Goal: Information Seeking & Learning: Learn about a topic

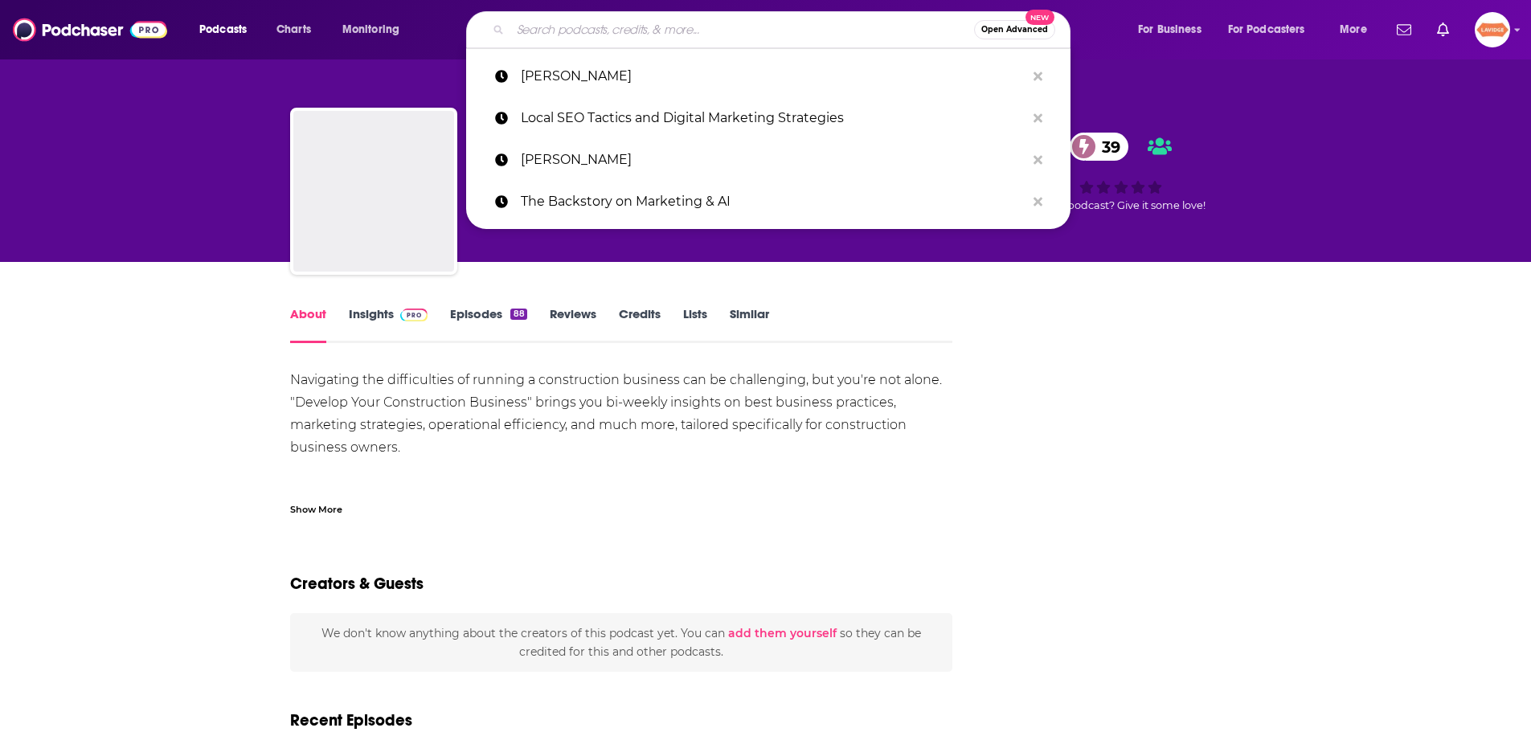
type input "Reshaping Education"
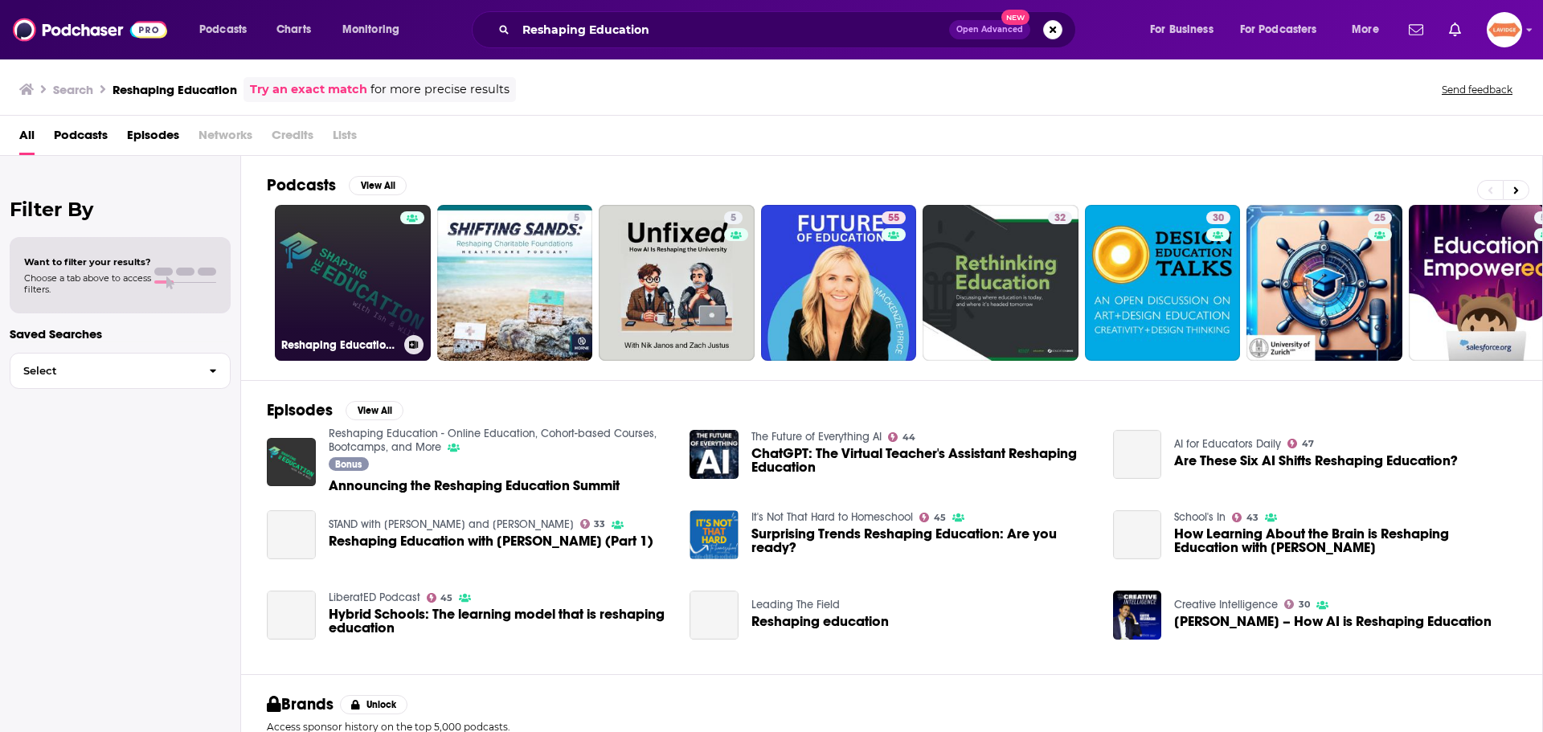
click at [397, 272] on link "Reshaping Education - Online Education, Cohort-based Courses, Bootcamps, and Mo…" at bounding box center [353, 283] width 156 height 156
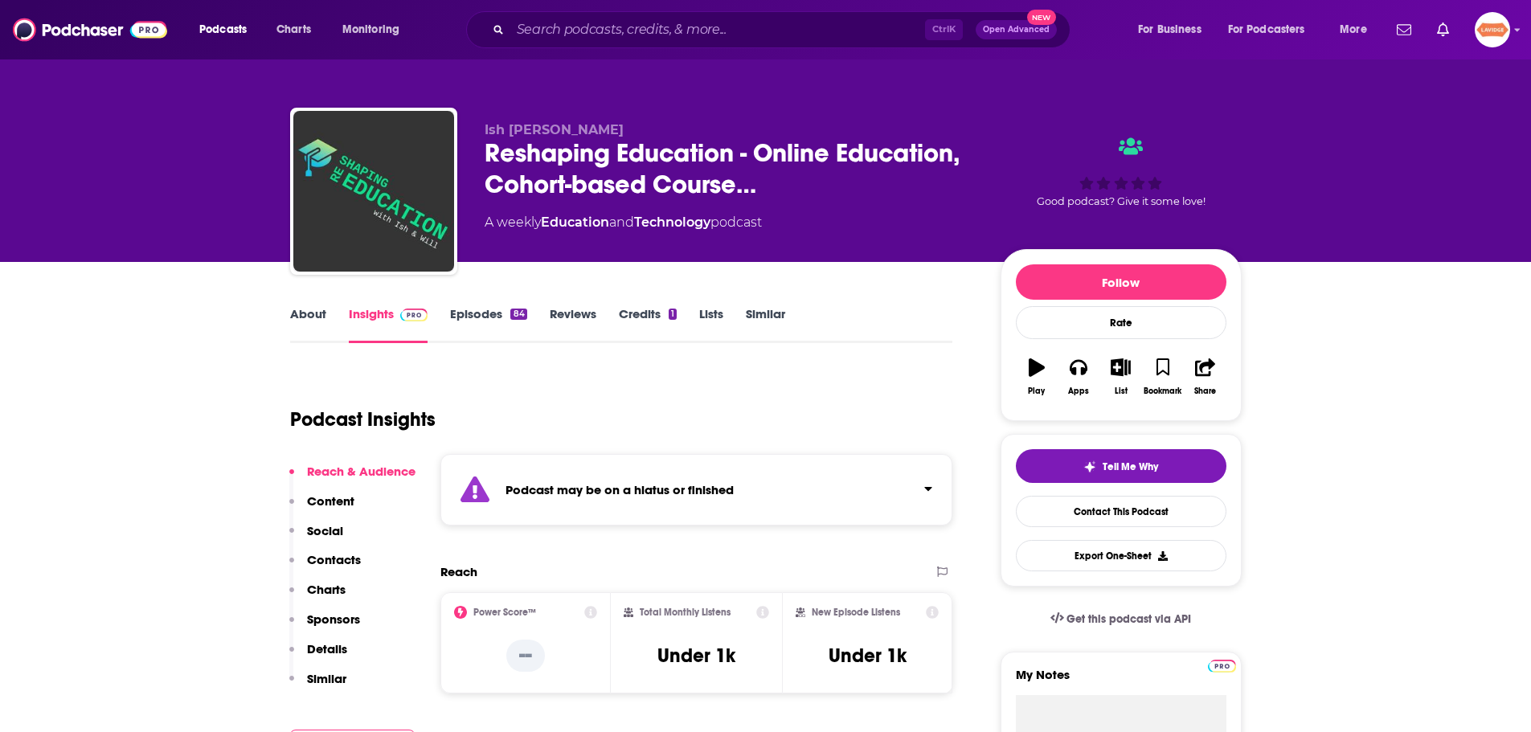
click at [309, 316] on link "About" at bounding box center [308, 324] width 36 height 37
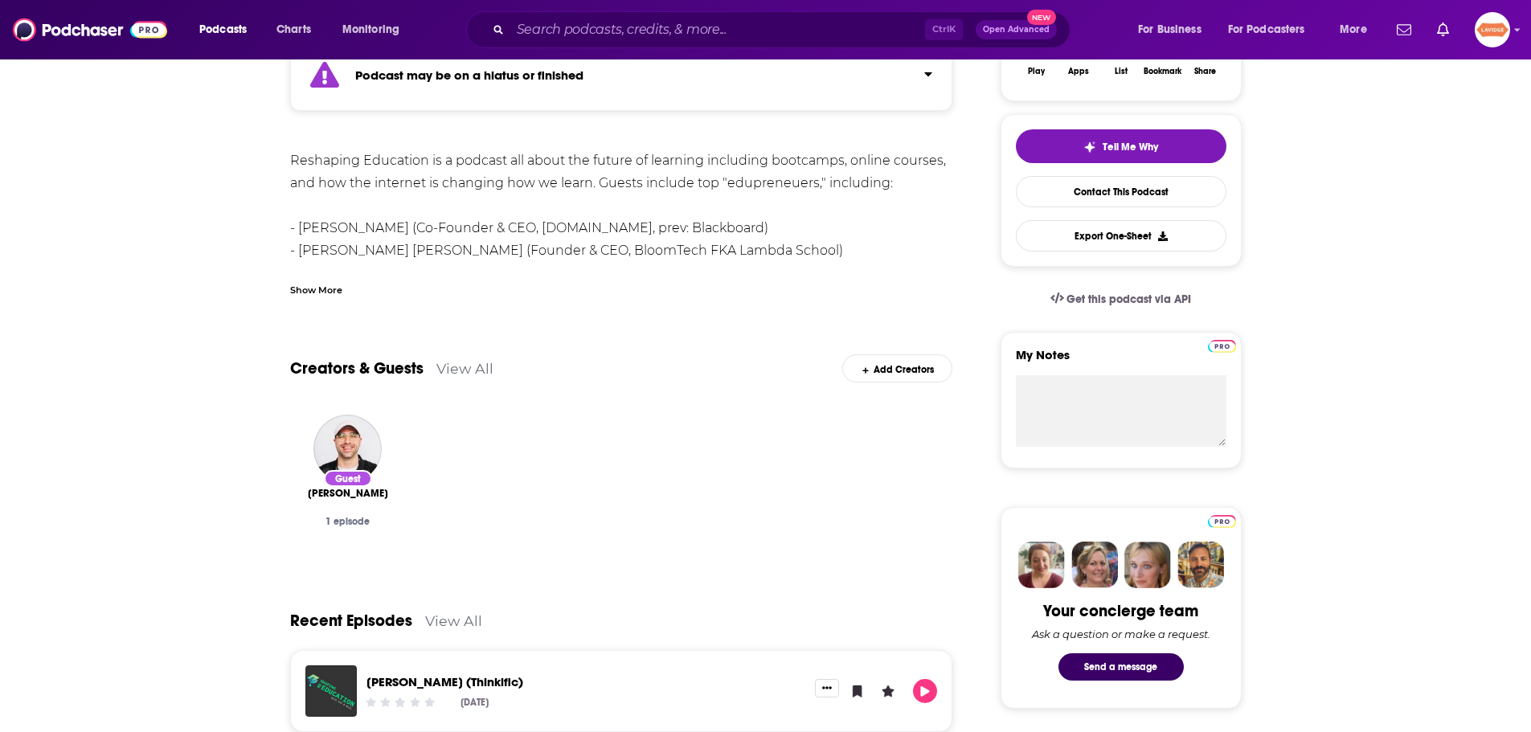
scroll to position [482, 0]
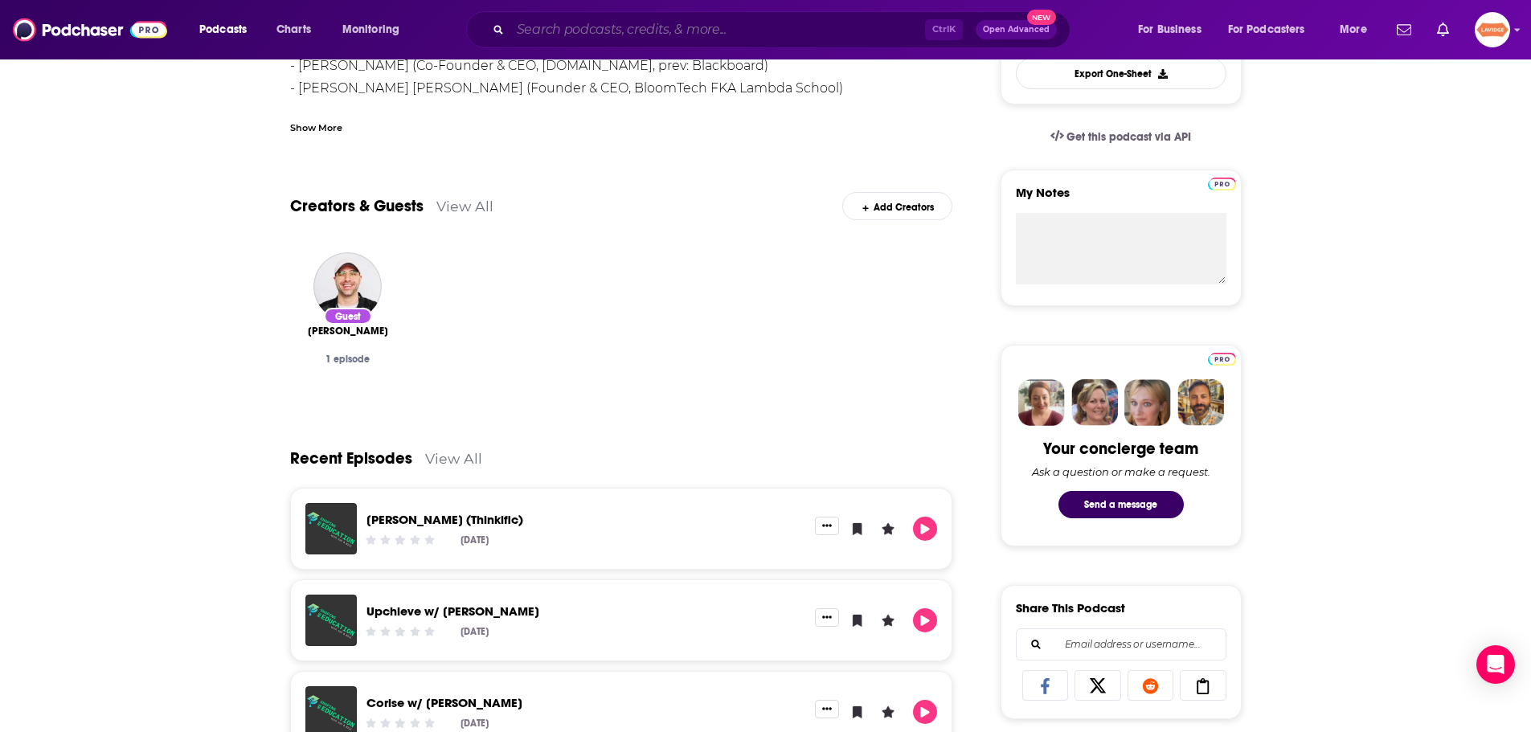
click at [730, 22] on input "Search podcasts, credits, & more..." at bounding box center [717, 30] width 415 height 26
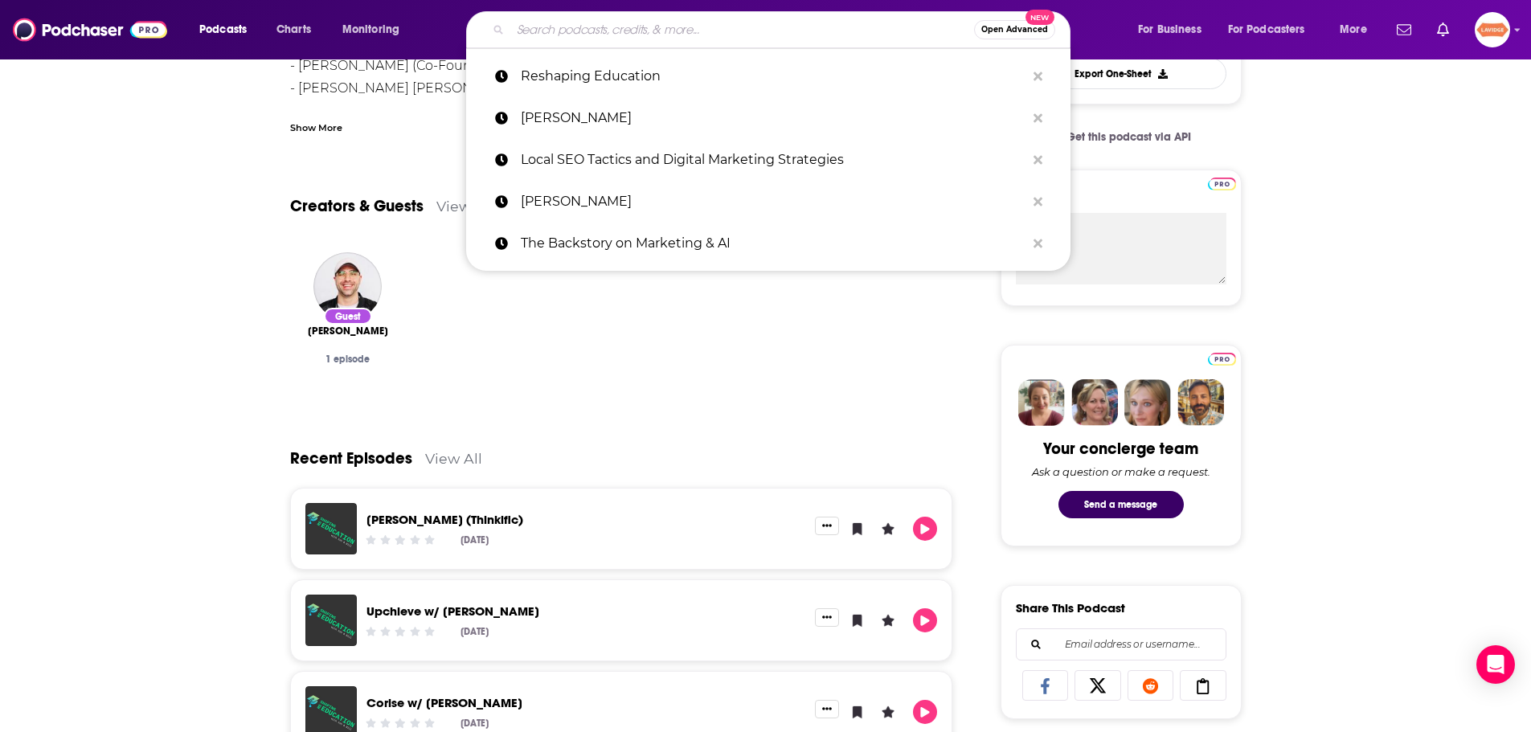
paste input "EdLeader"
type input "EdLeader"
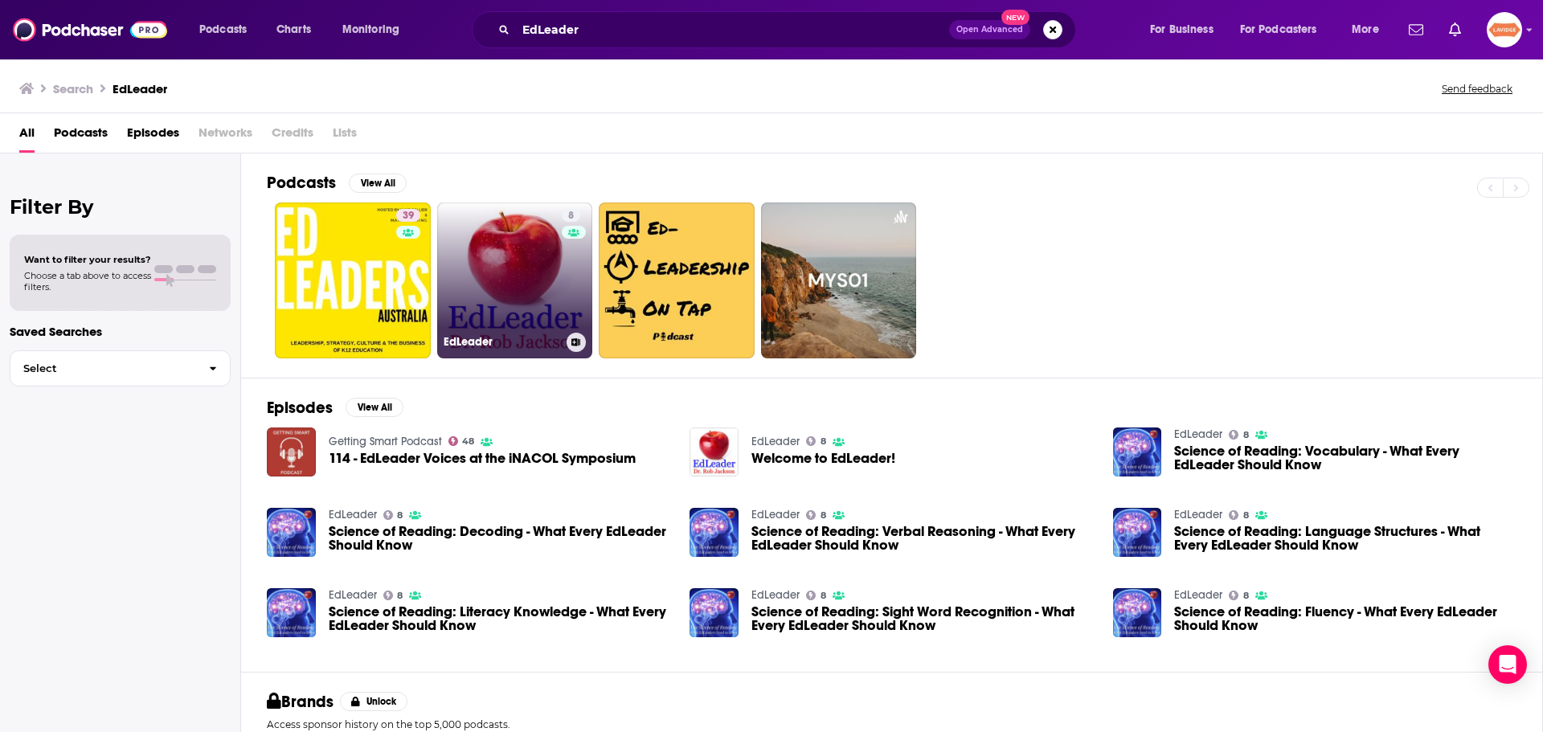
click at [509, 255] on link "8 EdLeader" at bounding box center [515, 280] width 156 height 156
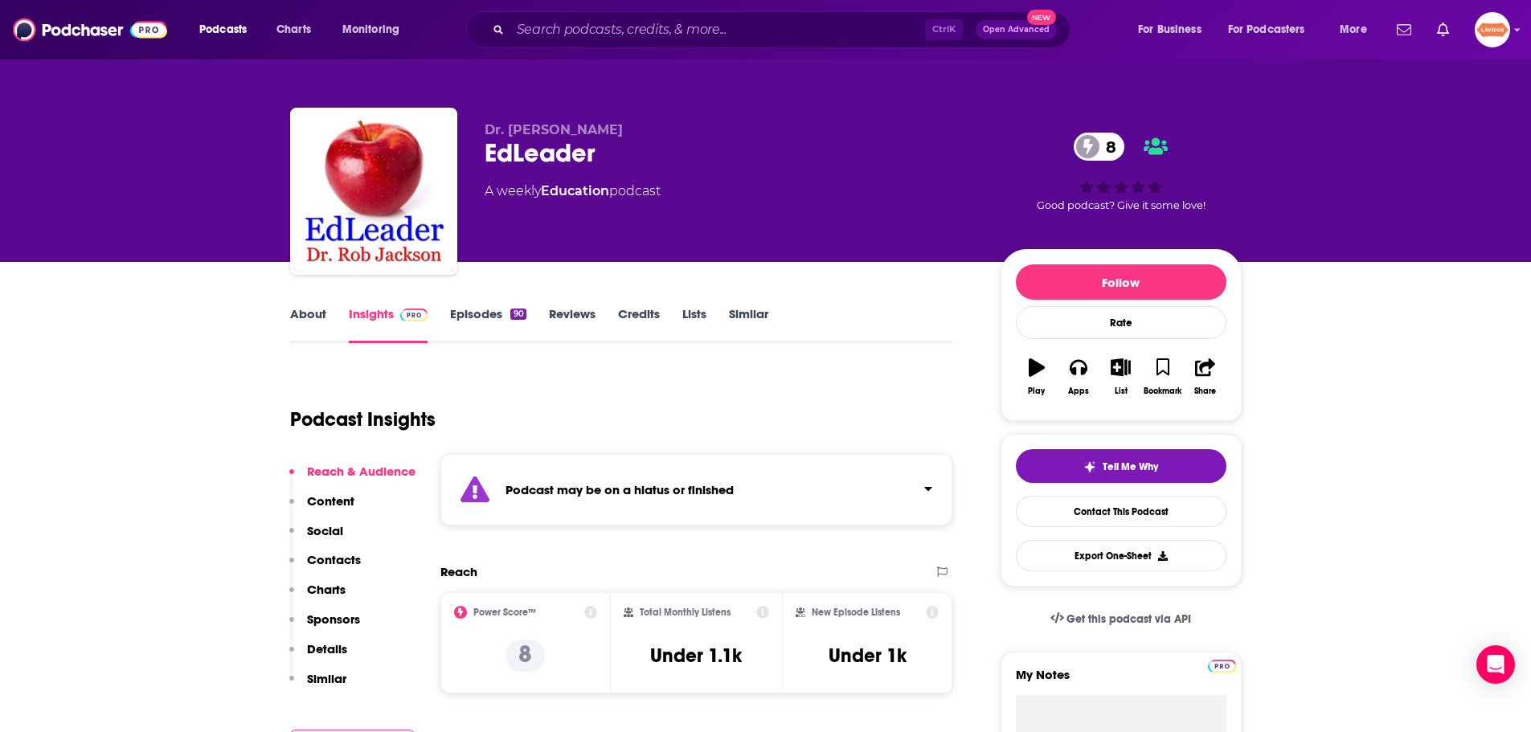
click at [306, 326] on link "About" at bounding box center [308, 324] width 36 height 37
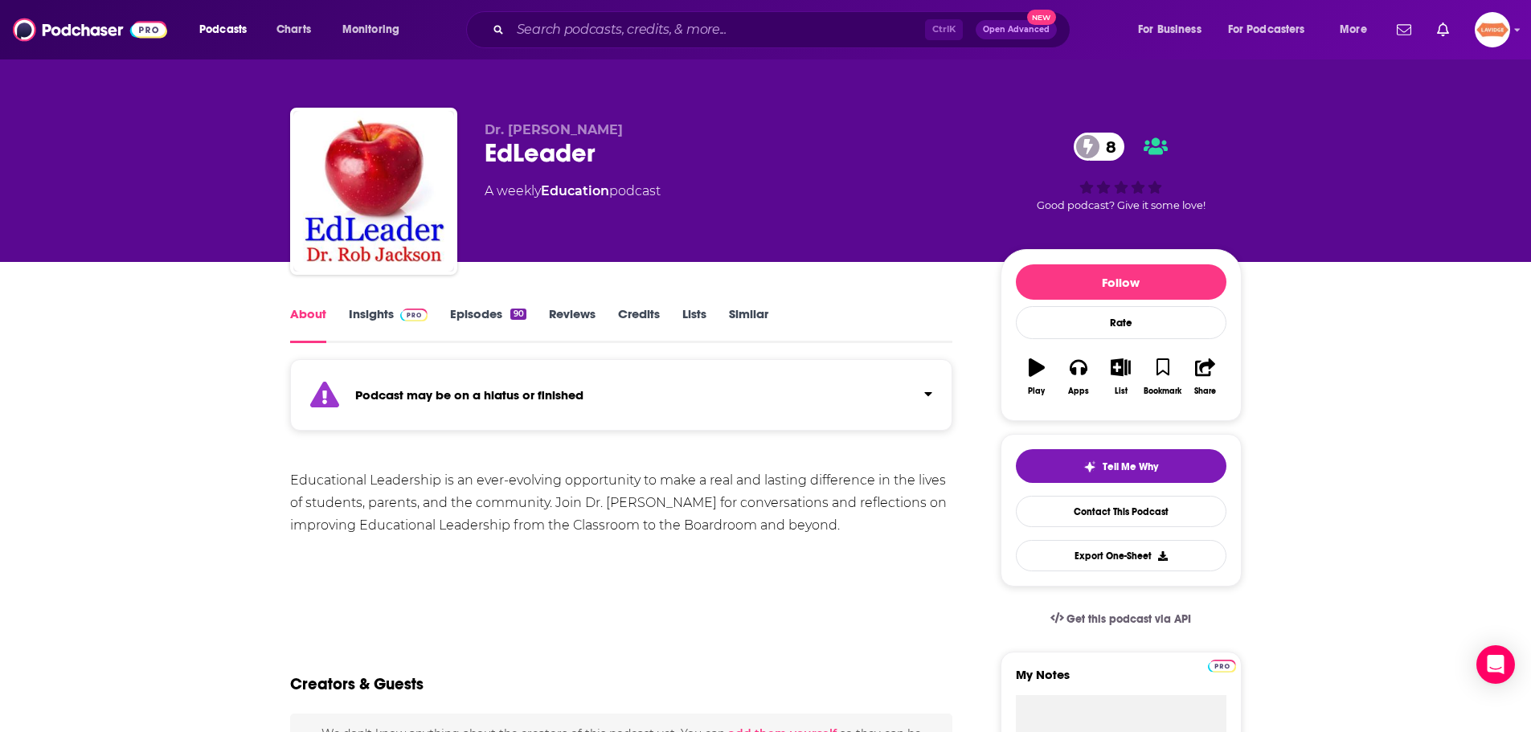
scroll to position [241, 0]
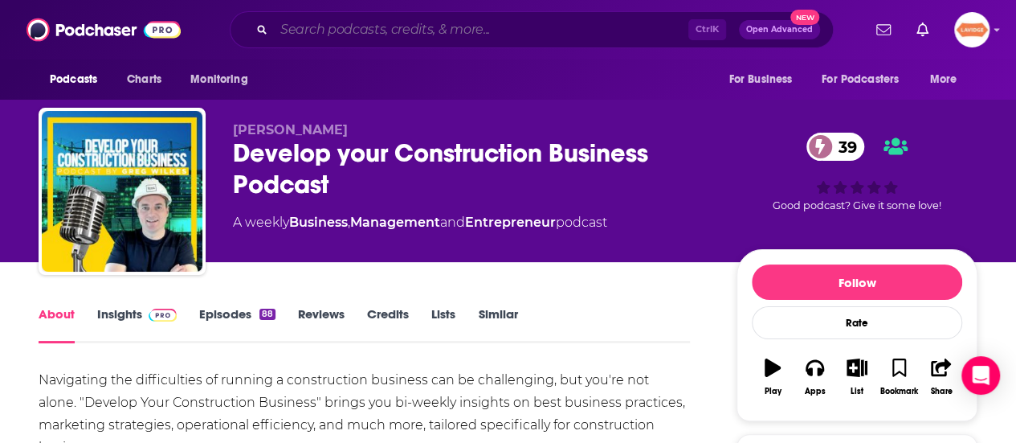
click at [426, 18] on input "Search podcasts, credits, & more..." at bounding box center [481, 30] width 415 height 26
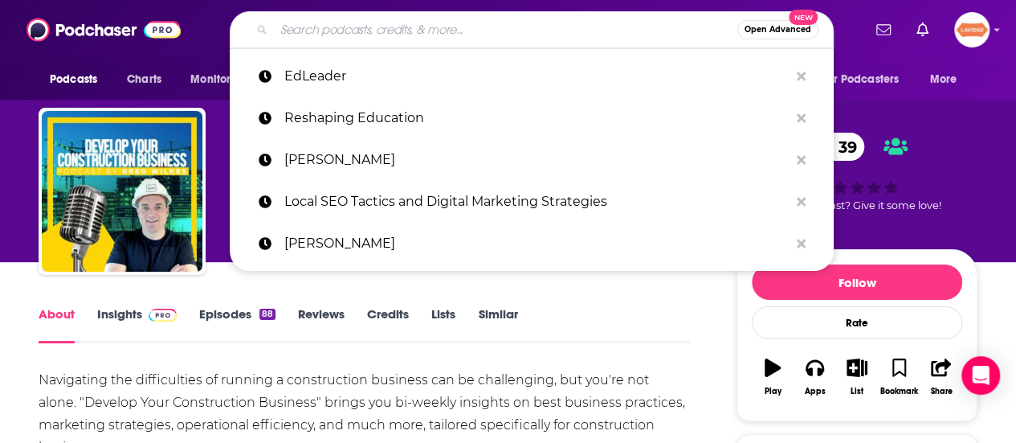
paste input "eSchool News - Innovations in Education"
type input "eSchool News - Innovations in Education"
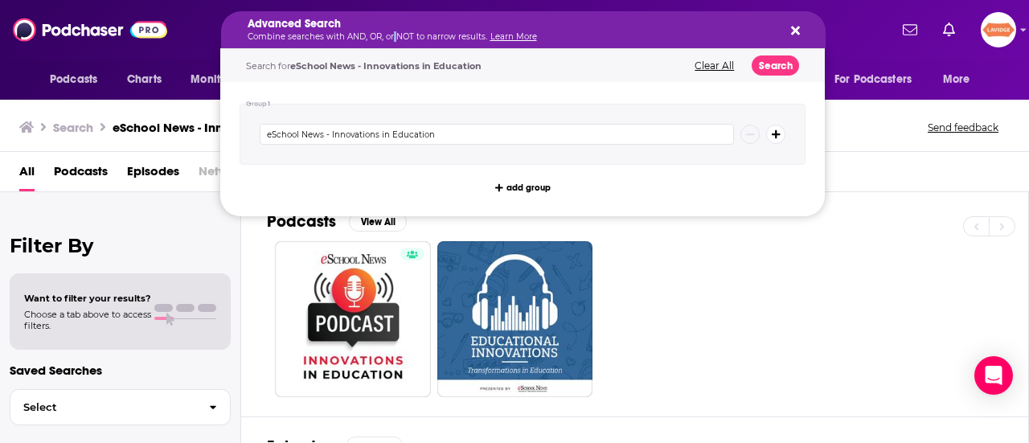
click at [391, 38] on p "Combine searches with AND, OR, or NOT to narrow results. Learn More" at bounding box center [510, 37] width 526 height 8
click at [791, 25] on icon "Search podcasts, credits, & more..." at bounding box center [795, 30] width 9 height 13
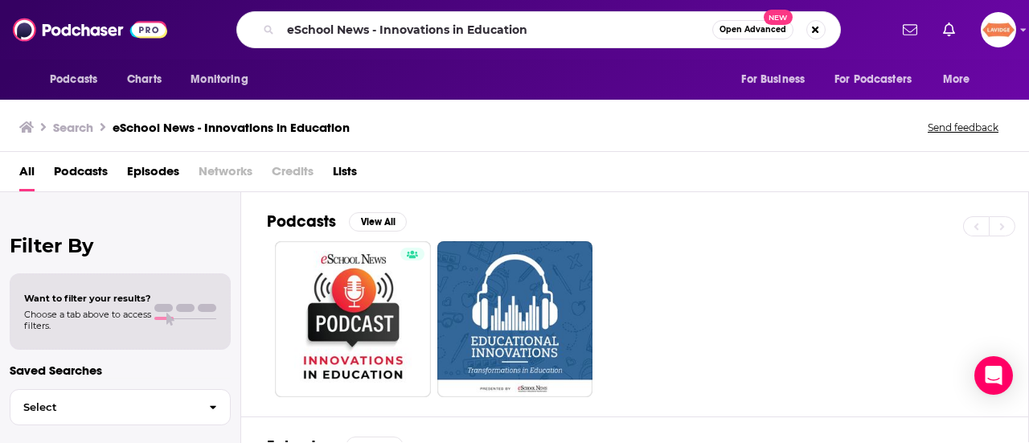
click at [630, 15] on div "eSchool News - Innovations in Education Open Advanced New" at bounding box center [538, 29] width 604 height 37
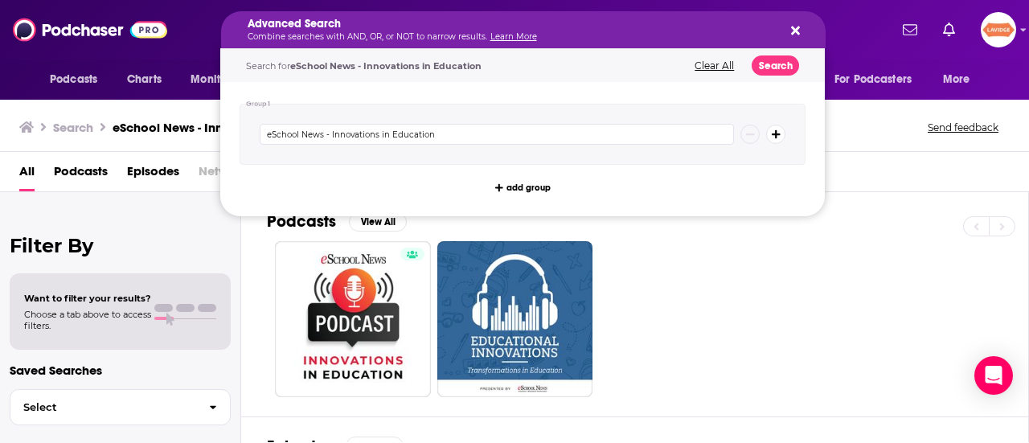
click at [624, 19] on h5 "Advanced Search" at bounding box center [510, 23] width 526 height 11
click at [786, 31] on button "Search podcasts, credits, & more..." at bounding box center [792, 29] width 13 height 13
click at [501, 32] on link "Learn More" at bounding box center [513, 36] width 47 height 10
click at [794, 35] on icon "Search podcasts, credits, & more..." at bounding box center [795, 30] width 9 height 13
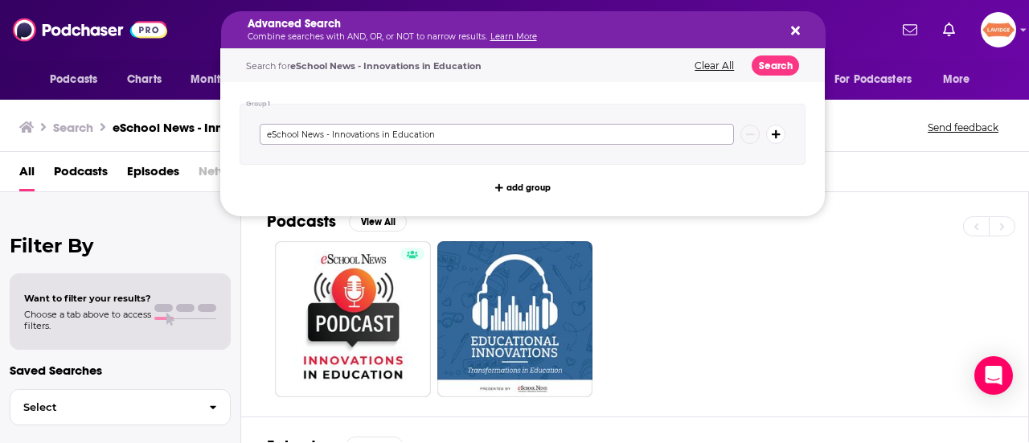
click at [445, 131] on input "eSchool News - Innovations in Education" at bounding box center [497, 134] width 474 height 21
paste input "The My Online Schooling Podcast"
type input "The My Online Schooling Podcast"
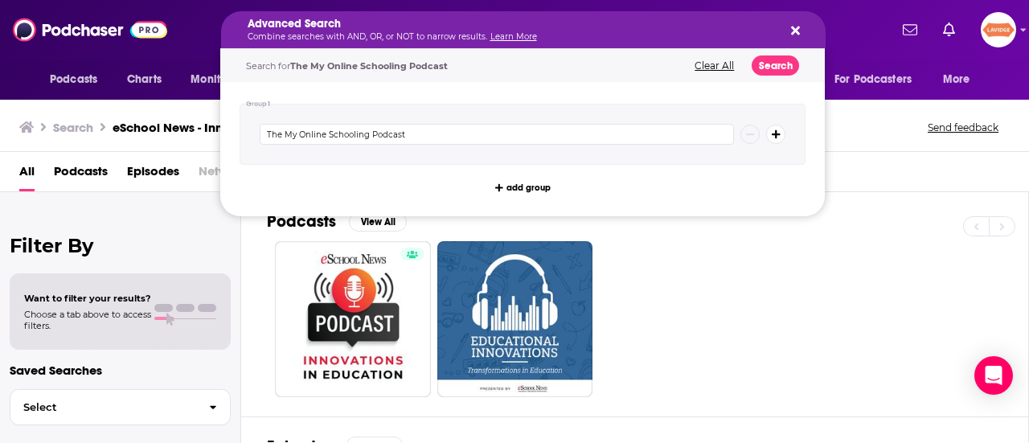
click at [794, 33] on icon "Search podcasts, credits, & more..." at bounding box center [795, 30] width 9 height 13
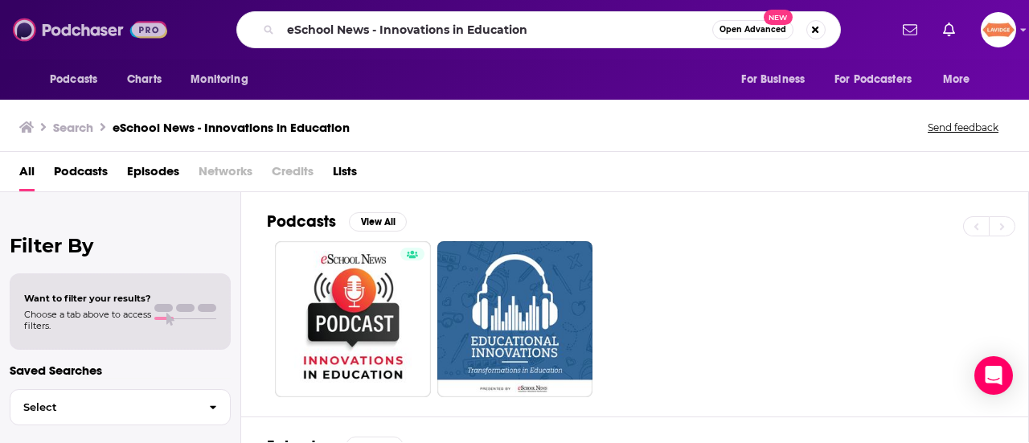
click at [80, 31] on img at bounding box center [90, 29] width 154 height 31
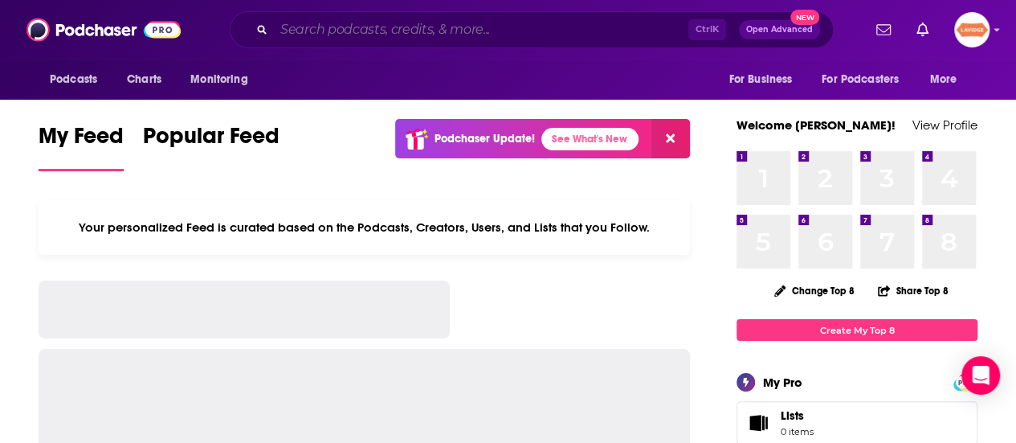
click at [336, 22] on input "Search podcasts, credits, & more..." at bounding box center [481, 30] width 415 height 26
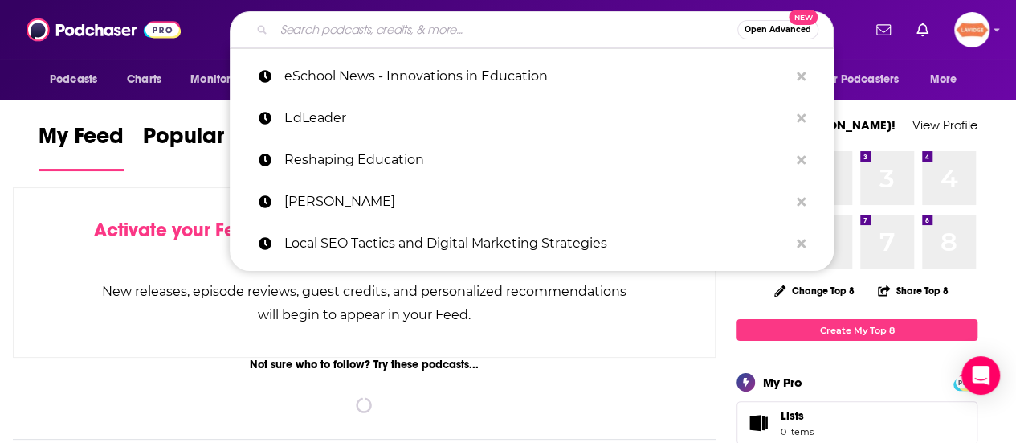
paste input "The My Online Schooling Podcast"
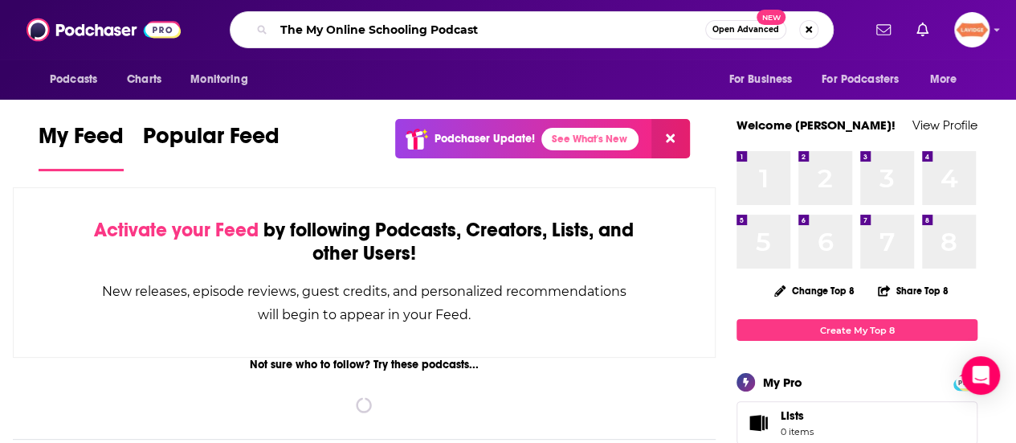
type input "The My Online Schooling Podcast"
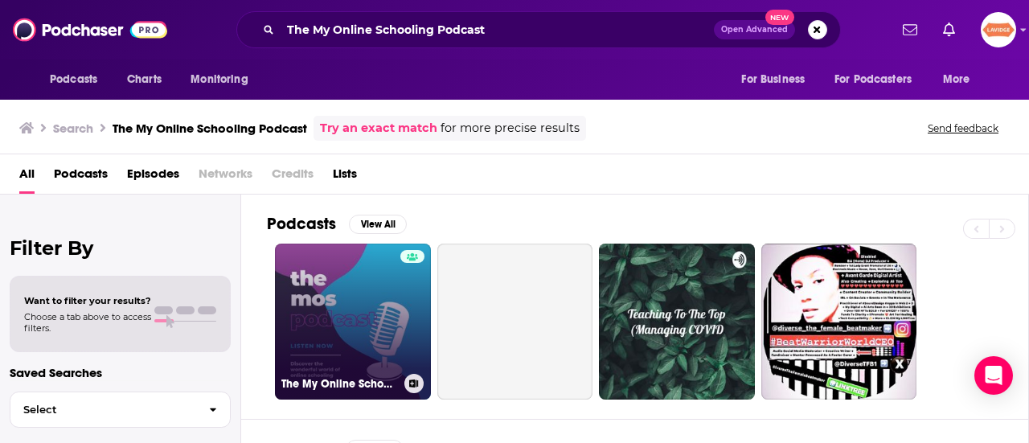
click at [388, 324] on link "The My Online Schooling Podcast" at bounding box center [353, 321] width 156 height 156
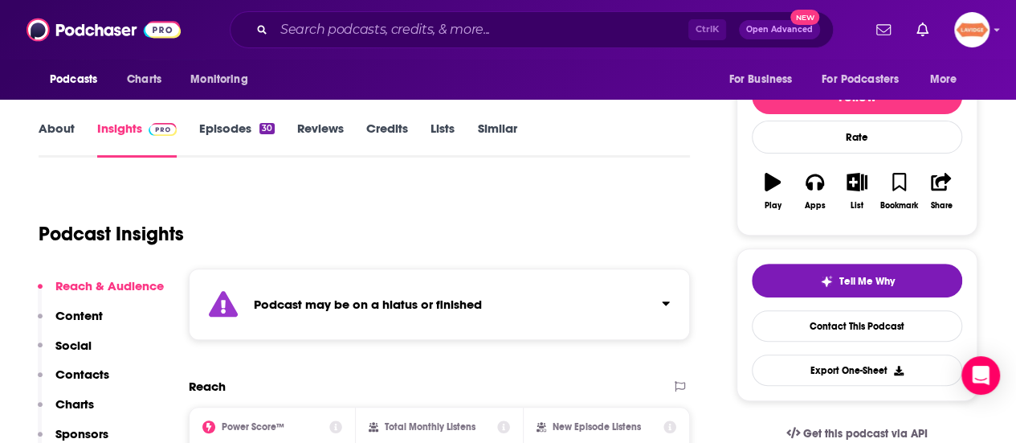
scroll to position [161, 0]
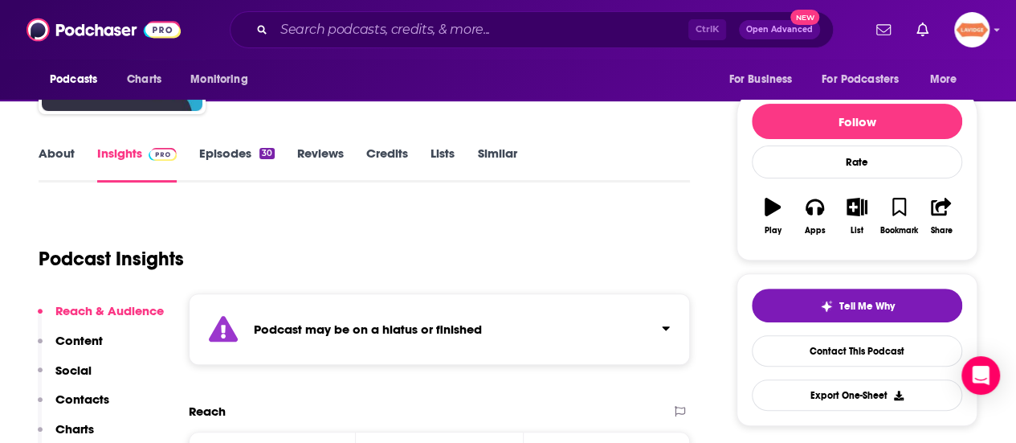
click at [63, 144] on div "About Insights Episodes 30 Reviews Credits Lists Similar" at bounding box center [365, 162] width 652 height 39
click at [63, 157] on link "About" at bounding box center [57, 163] width 36 height 37
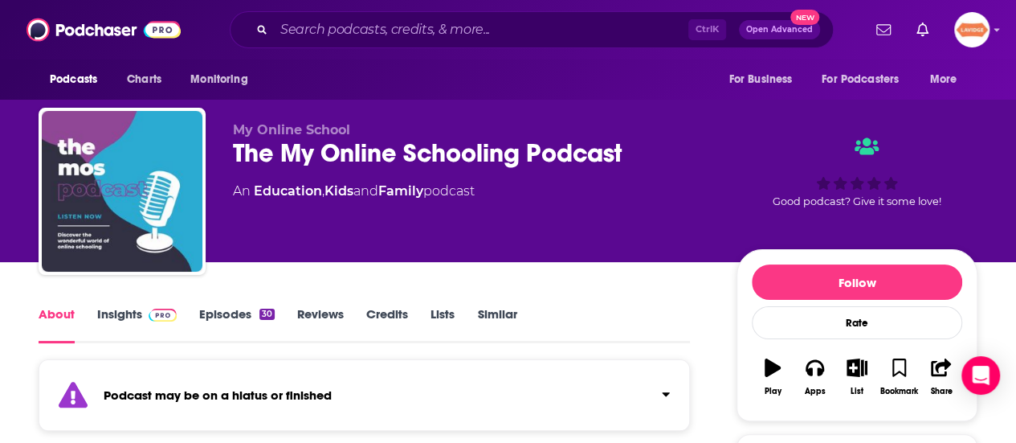
click at [117, 311] on link "Insights" at bounding box center [137, 324] width 80 height 37
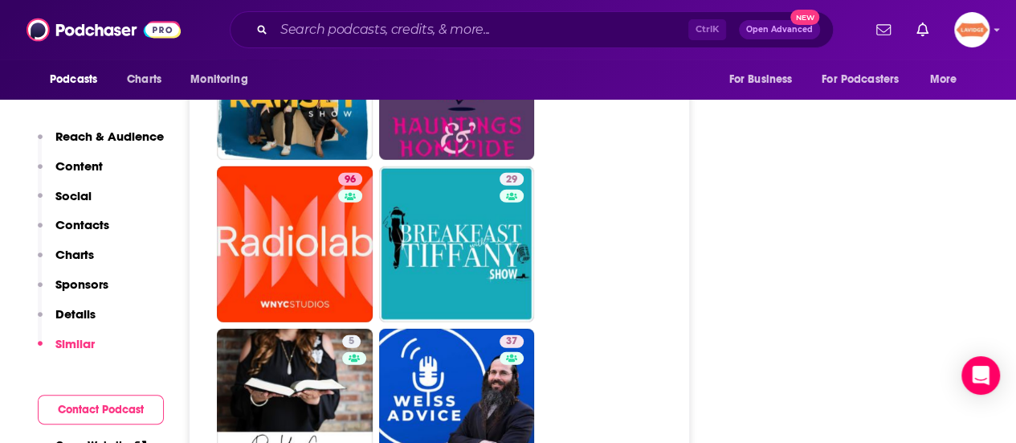
scroll to position [5223, 0]
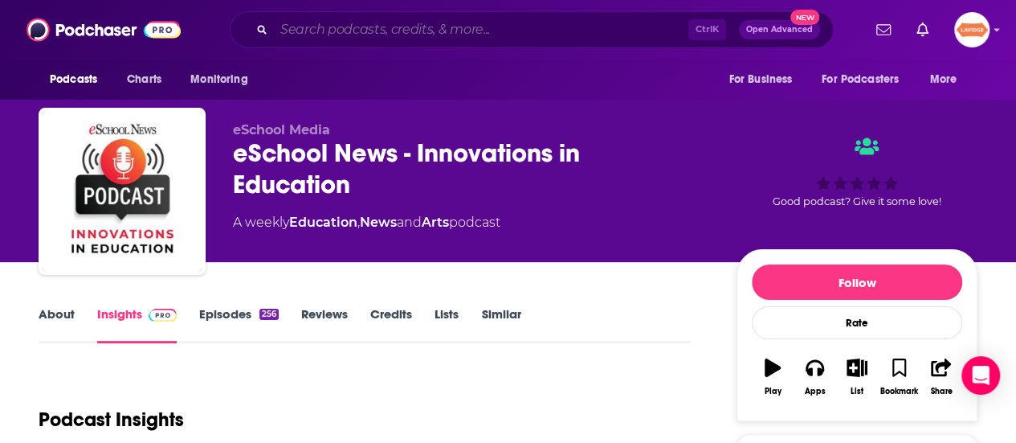
click at [530, 26] on input "Search podcasts, credits, & more..." at bounding box center [481, 30] width 415 height 26
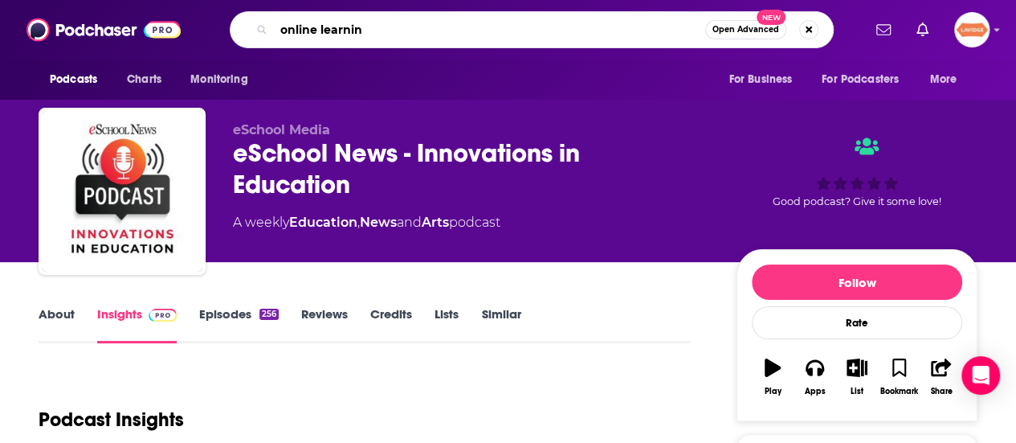
type input "online learning"
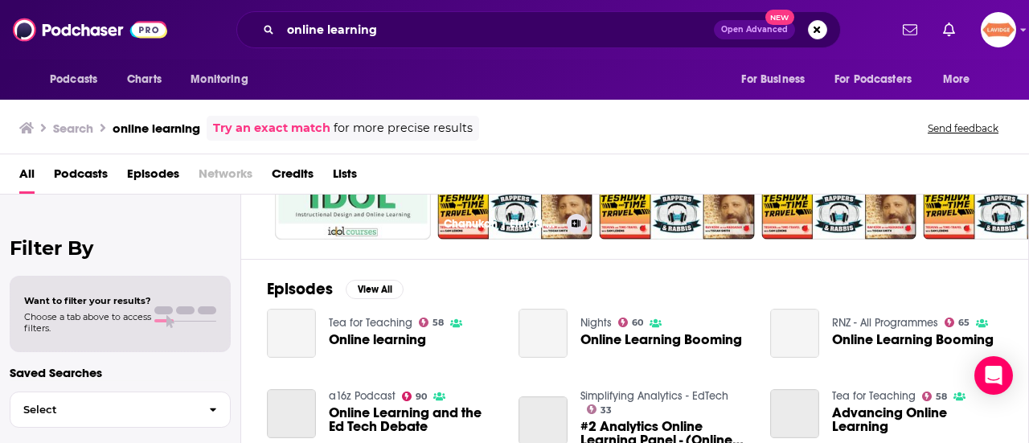
scroll to position [161, 0]
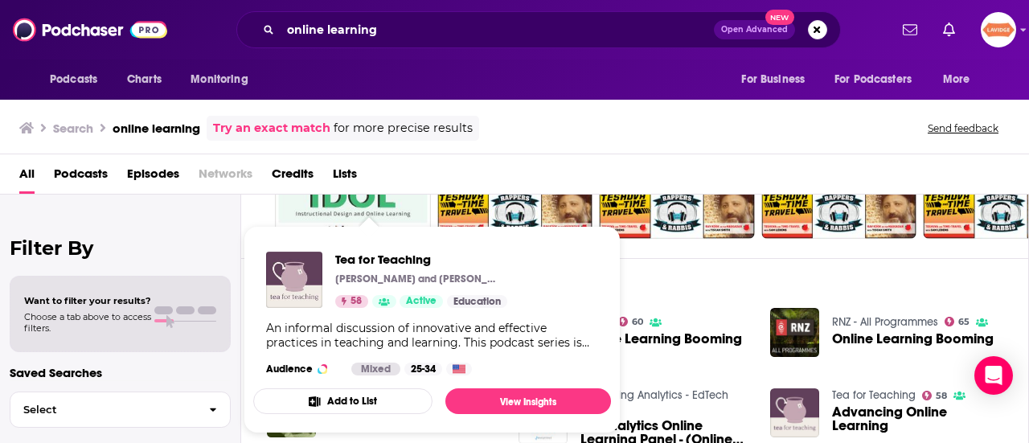
drag, startPoint x: 382, startPoint y: 316, endPoint x: 726, endPoint y: 260, distance: 348.4
click at [726, 260] on div "Episodes View All Tea for Teaching 58 Online learning Nights 60 Online Learning…" at bounding box center [634, 405] width 787 height 294
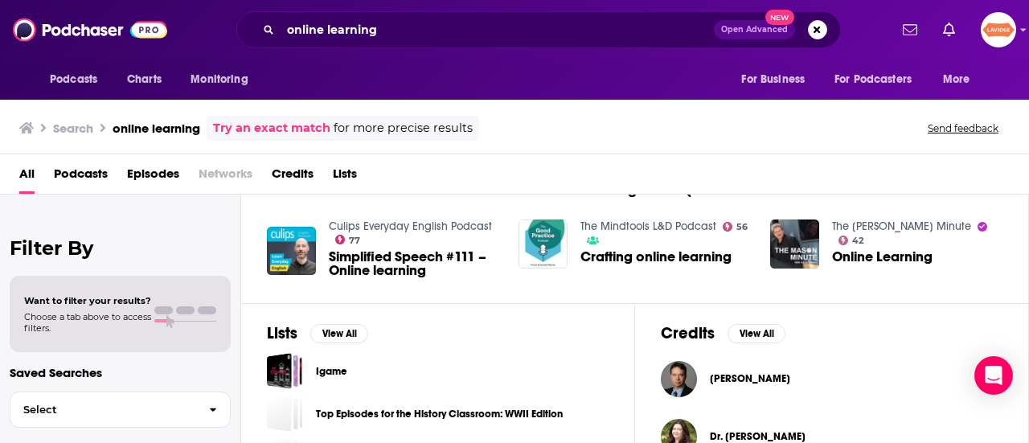
scroll to position [482, 0]
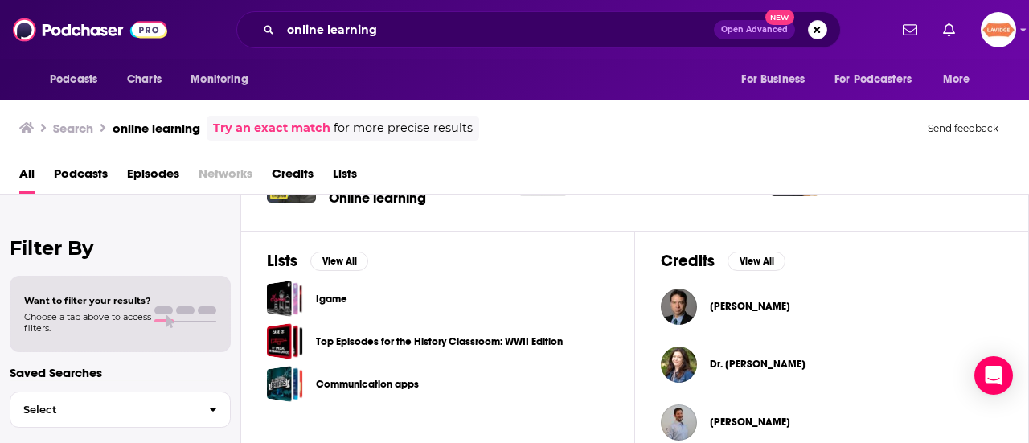
click at [116, 178] on div "All Podcasts Episodes Networks Credits Lists" at bounding box center [517, 177] width 996 height 33
click at [102, 179] on span "Podcasts" at bounding box center [81, 177] width 54 height 33
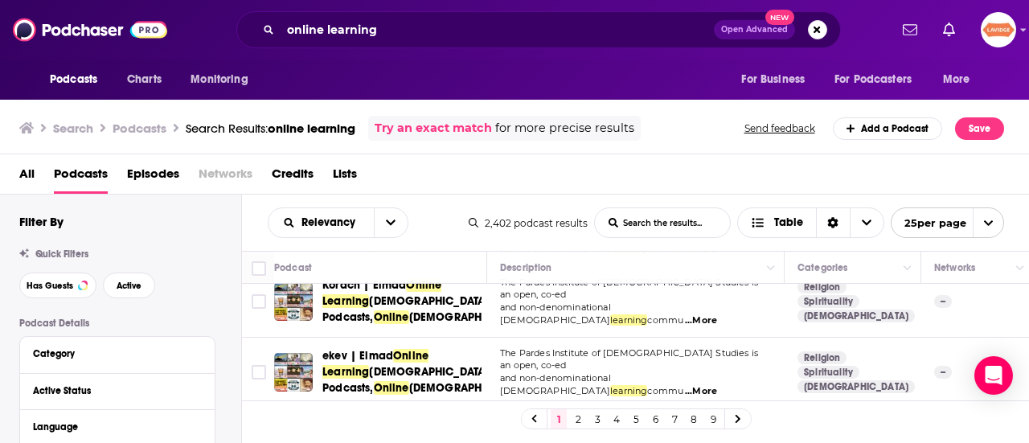
scroll to position [1366, 0]
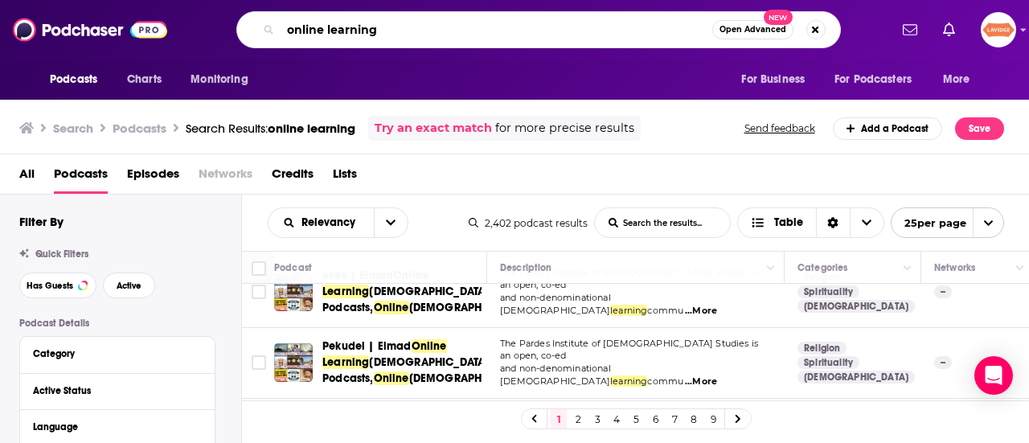
click at [441, 34] on input "online learning" at bounding box center [496, 30] width 432 height 26
click at [440, 34] on input "online learning" at bounding box center [496, 30] width 432 height 26
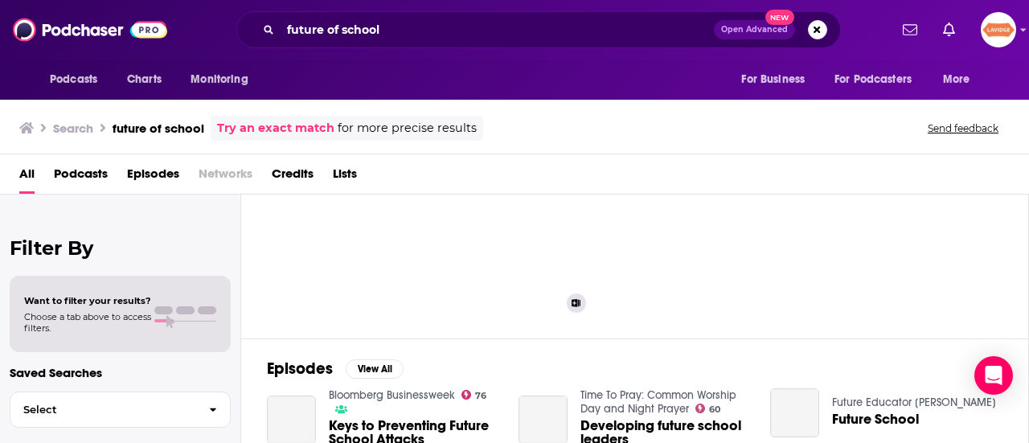
scroll to position [161, 0]
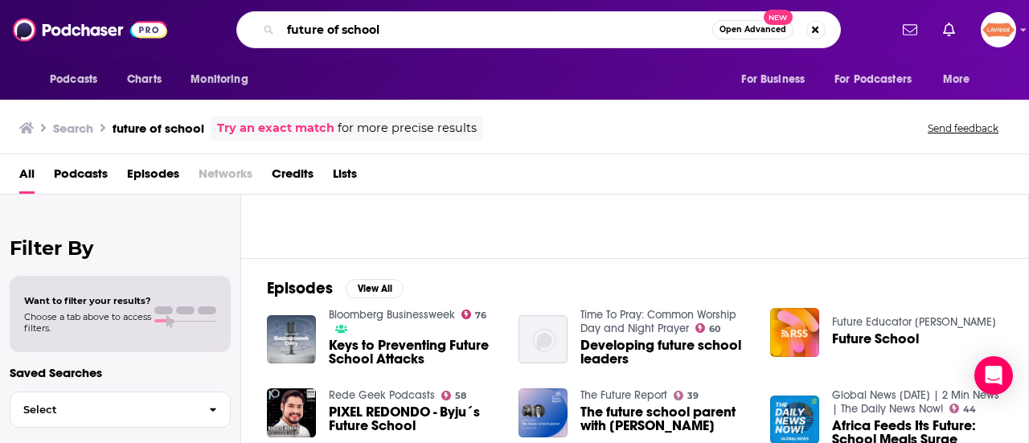
click at [423, 27] on input "future of school" at bounding box center [496, 30] width 432 height 26
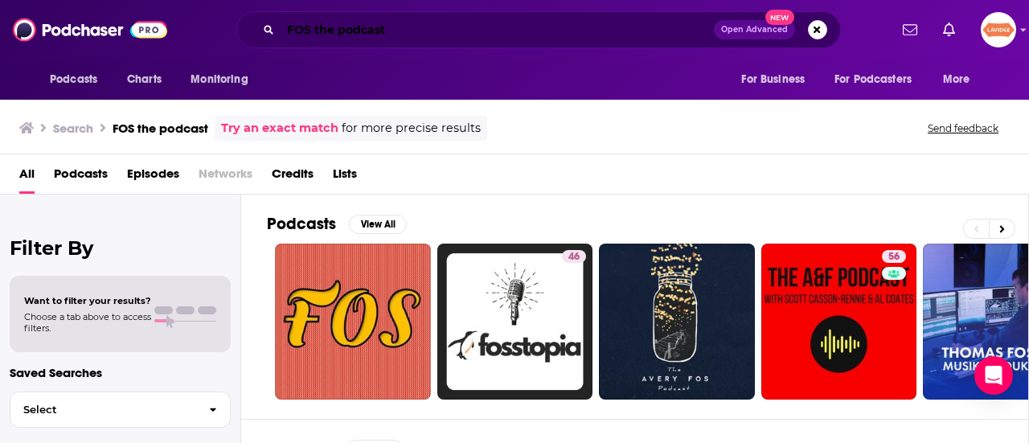
click at [492, 30] on input "FOS the podcast" at bounding box center [496, 30] width 433 height 26
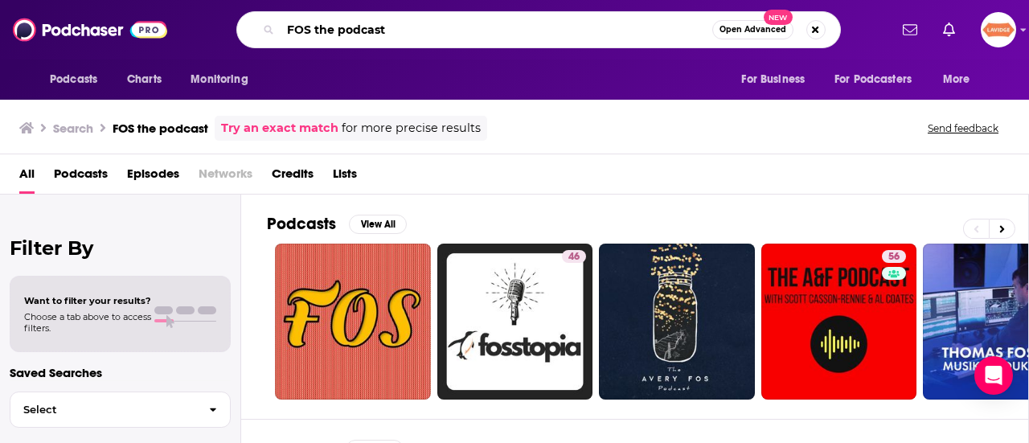
click at [493, 30] on input "FOS the podcast" at bounding box center [496, 30] width 432 height 26
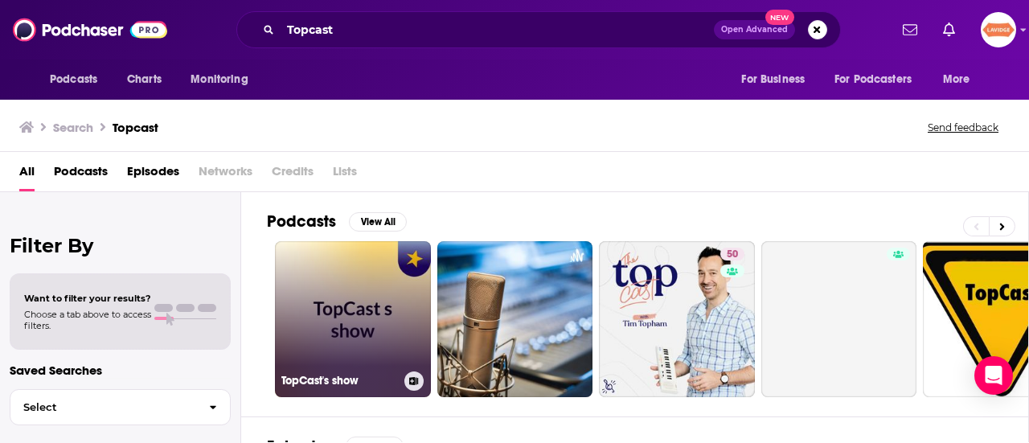
scroll to position [161, 0]
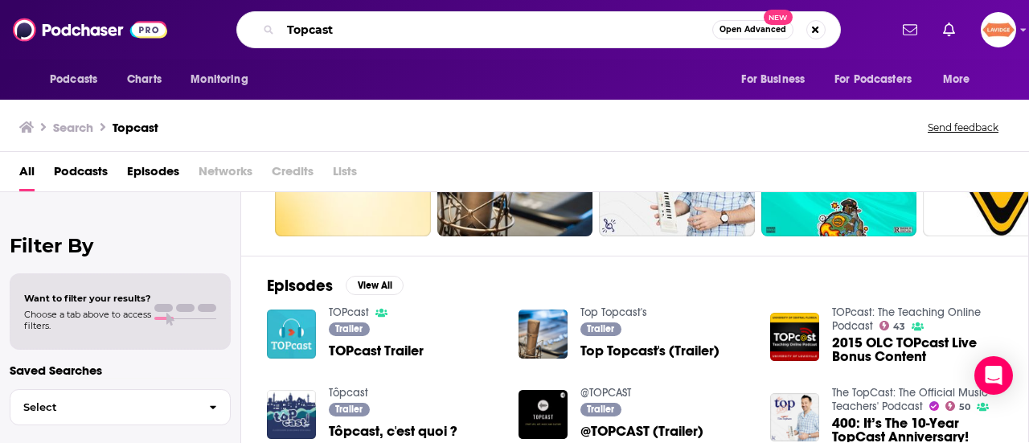
click at [427, 38] on input "Topcast" at bounding box center [496, 30] width 432 height 26
type input "Topcast: teaching online"
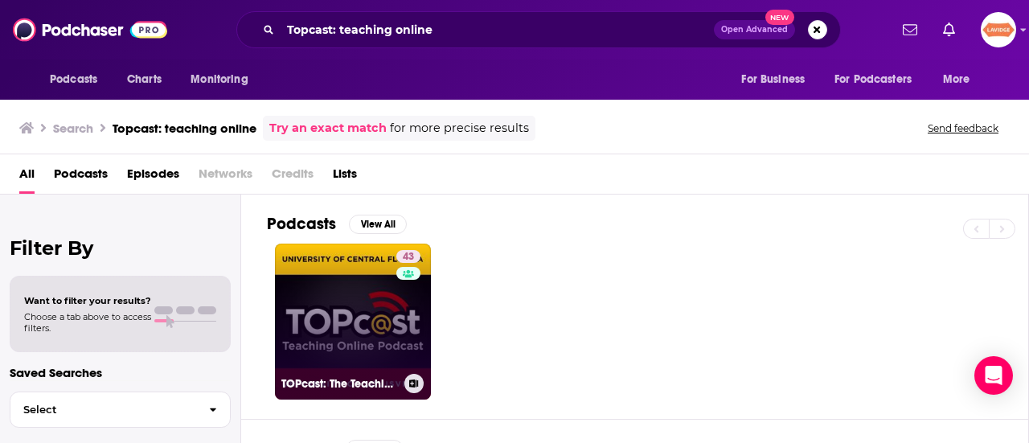
click at [368, 291] on link "43 TOPcast: The Teaching Online Podcast" at bounding box center [353, 321] width 156 height 156
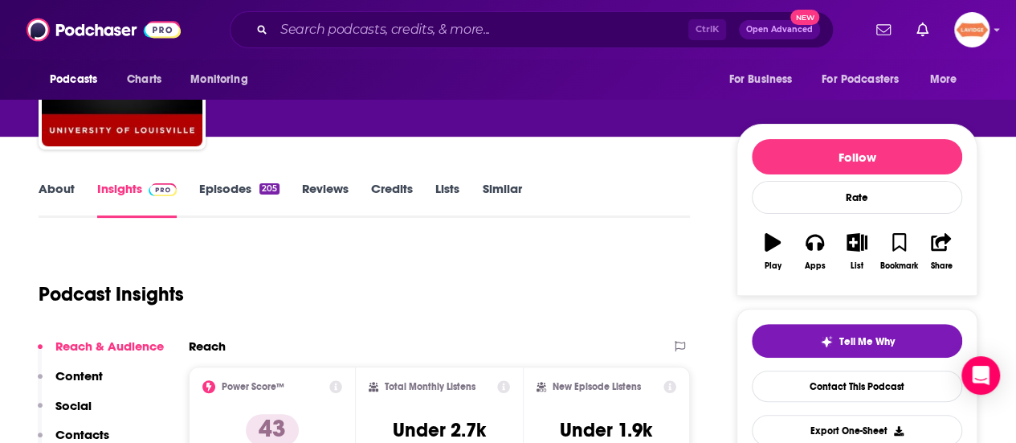
scroll to position [161, 0]
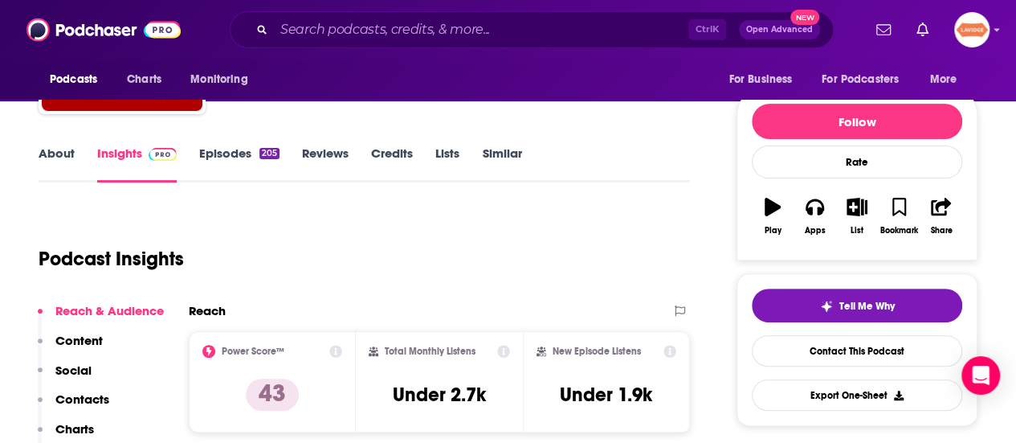
click at [64, 153] on link "About" at bounding box center [57, 163] width 36 height 37
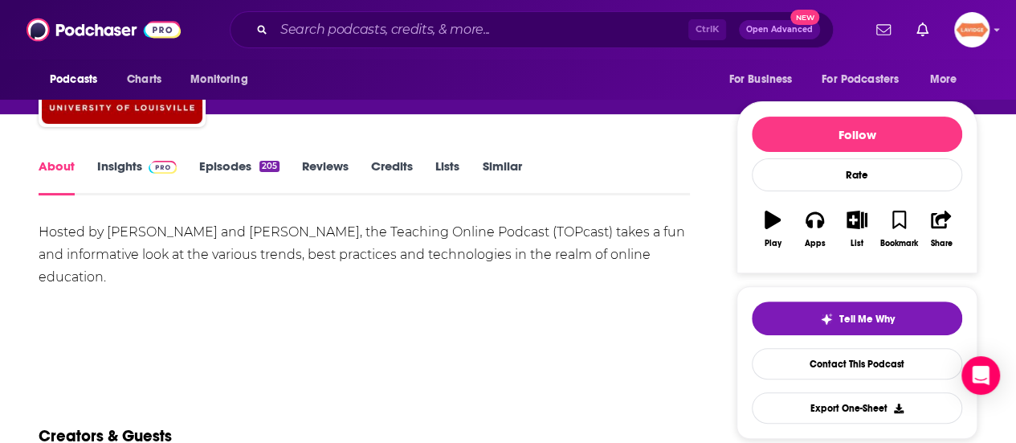
scroll to position [161, 0]
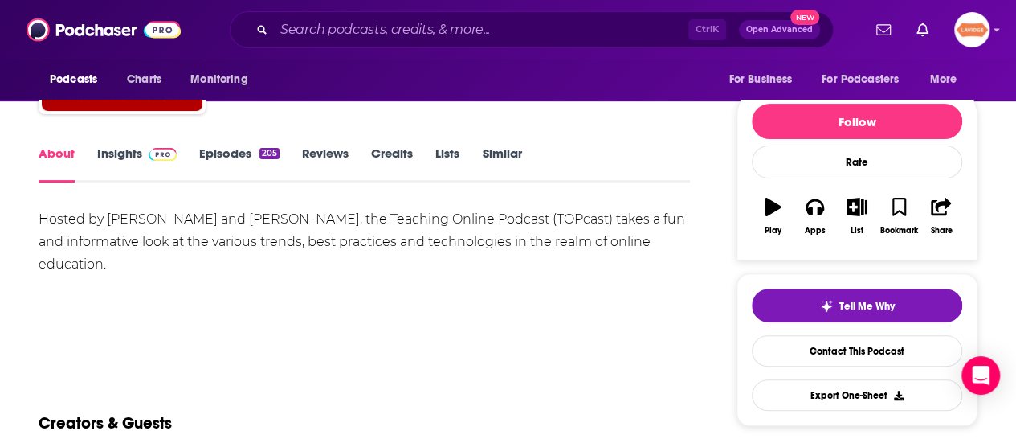
click at [138, 157] on link "Insights" at bounding box center [137, 163] width 80 height 37
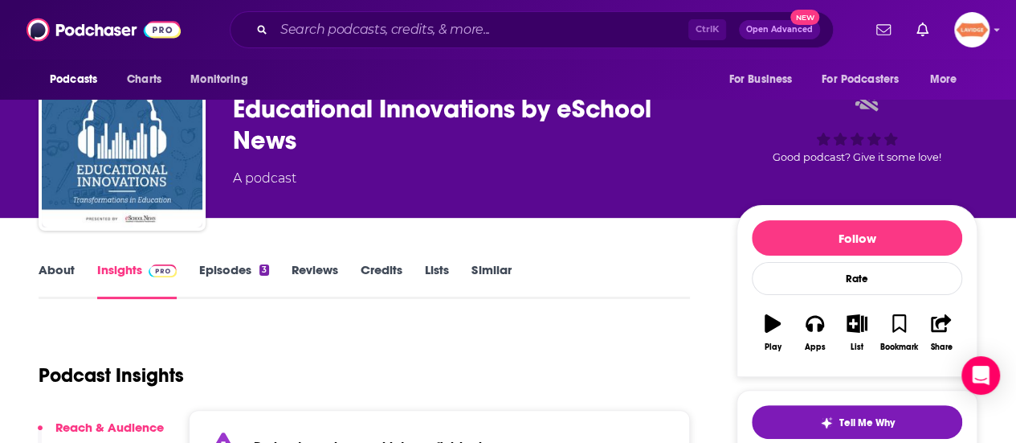
scroll to position [80, 0]
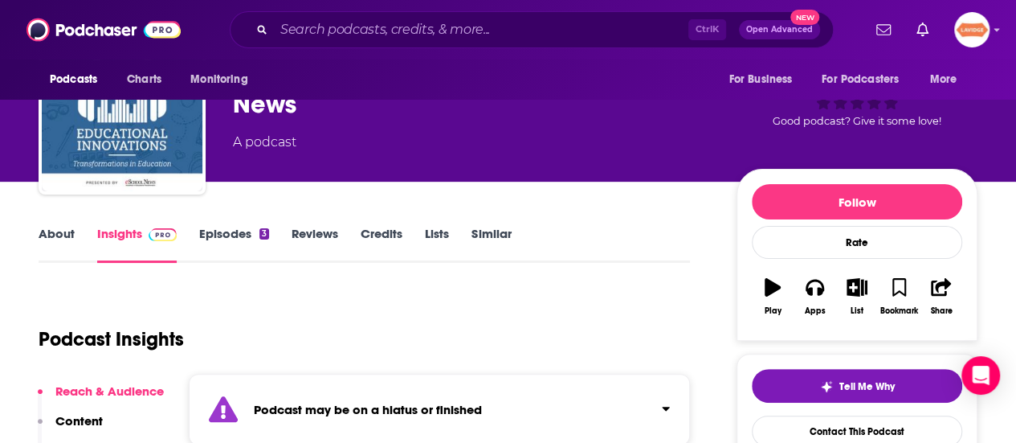
click at [67, 231] on link "About" at bounding box center [57, 244] width 36 height 37
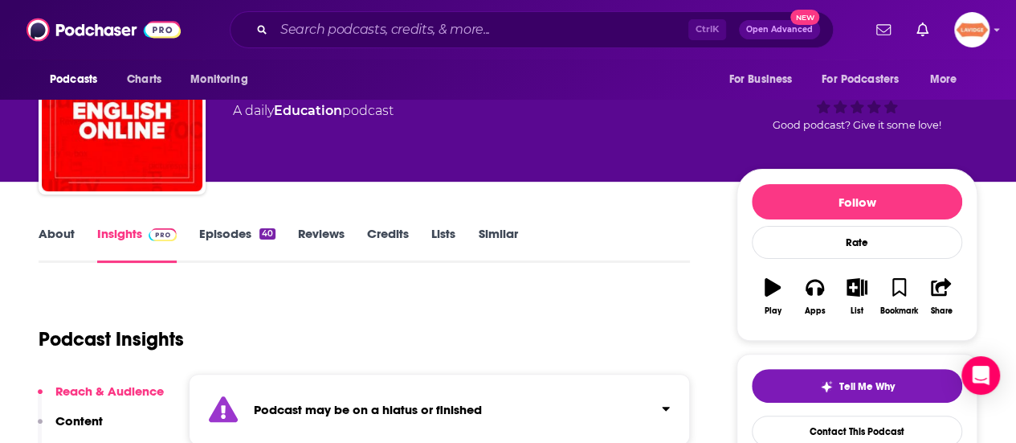
scroll to position [161, 0]
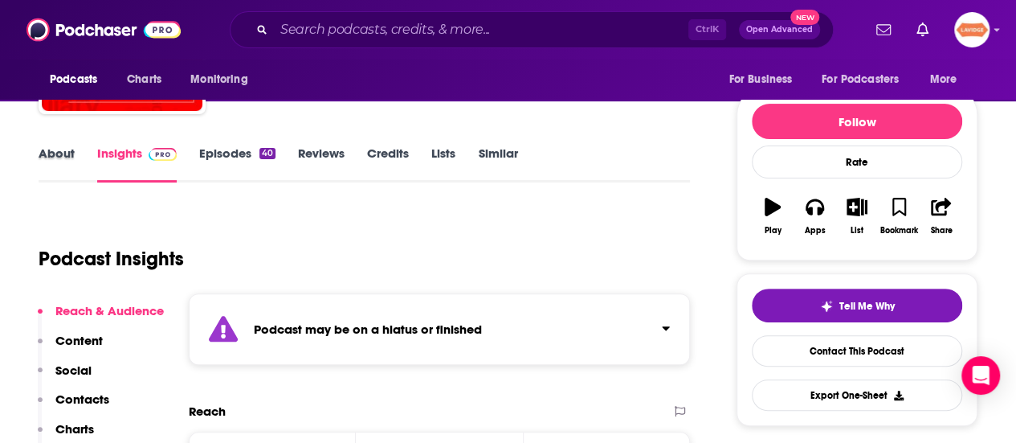
click at [74, 162] on div "About" at bounding box center [68, 163] width 59 height 37
click at [67, 160] on link "About" at bounding box center [57, 163] width 36 height 37
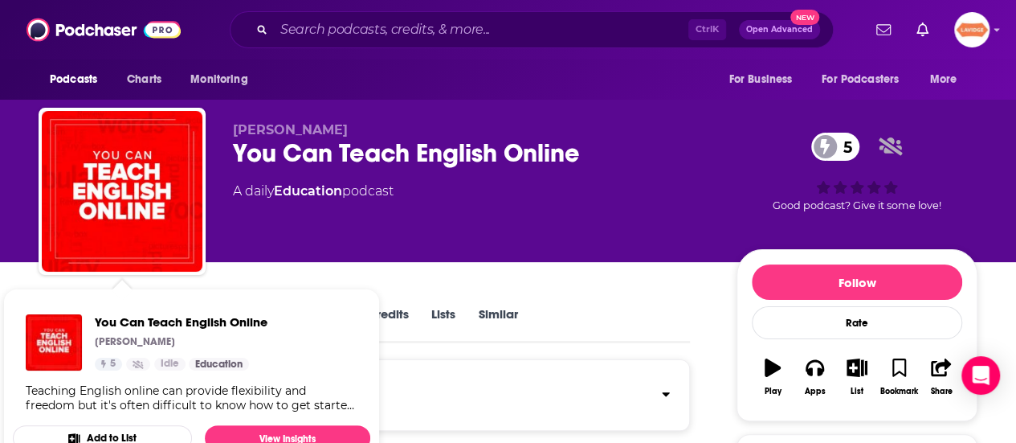
click at [256, 216] on div "[PERSON_NAME] You Can Teach English Online 5 A daily Education podcast" at bounding box center [472, 186] width 478 height 129
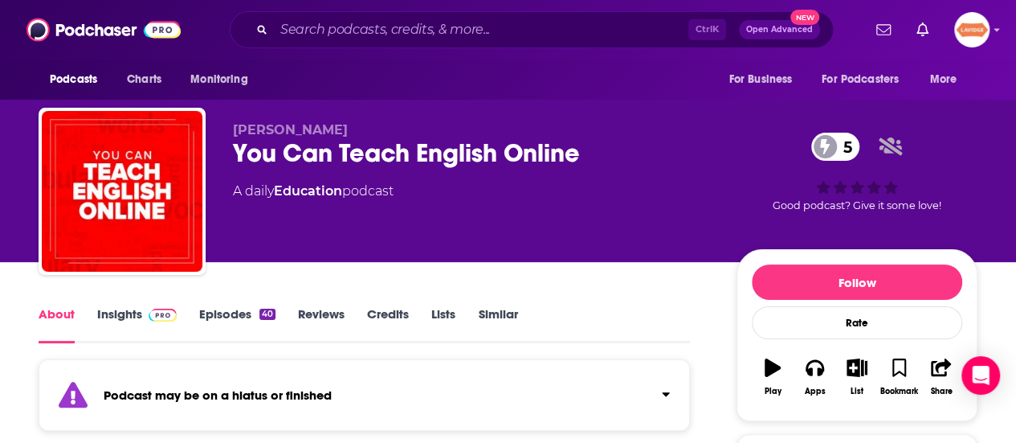
click at [104, 313] on link "Insights" at bounding box center [137, 324] width 80 height 37
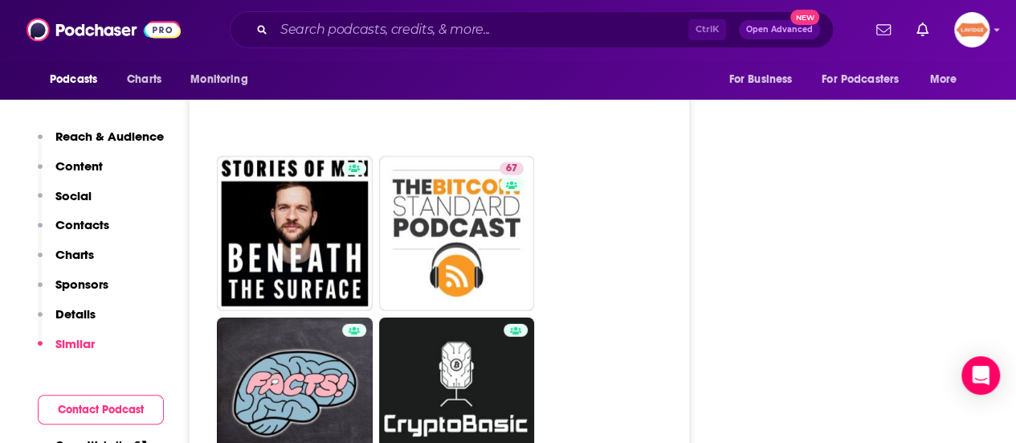
scroll to position [5143, 0]
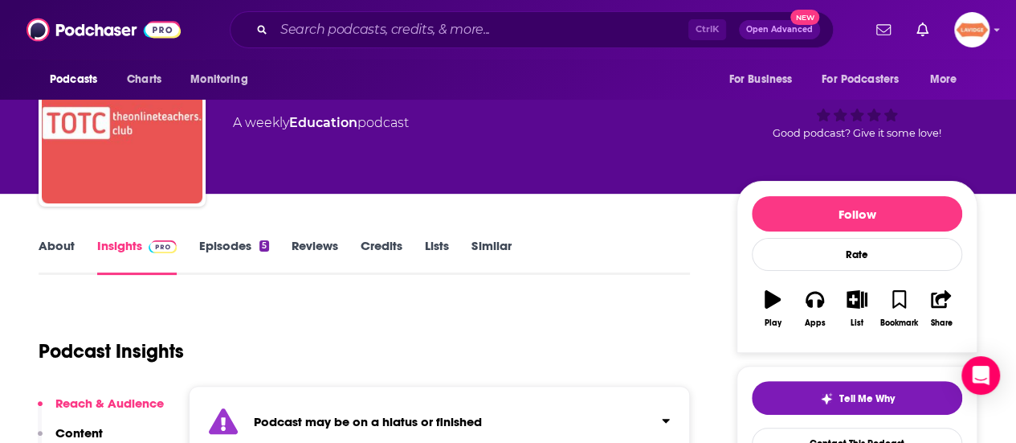
scroll to position [161, 0]
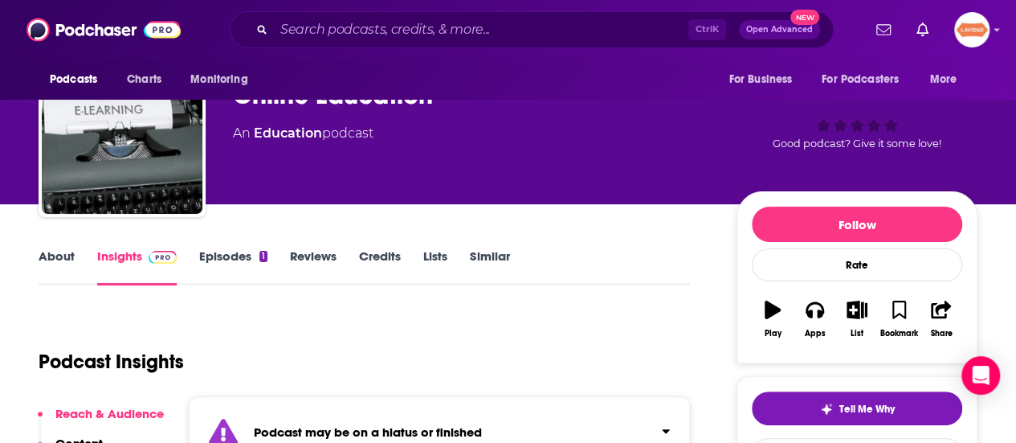
scroll to position [161, 0]
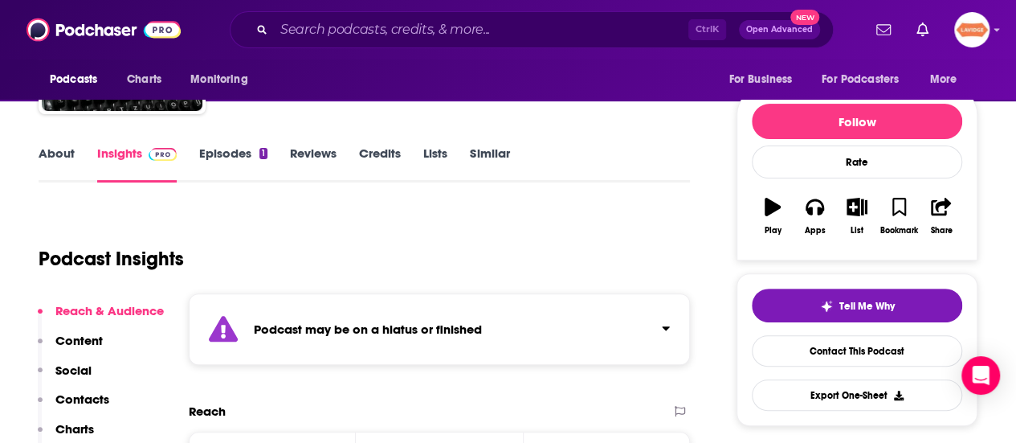
click at [59, 150] on link "About" at bounding box center [57, 163] width 36 height 37
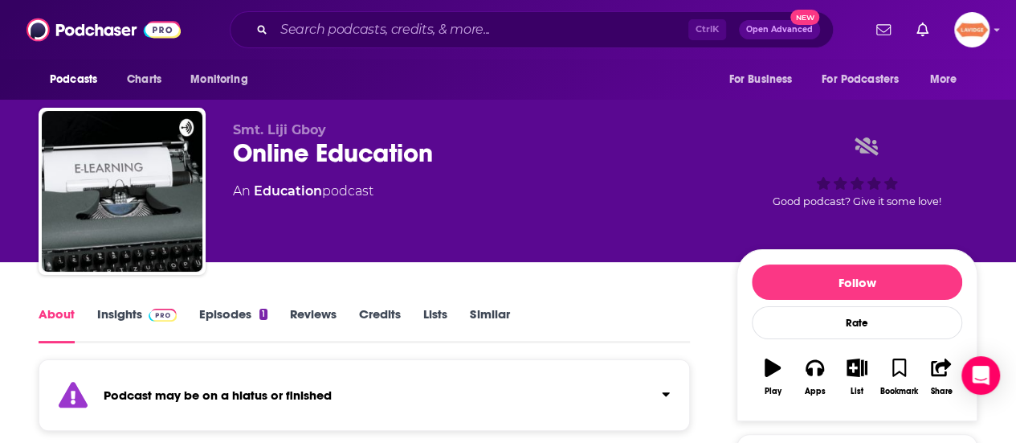
click at [116, 315] on link "Insights" at bounding box center [137, 324] width 80 height 37
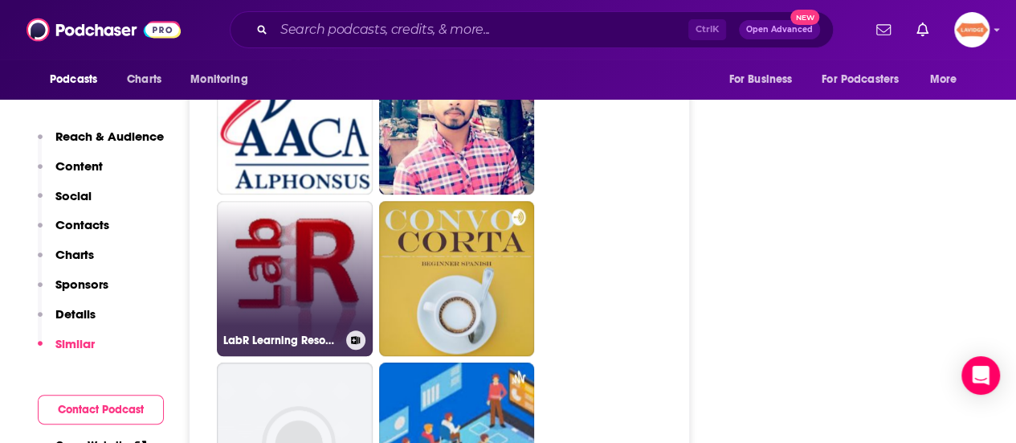
scroll to position [2893, 0]
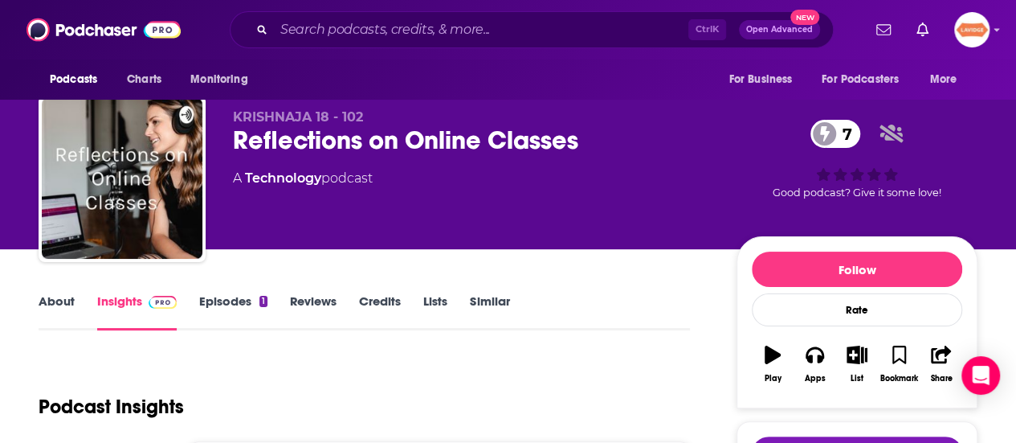
scroll to position [161, 0]
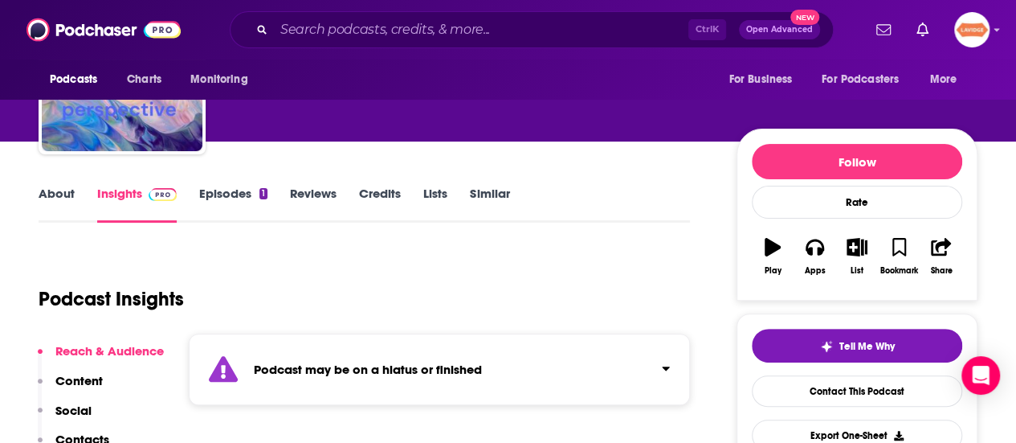
scroll to position [161, 0]
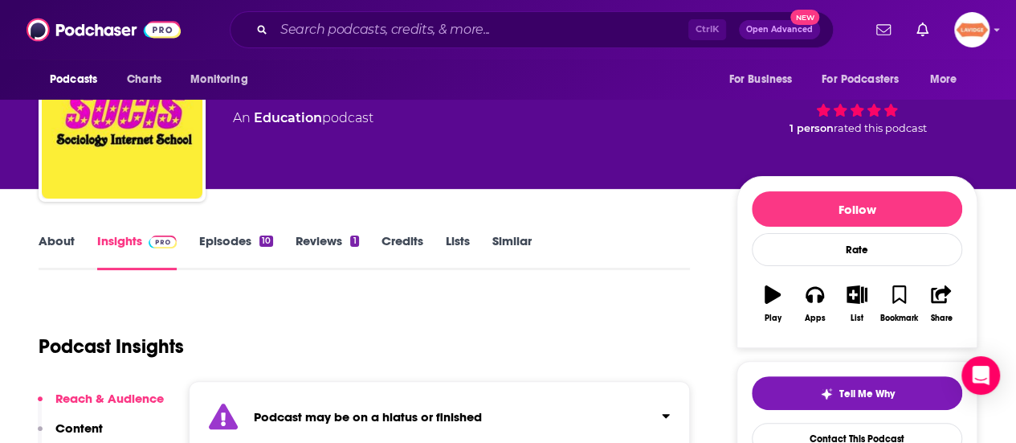
scroll to position [161, 0]
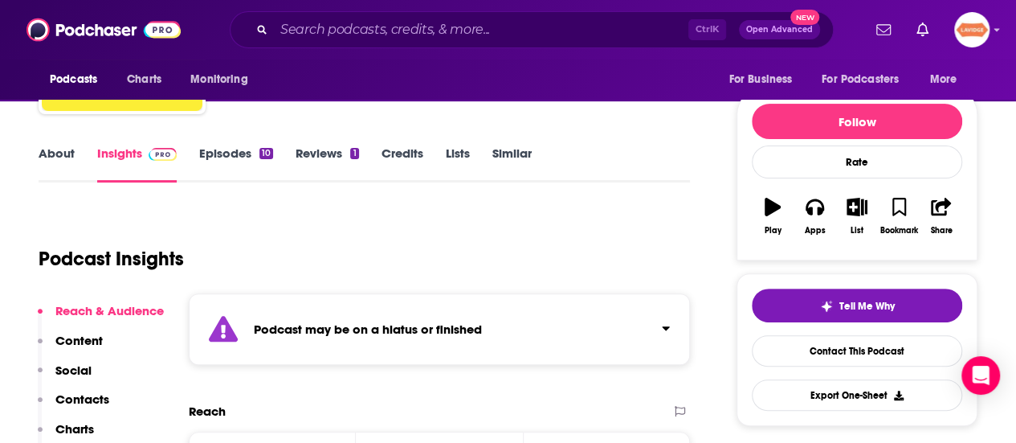
click at [62, 149] on link "About" at bounding box center [57, 163] width 36 height 37
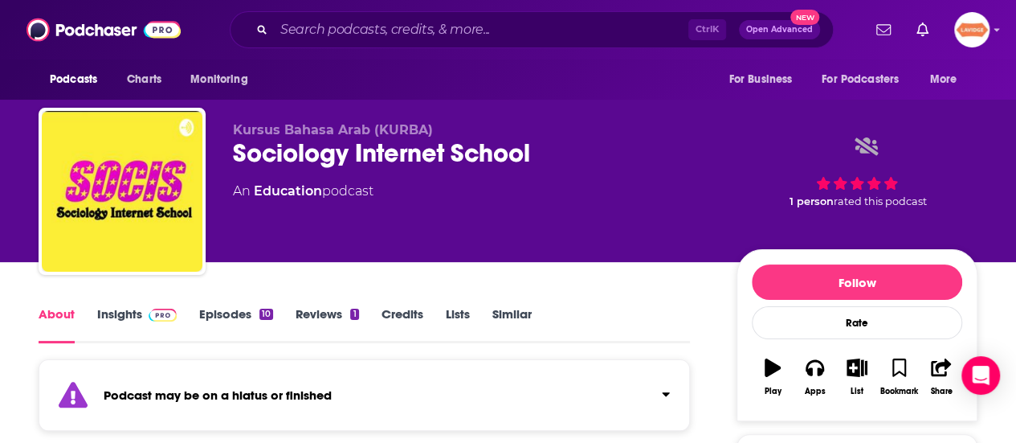
click at [108, 323] on link "Insights" at bounding box center [137, 324] width 80 height 37
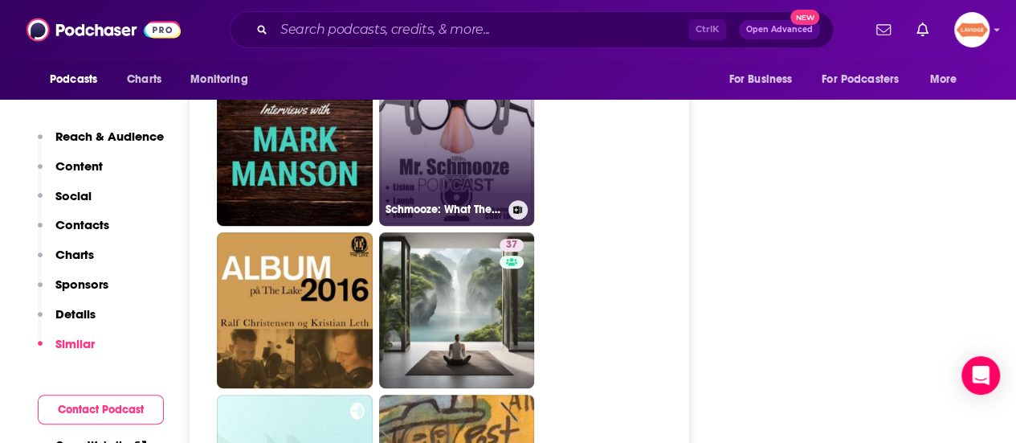
scroll to position [3375, 0]
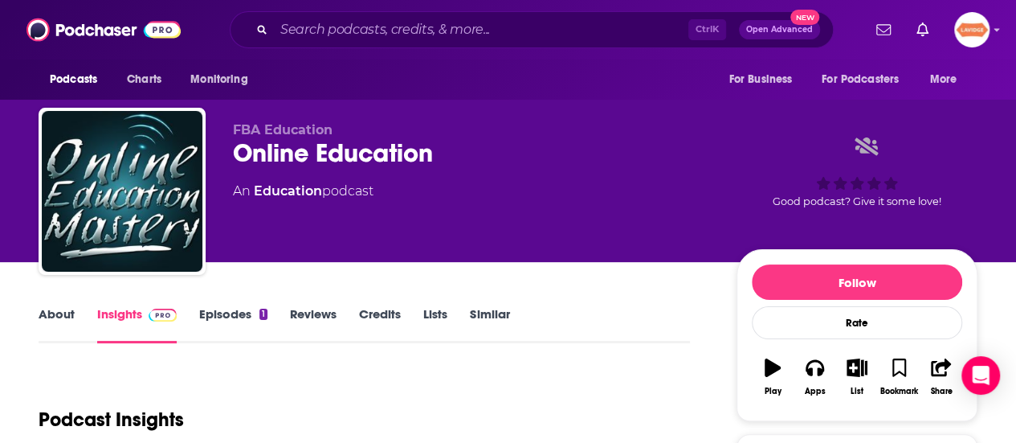
click at [71, 325] on link "About" at bounding box center [57, 324] width 36 height 37
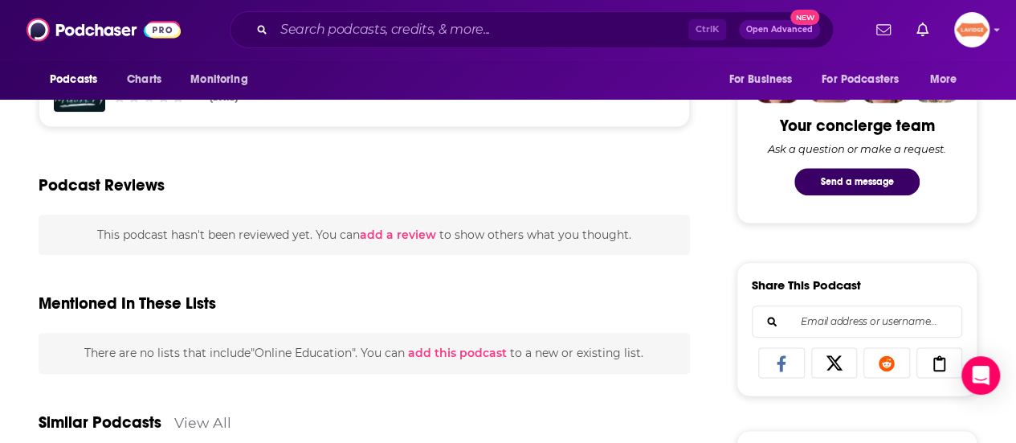
scroll to position [804, 0]
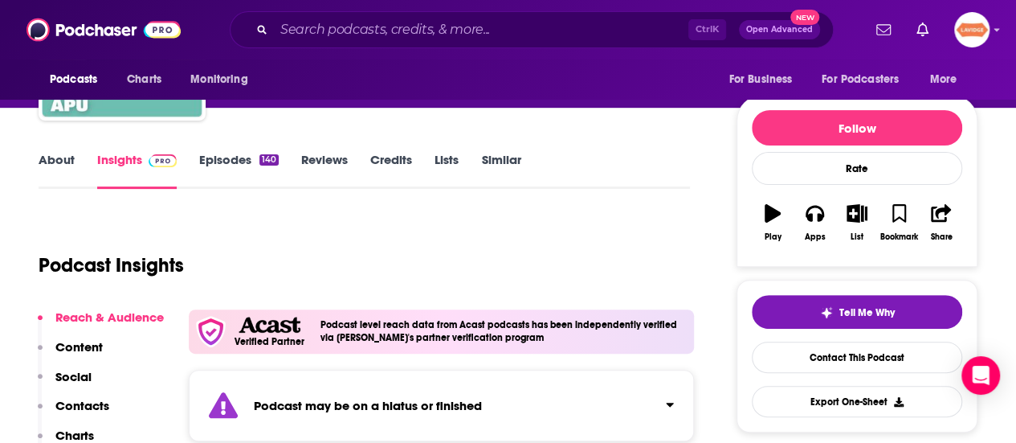
scroll to position [161, 0]
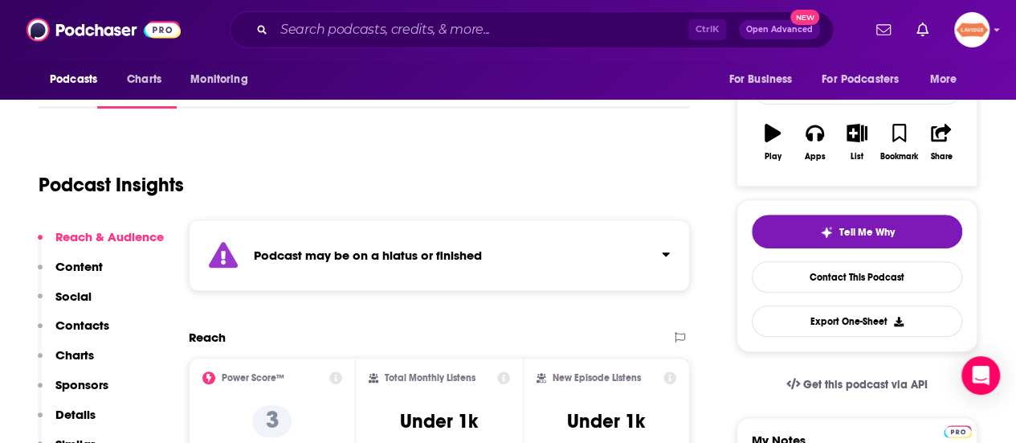
scroll to position [241, 0]
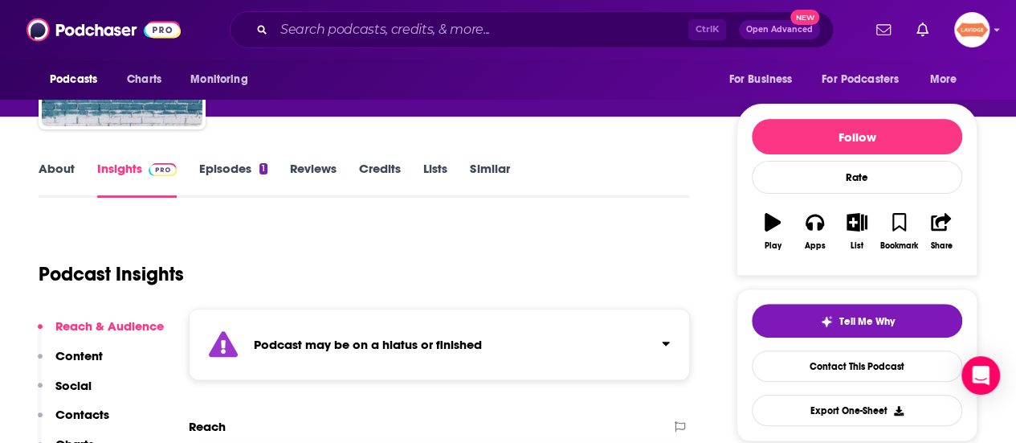
scroll to position [161, 0]
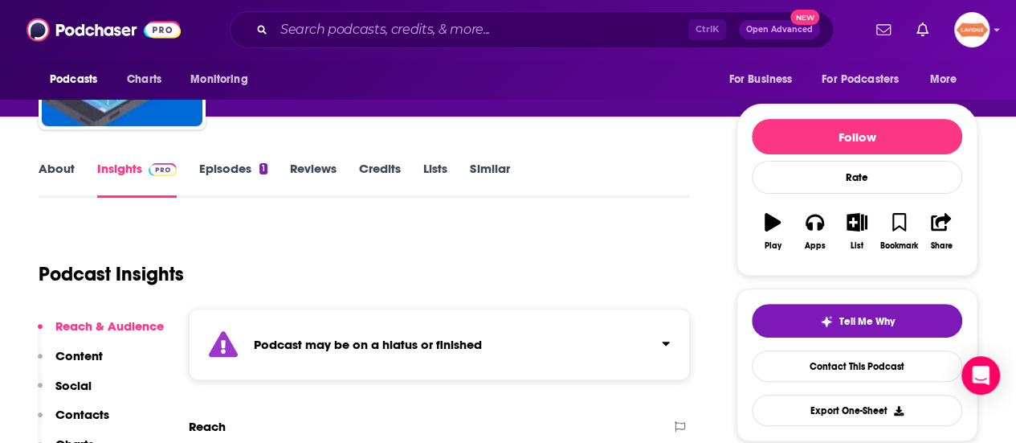
scroll to position [161, 0]
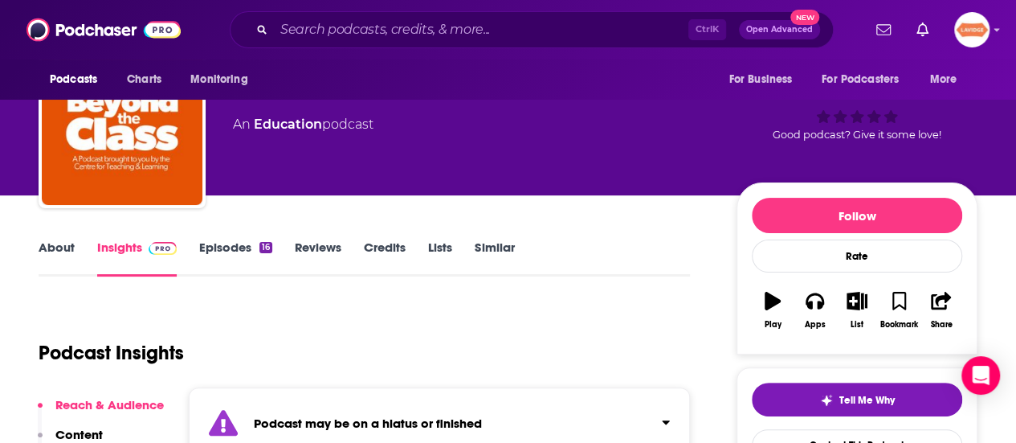
scroll to position [161, 0]
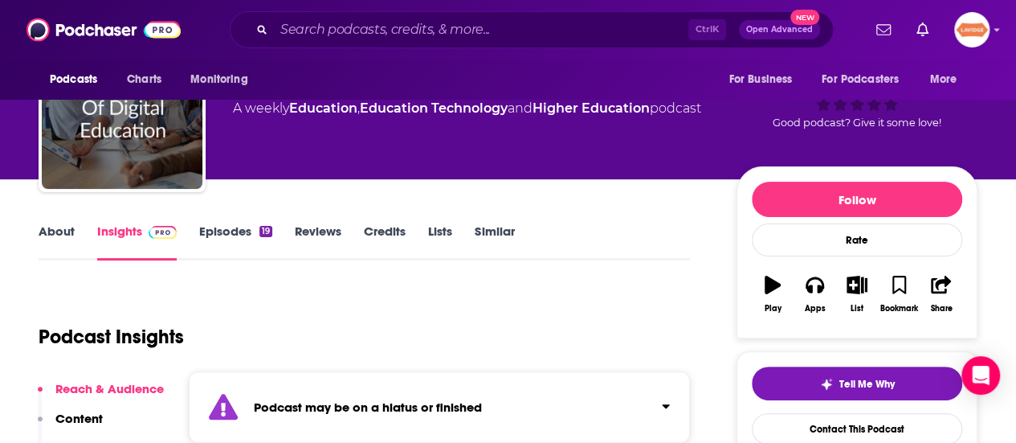
scroll to position [161, 0]
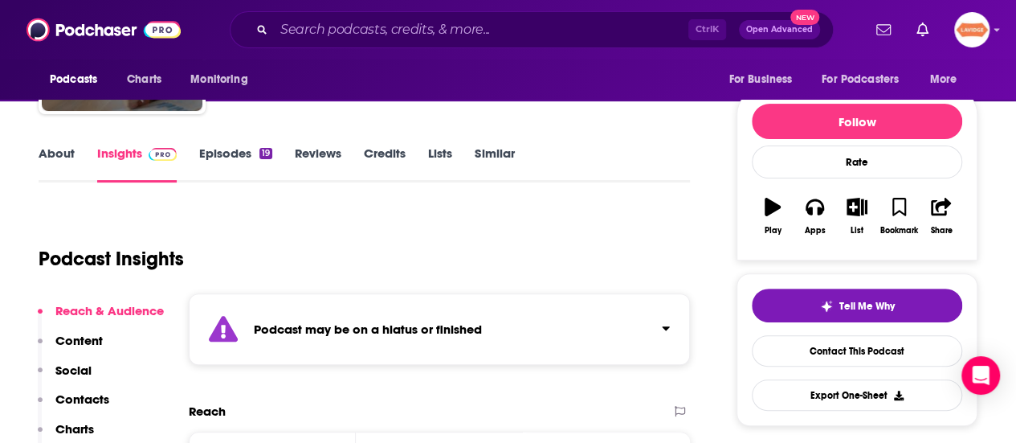
click at [53, 165] on link "About" at bounding box center [57, 163] width 36 height 37
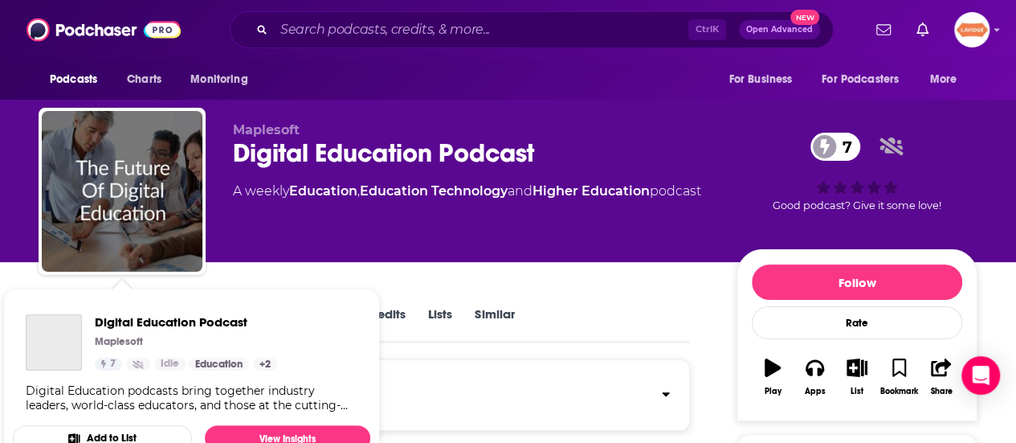
click at [124, 297] on span "Digital Education Podcast Maplesoft 7 Idle Education + 2 Digital Education podc…" at bounding box center [192, 379] width 358 height 182
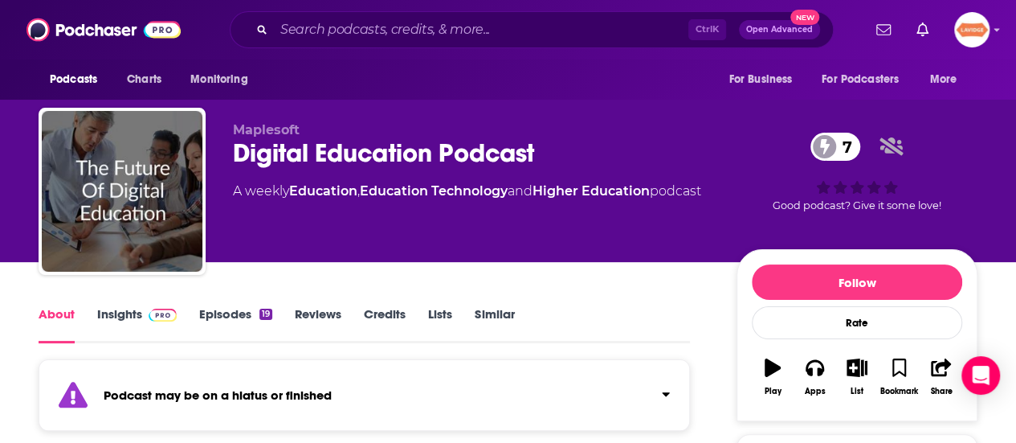
click at [409, 252] on div "Maplesoft Digital Education Podcast 7 A weekly Education , Education Technology…" at bounding box center [605, 194] width 745 height 145
click at [144, 306] on span at bounding box center [159, 313] width 35 height 15
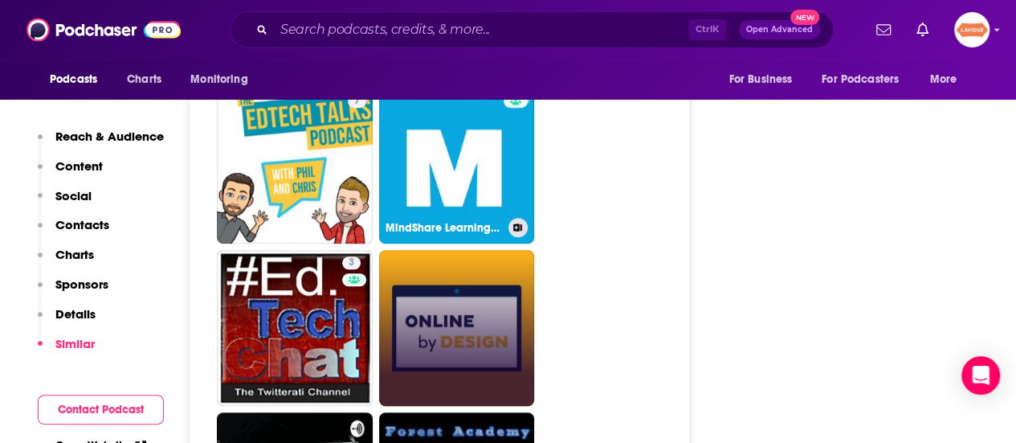
scroll to position [3455, 0]
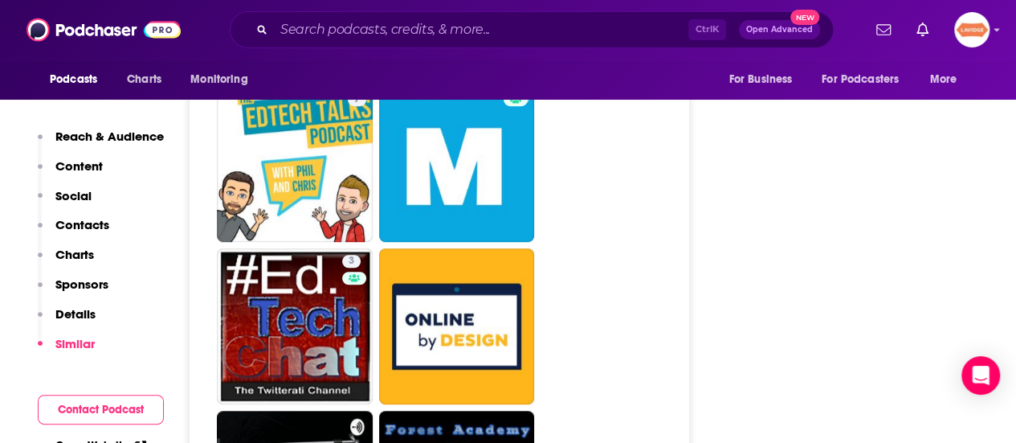
drag, startPoint x: 464, startPoint y: 428, endPoint x: 707, endPoint y: 250, distance: 301.8
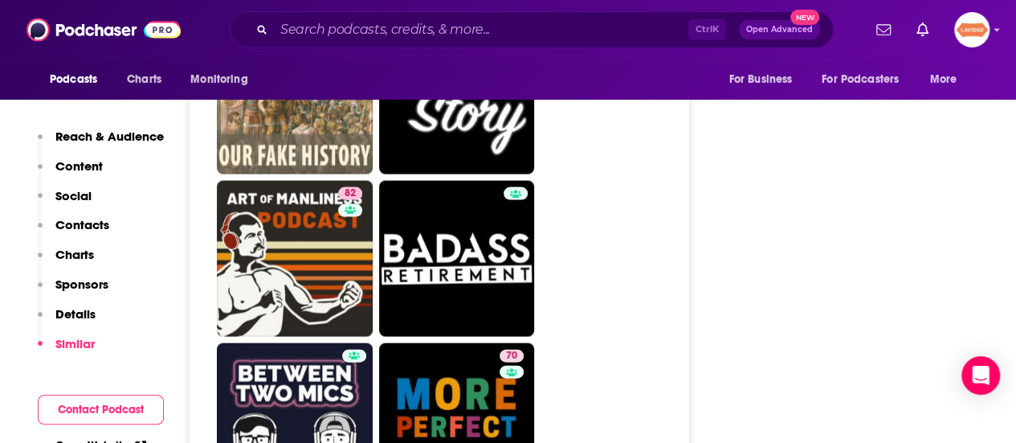
scroll to position [4741, 0]
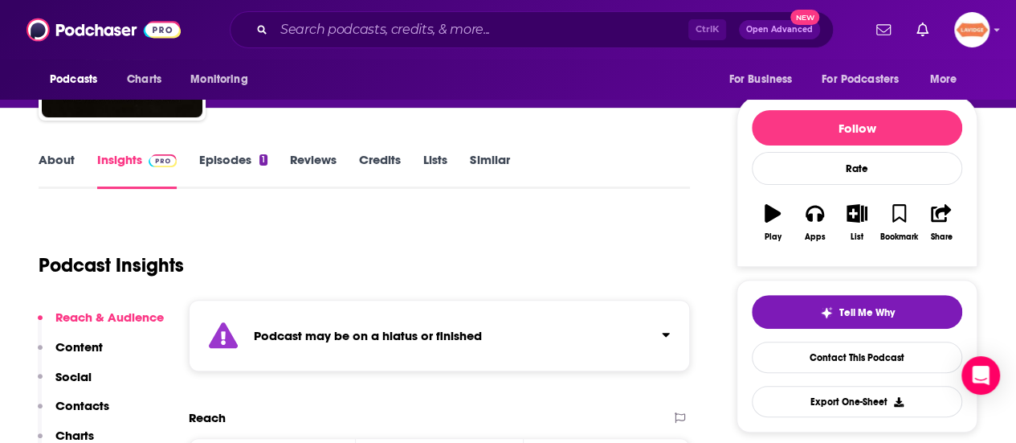
scroll to position [161, 0]
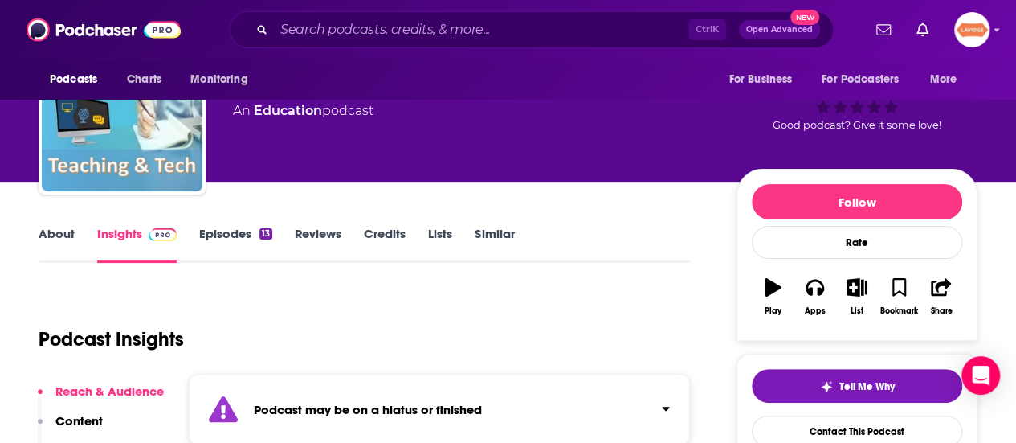
scroll to position [161, 0]
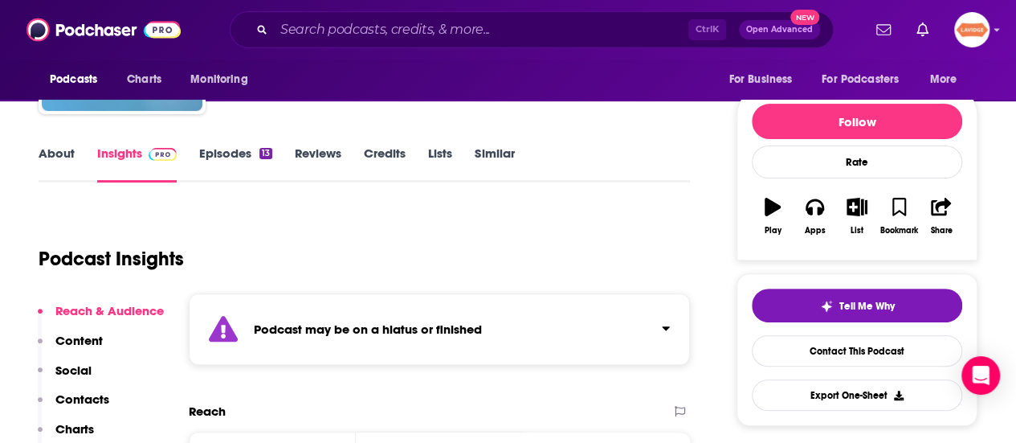
click at [51, 153] on link "About" at bounding box center [57, 163] width 36 height 37
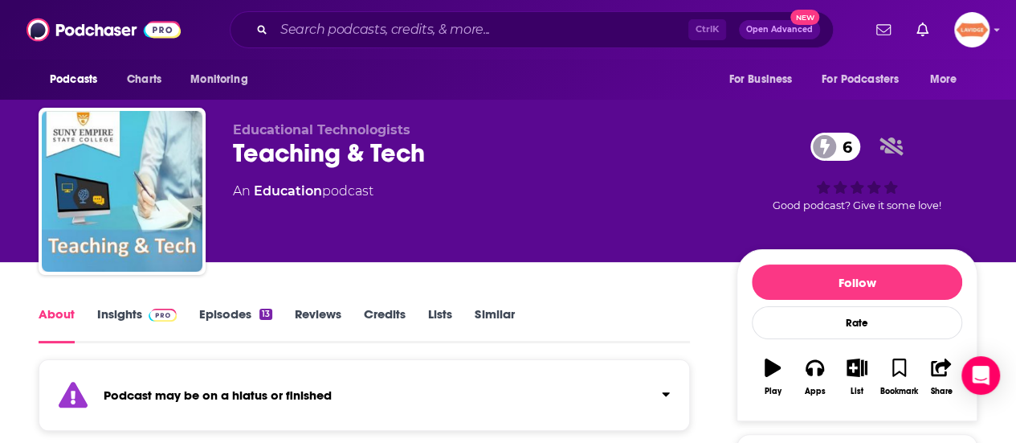
click at [126, 321] on link "Insights" at bounding box center [137, 324] width 80 height 37
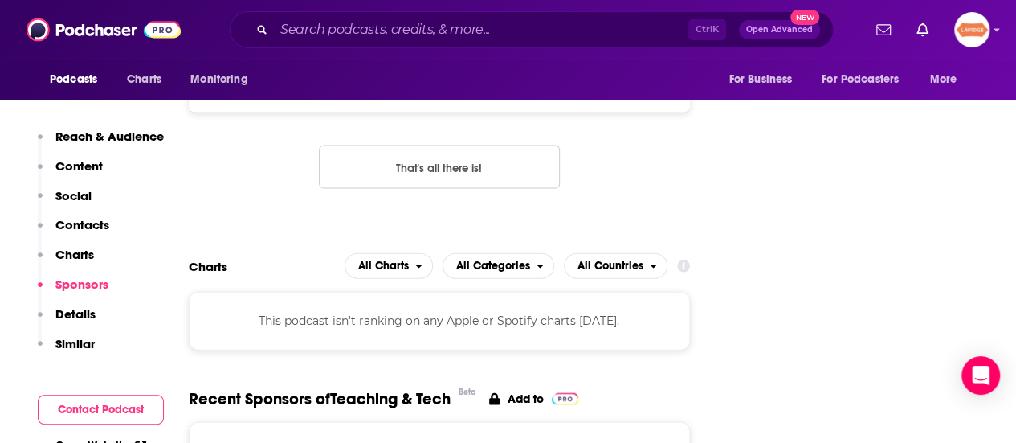
scroll to position [1929, 0]
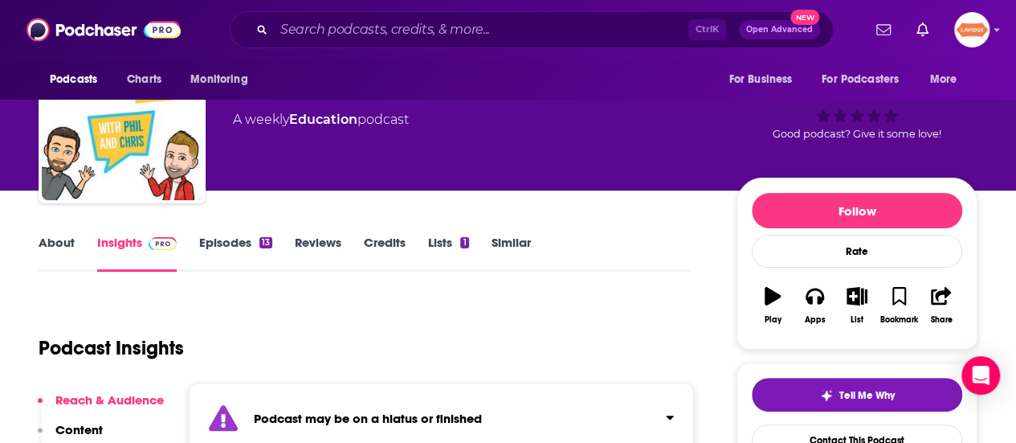
scroll to position [161, 0]
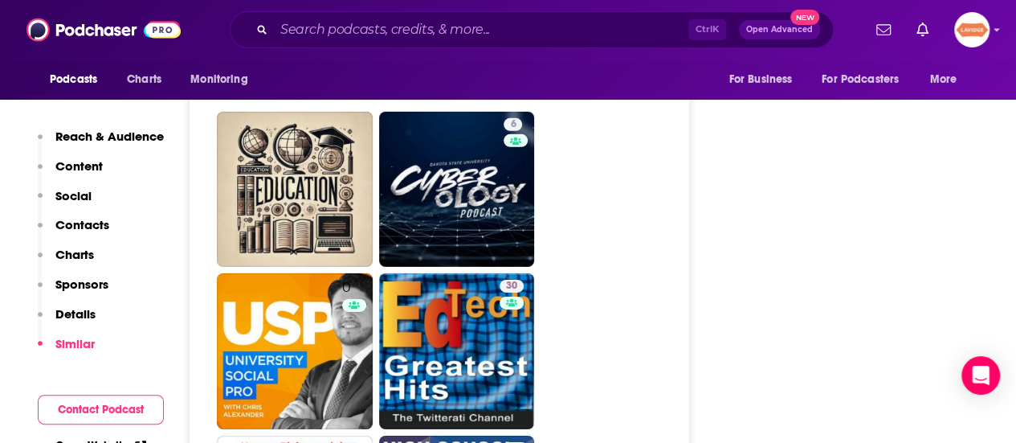
scroll to position [2491, 0]
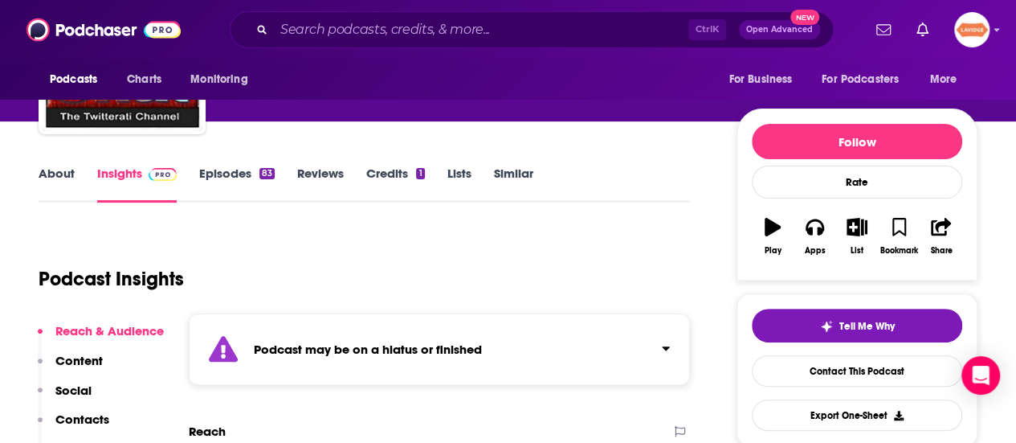
scroll to position [241, 0]
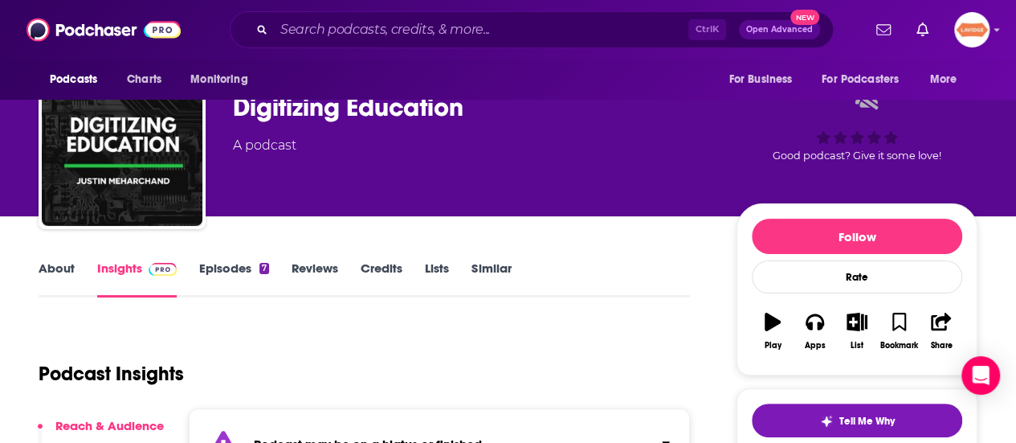
scroll to position [80, 0]
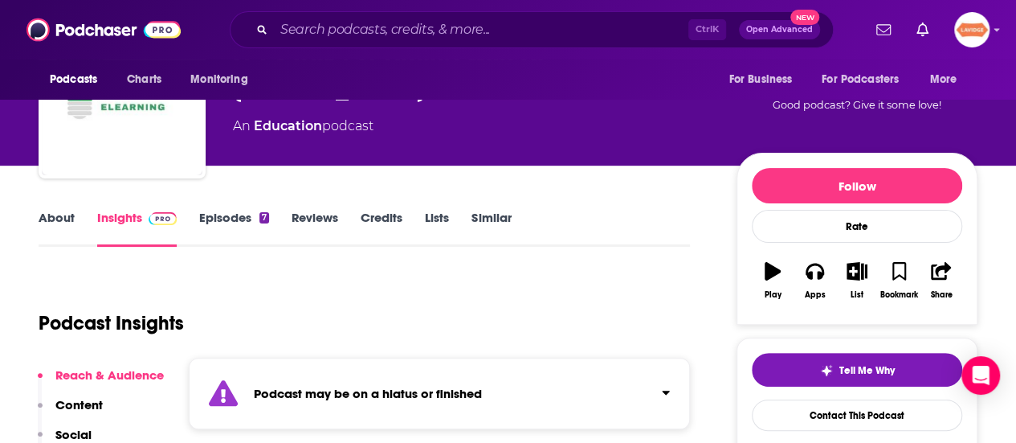
scroll to position [161, 0]
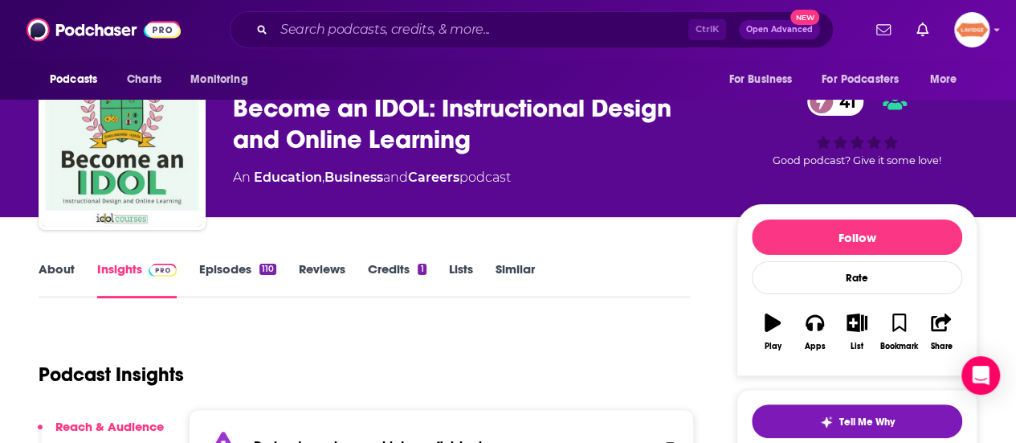
scroll to position [80, 0]
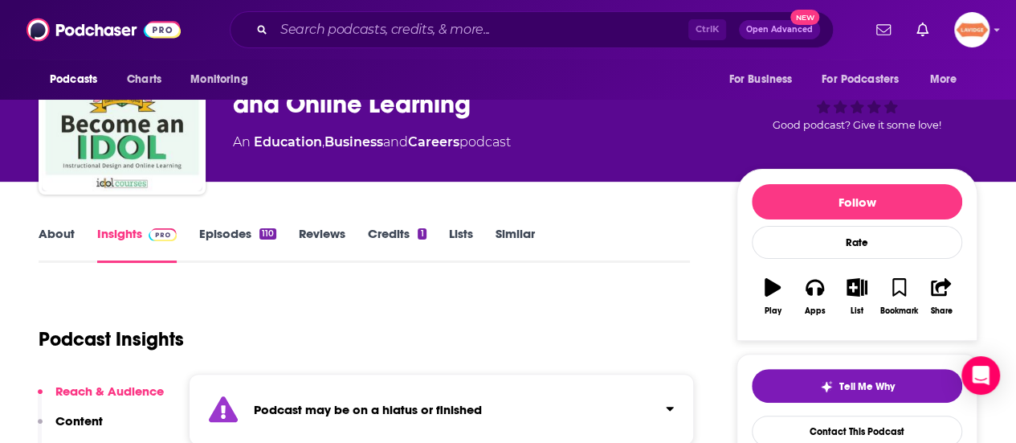
click at [43, 239] on link "About" at bounding box center [57, 244] width 36 height 37
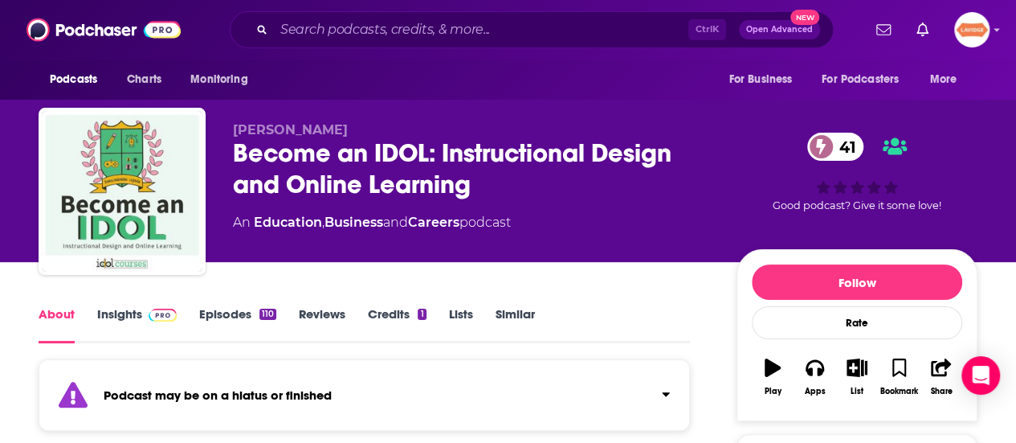
click at [132, 313] on link "Insights" at bounding box center [137, 324] width 80 height 37
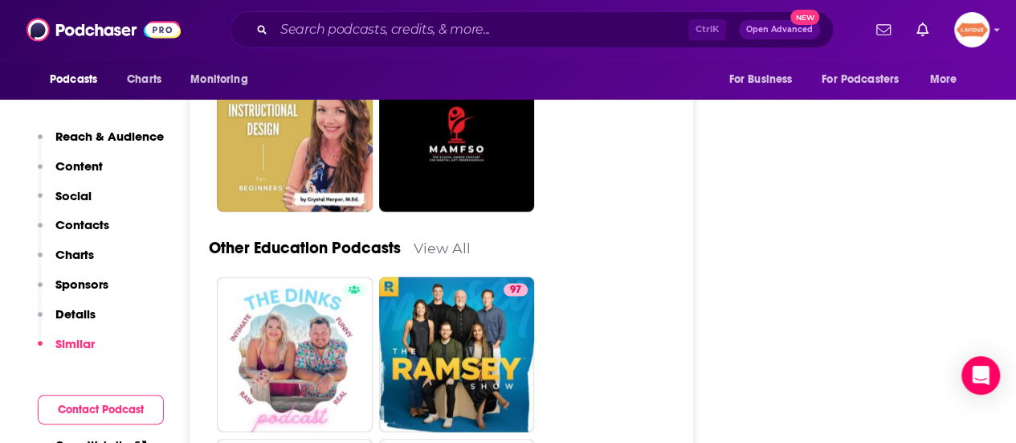
scroll to position [4420, 0]
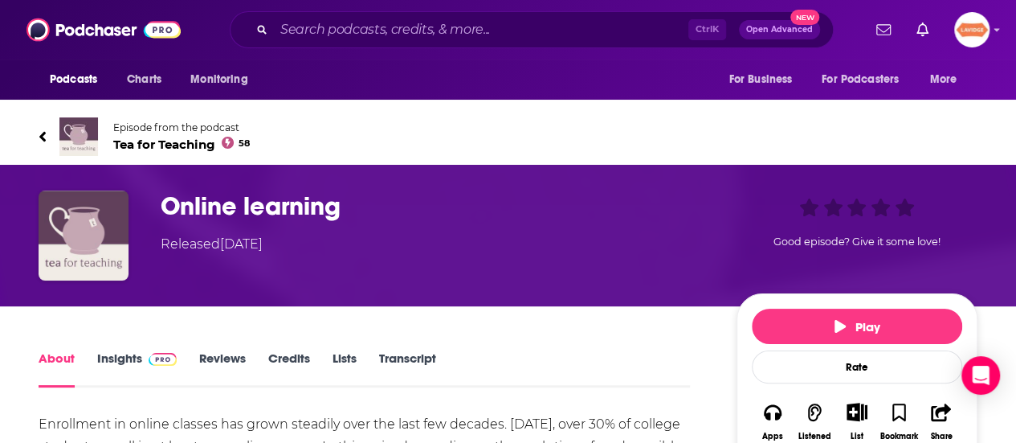
click at [196, 138] on span "Tea for Teaching 58" at bounding box center [181, 144] width 137 height 15
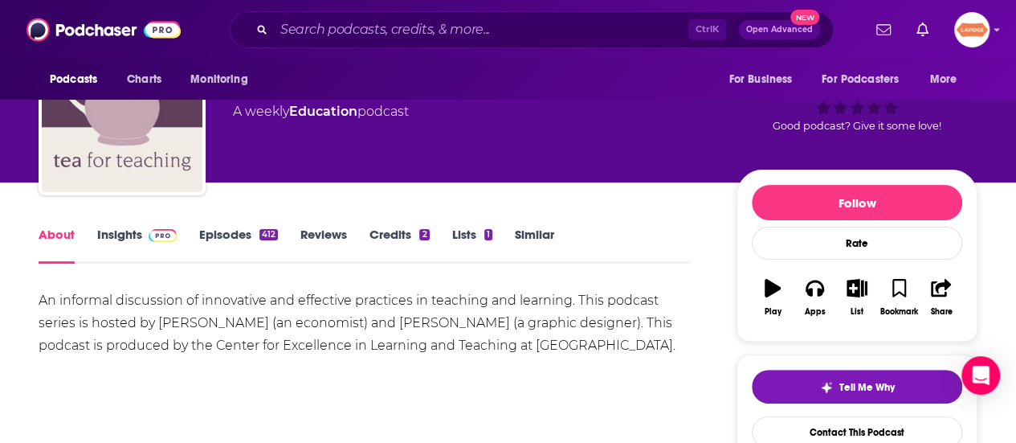
scroll to position [80, 0]
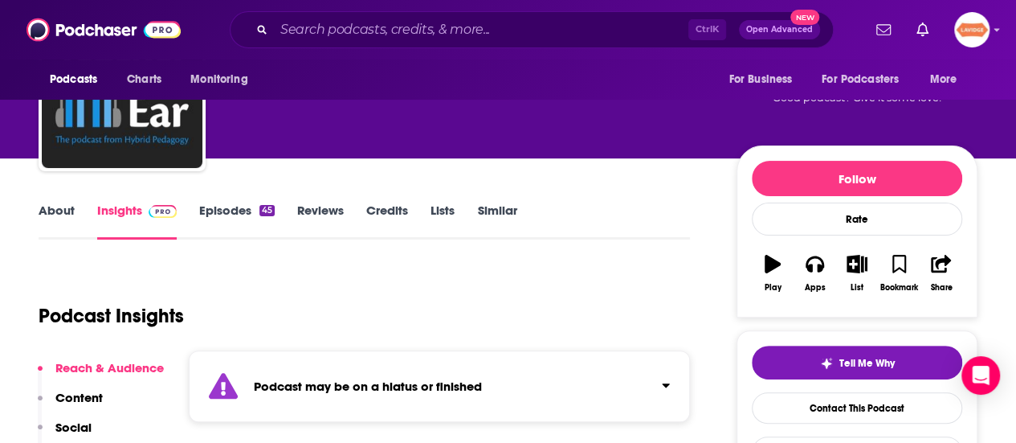
scroll to position [161, 0]
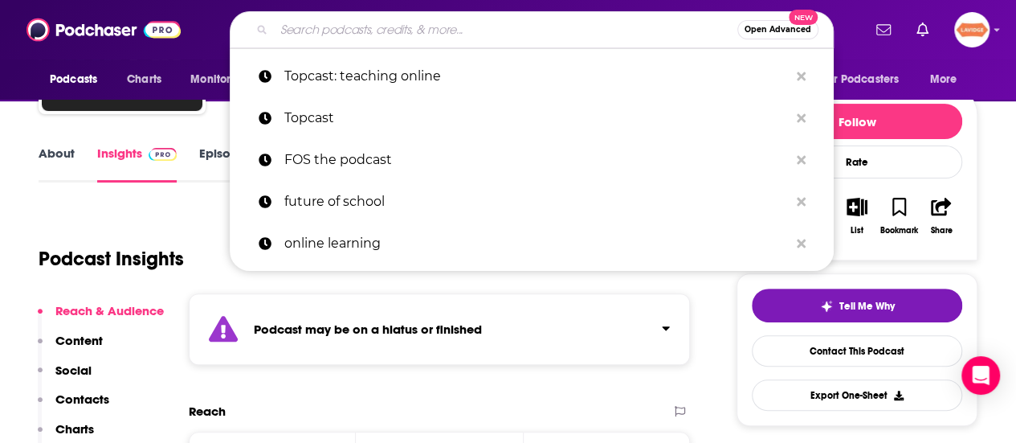
click at [407, 20] on input "Search podcasts, credits, & more..." at bounding box center [506, 30] width 464 height 26
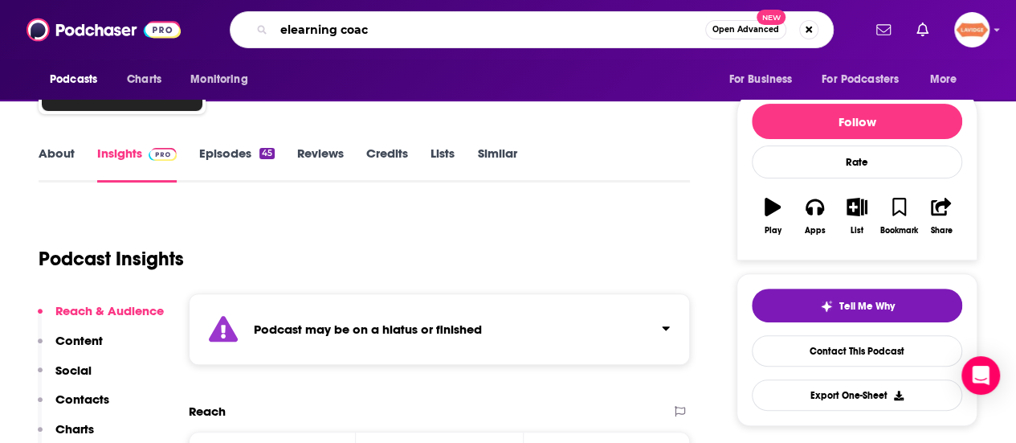
type input "elearning coach"
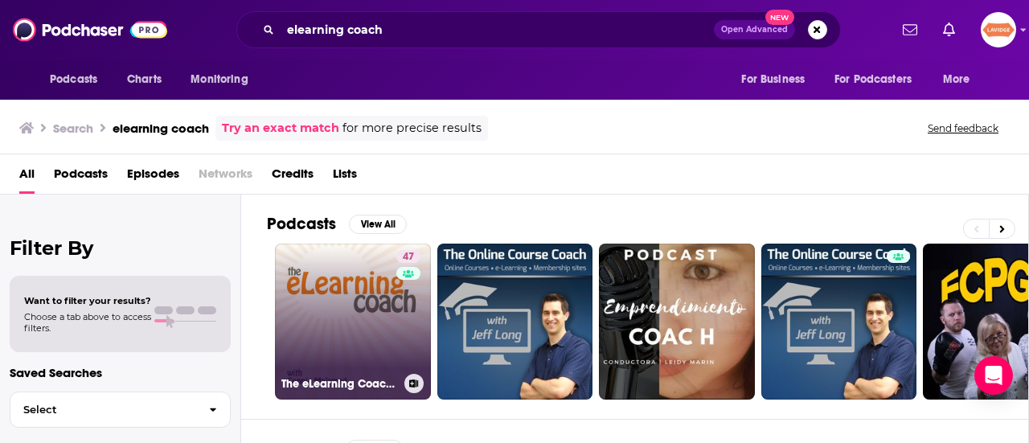
click at [386, 306] on link "47 The eLearning Coach Podcast" at bounding box center [353, 321] width 156 height 156
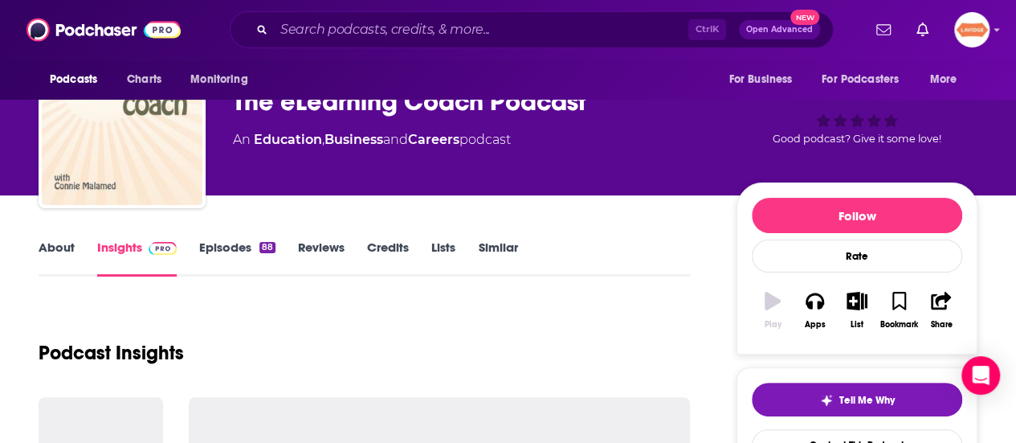
scroll to position [161, 0]
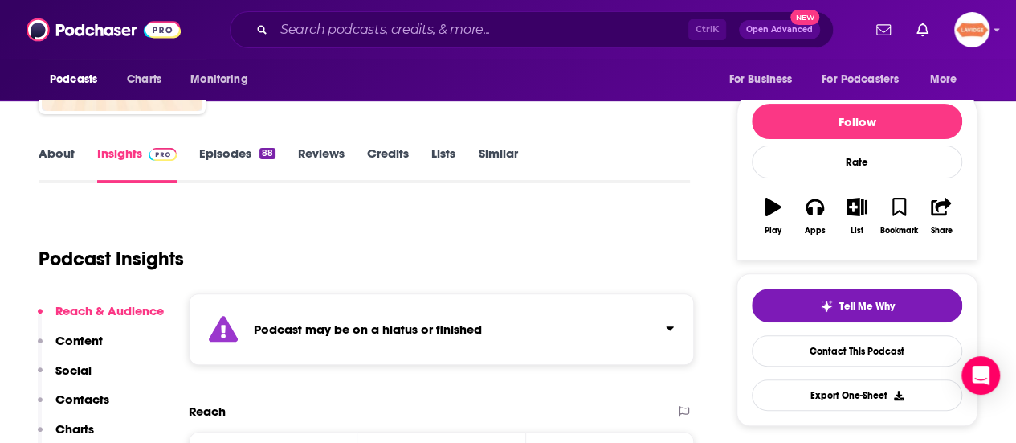
click at [63, 146] on link "About" at bounding box center [57, 163] width 36 height 37
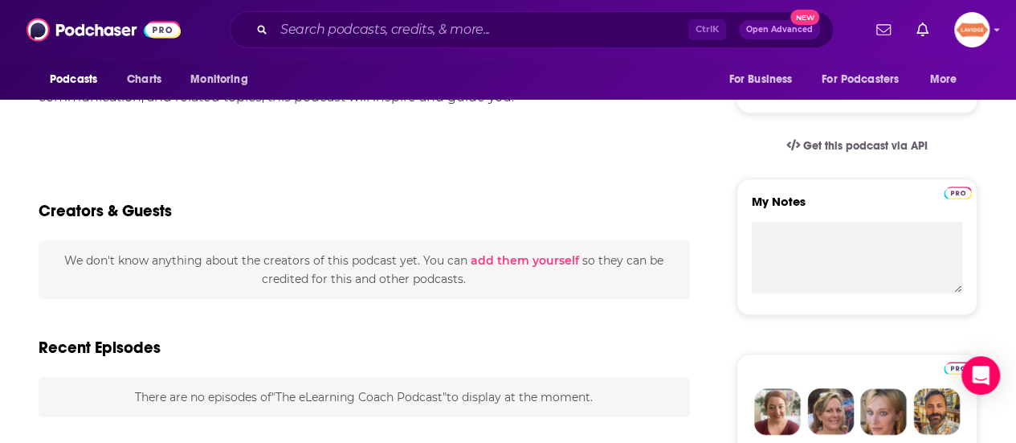
scroll to position [482, 0]
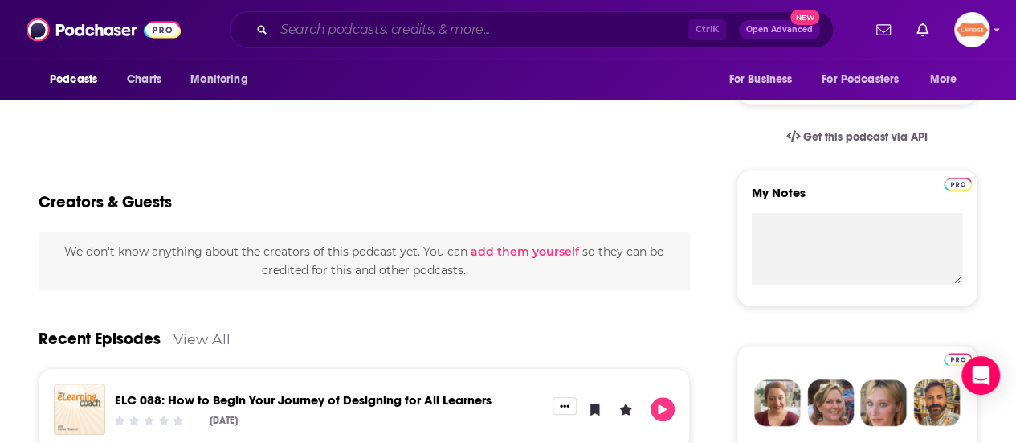
click at [368, 38] on input "Search podcasts, credits, & more..." at bounding box center [481, 30] width 415 height 26
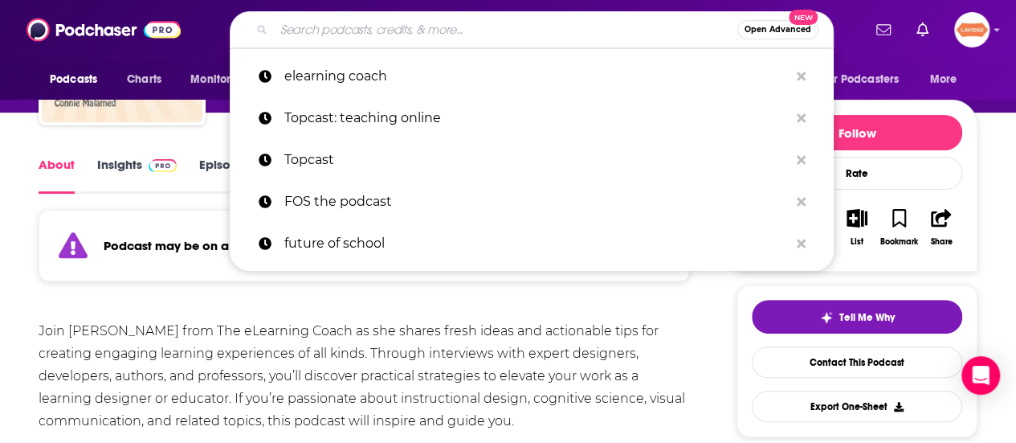
scroll to position [0, 0]
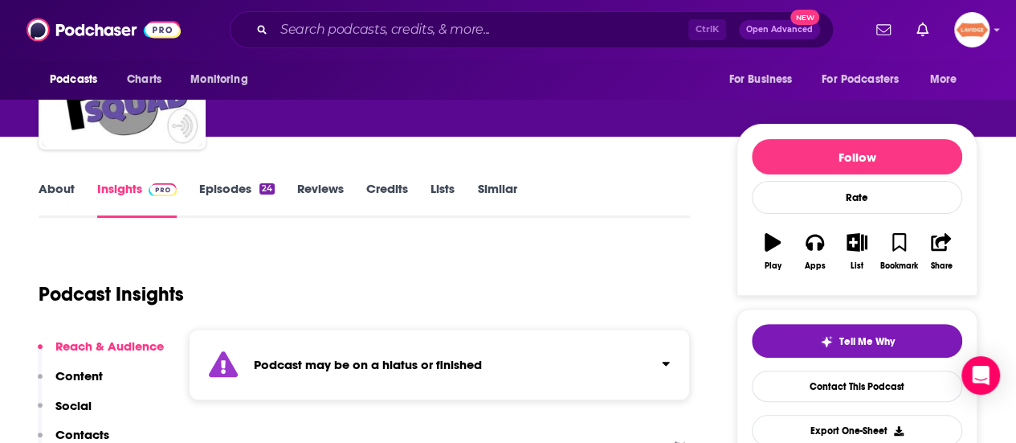
scroll to position [161, 0]
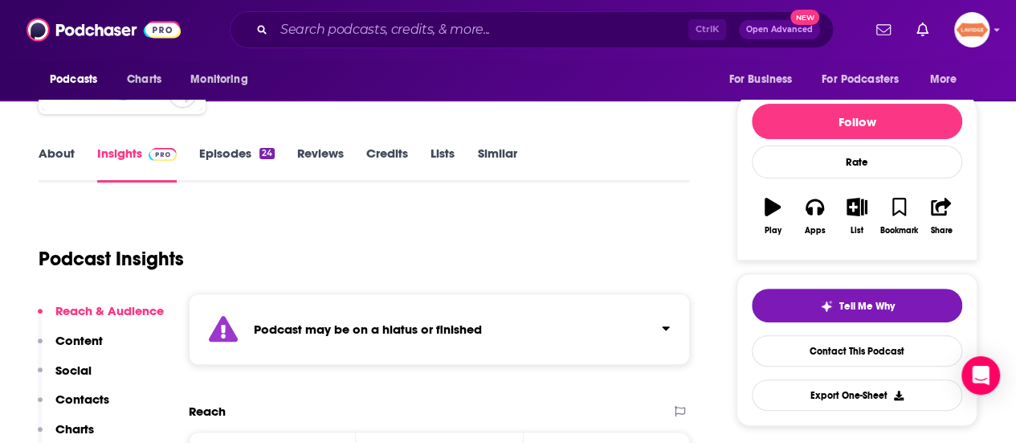
click at [471, 42] on div "Ctrl K Open Advanced New" at bounding box center [532, 29] width 604 height 37
click at [471, 43] on div "Ctrl K Open Advanced New" at bounding box center [532, 29] width 604 height 37
click at [482, 39] on input "Search podcasts, credits, & more..." at bounding box center [481, 30] width 415 height 26
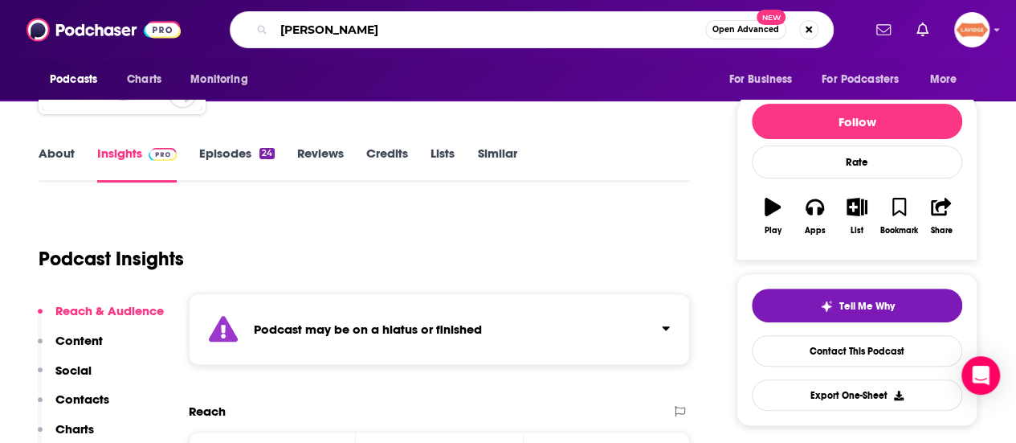
type input "[PERSON_NAME]"
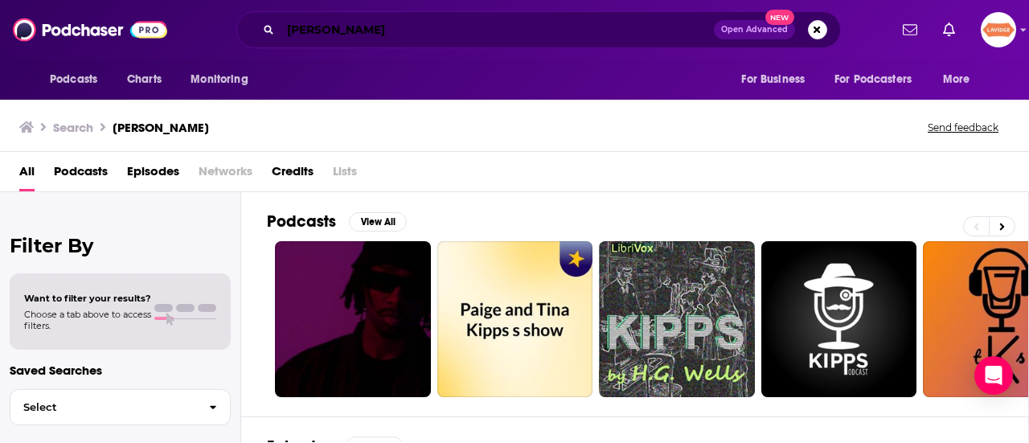
click at [402, 18] on input "[PERSON_NAME]" at bounding box center [496, 30] width 433 height 26
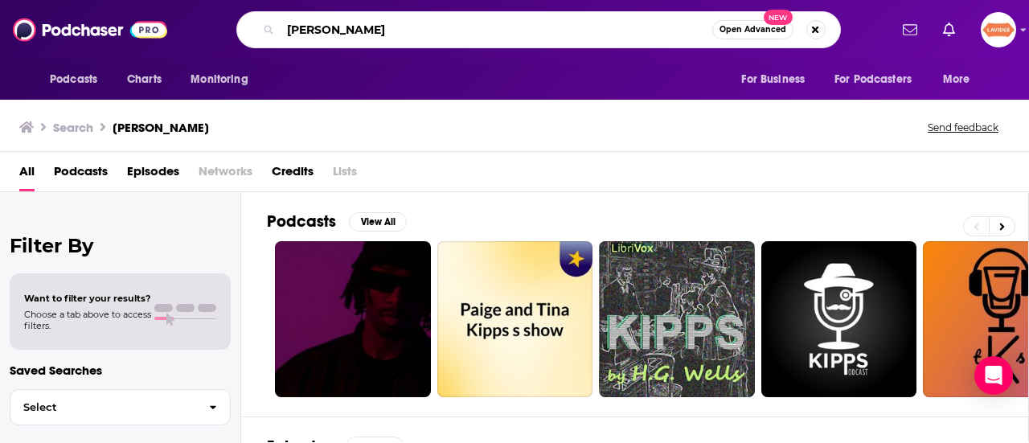
click at [402, 18] on input "[PERSON_NAME]" at bounding box center [496, 30] width 432 height 26
click at [403, 19] on input "[PERSON_NAME]" at bounding box center [496, 30] width 432 height 26
type input "K"
type input "The Kips Podcast"
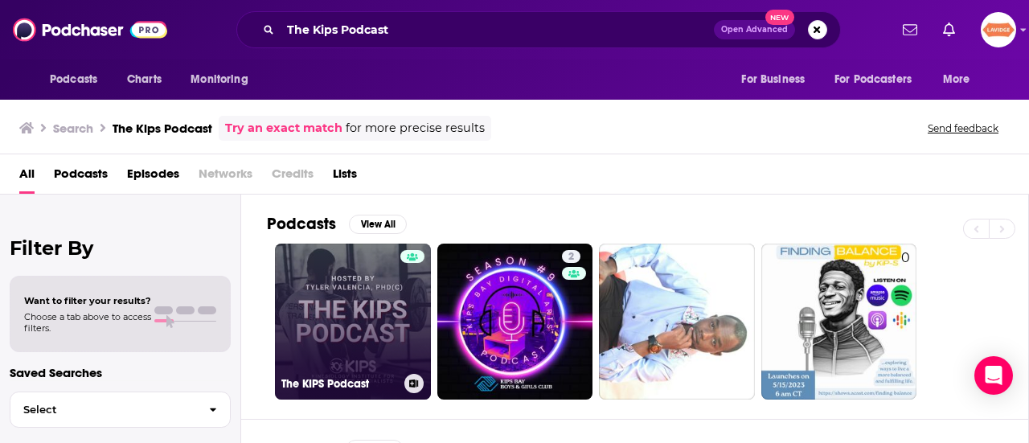
click at [390, 304] on link "The KIPS Podcast" at bounding box center [353, 321] width 156 height 156
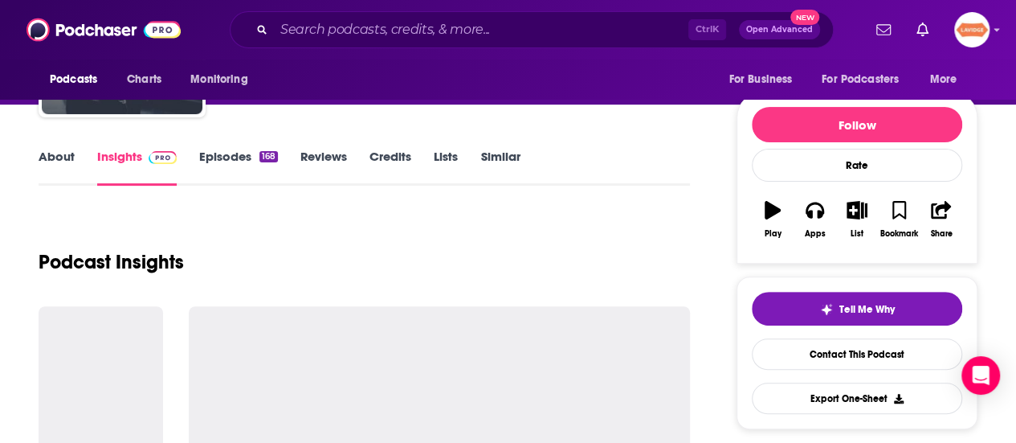
scroll to position [161, 0]
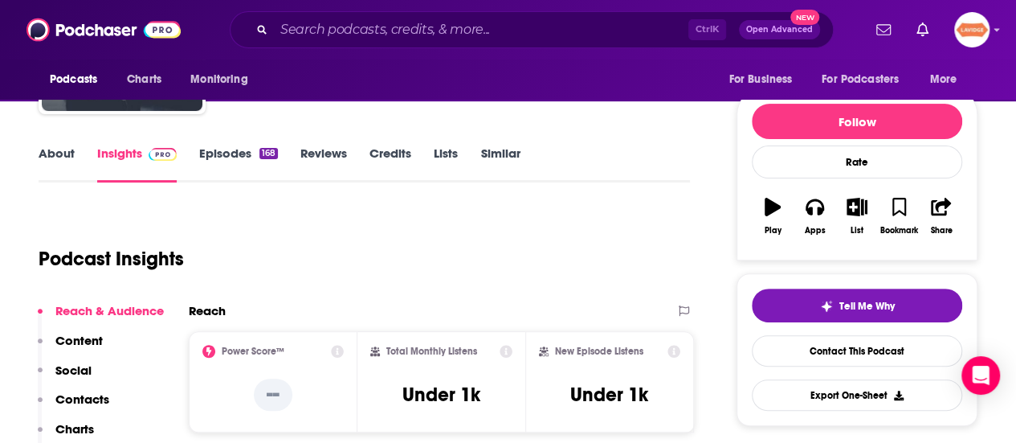
click at [72, 158] on link "About" at bounding box center [57, 163] width 36 height 37
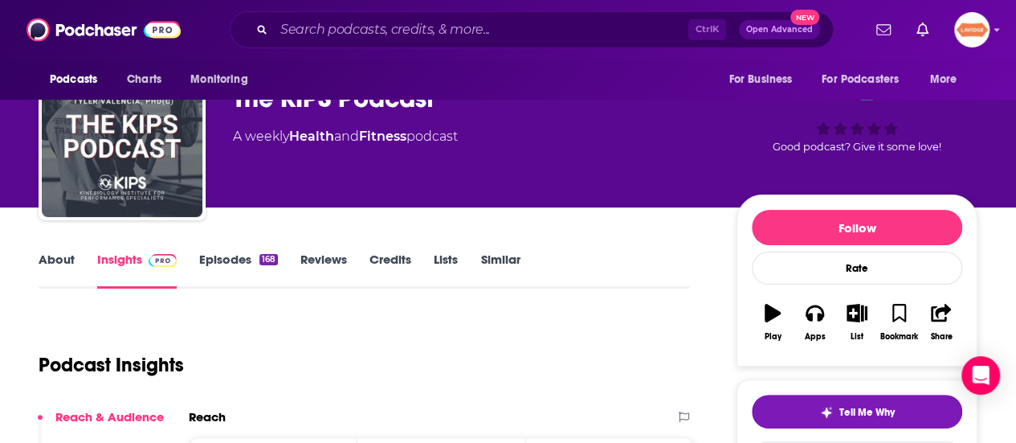
scroll to position [80, 0]
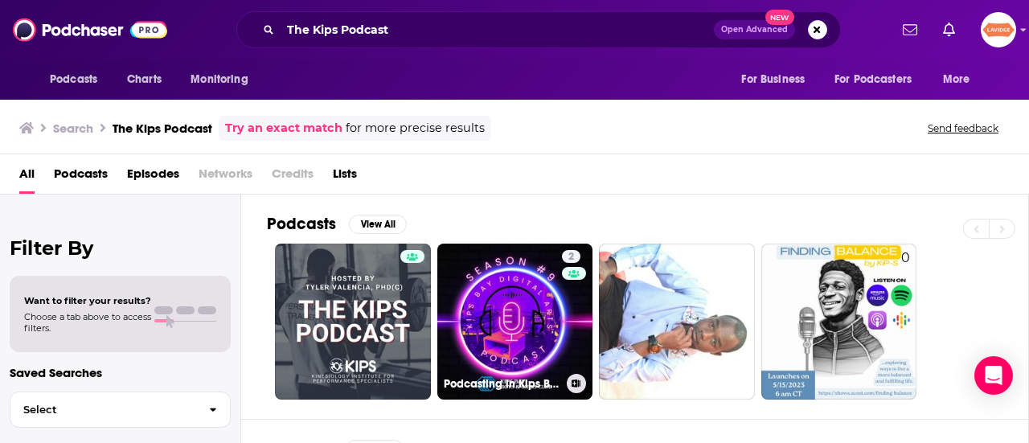
scroll to position [161, 0]
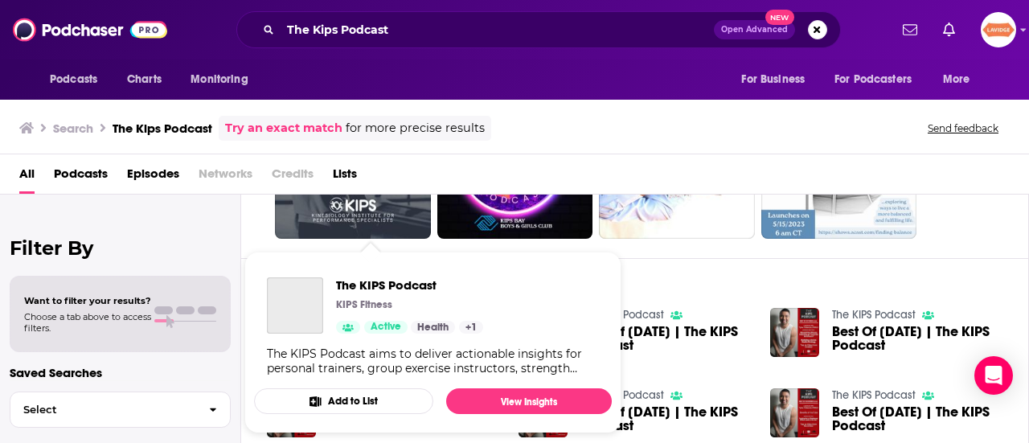
click at [395, 309] on div "KIPS Fitness" at bounding box center [409, 304] width 147 height 13
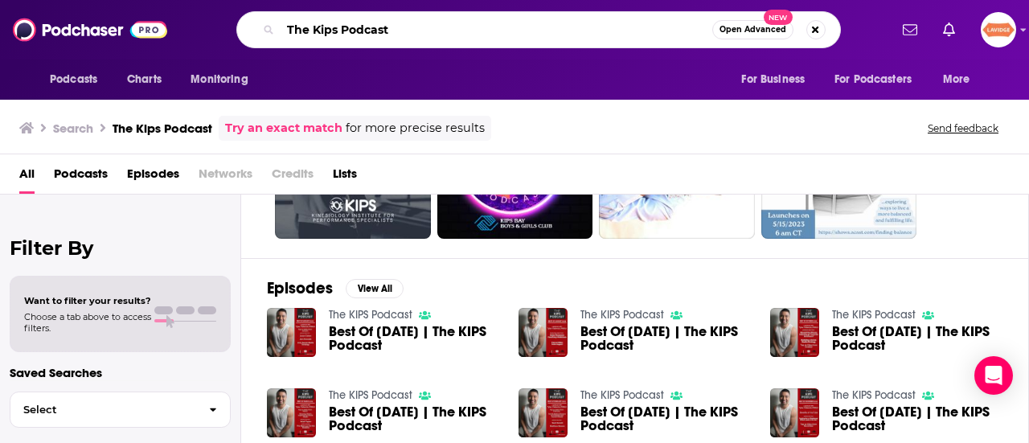
click at [461, 20] on input "The Kips Podcast" at bounding box center [496, 30] width 432 height 26
click at [460, 20] on input "The Kips Podcast" at bounding box center [496, 30] width 432 height 26
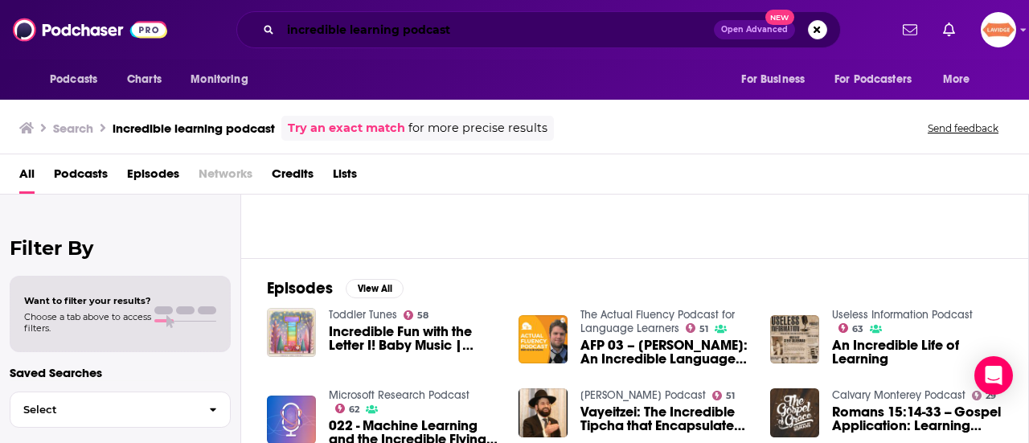
click at [463, 20] on input "incredible learning podcast" at bounding box center [496, 30] width 433 height 26
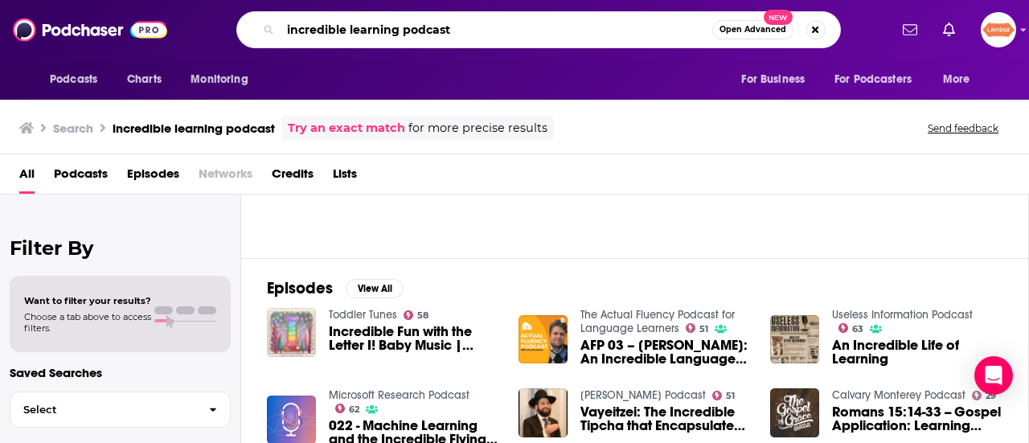
click at [463, 20] on input "incredible learning podcast" at bounding box center [496, 30] width 432 height 26
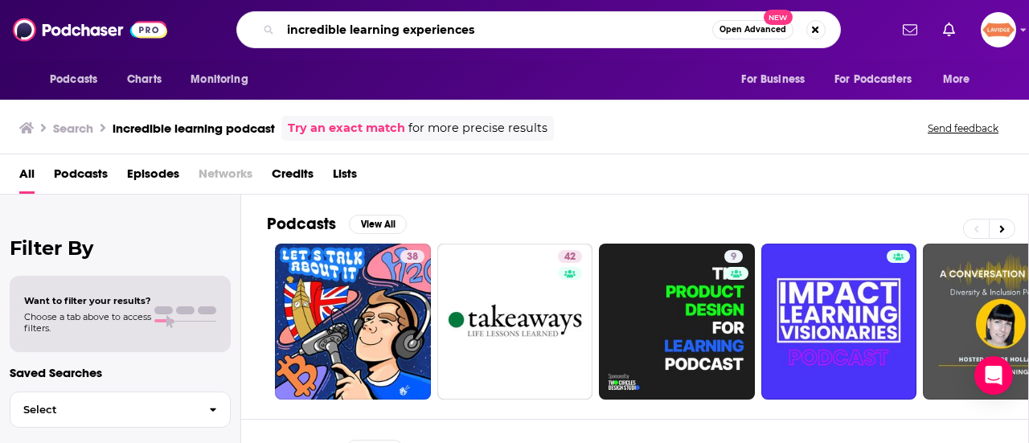
type input "incredible learning experiences"
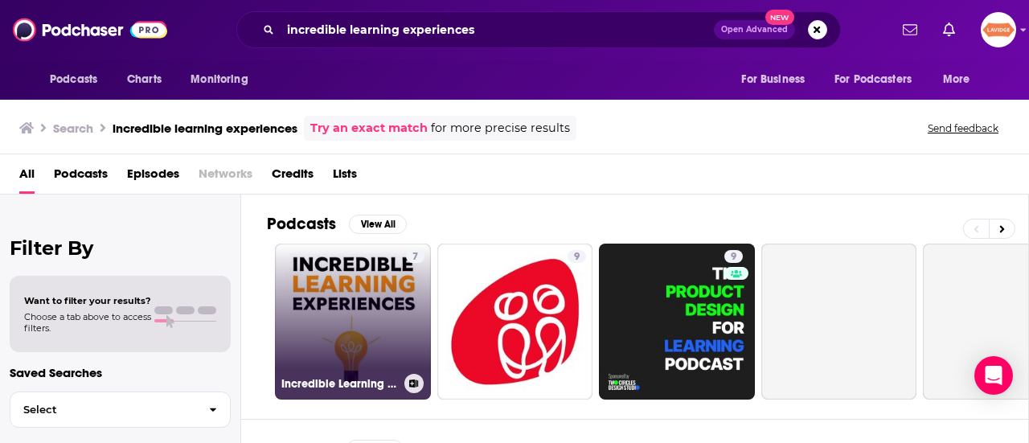
click at [370, 314] on link "7 Incredible Learning Experiences" at bounding box center [353, 321] width 156 height 156
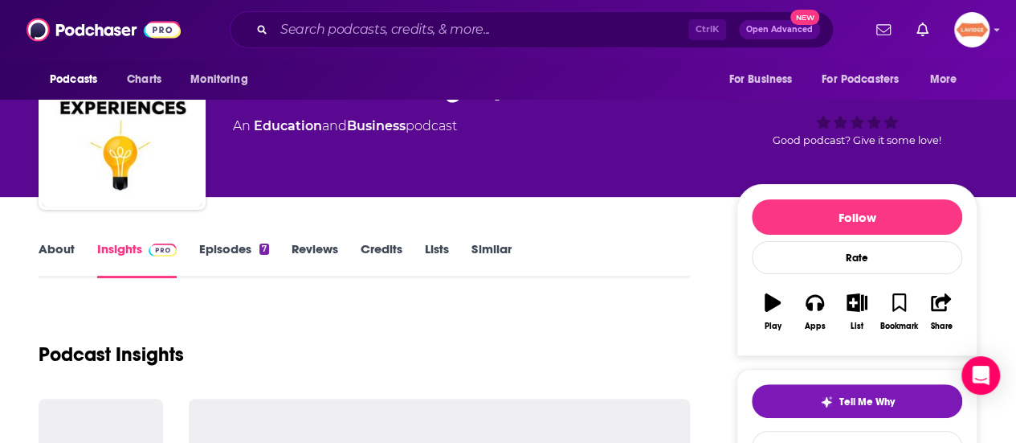
scroll to position [80, 0]
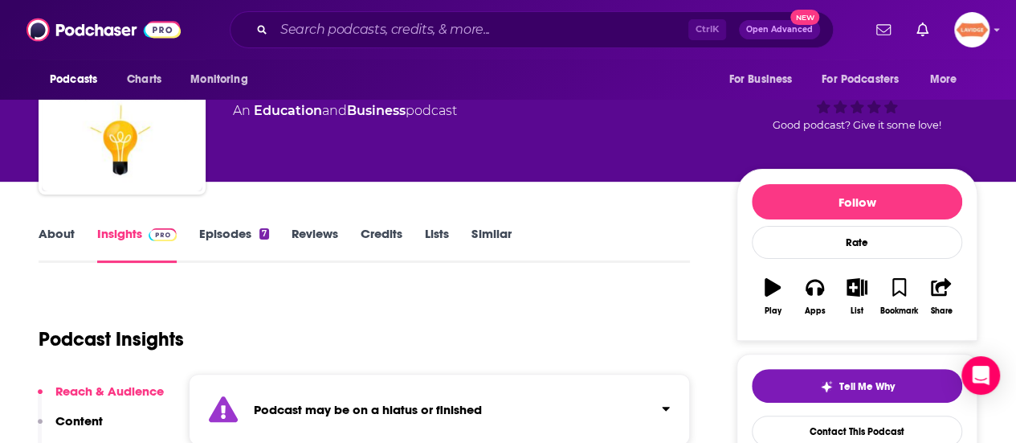
click at [45, 230] on link "About" at bounding box center [57, 244] width 36 height 37
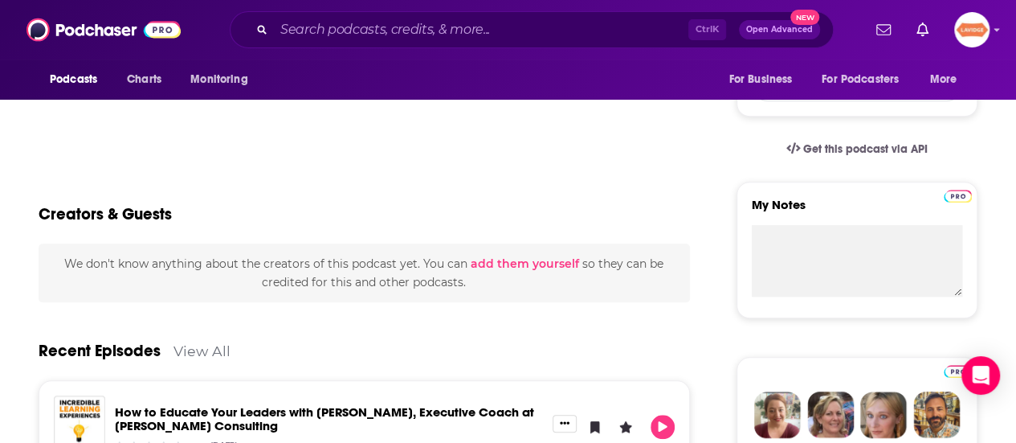
scroll to position [241, 0]
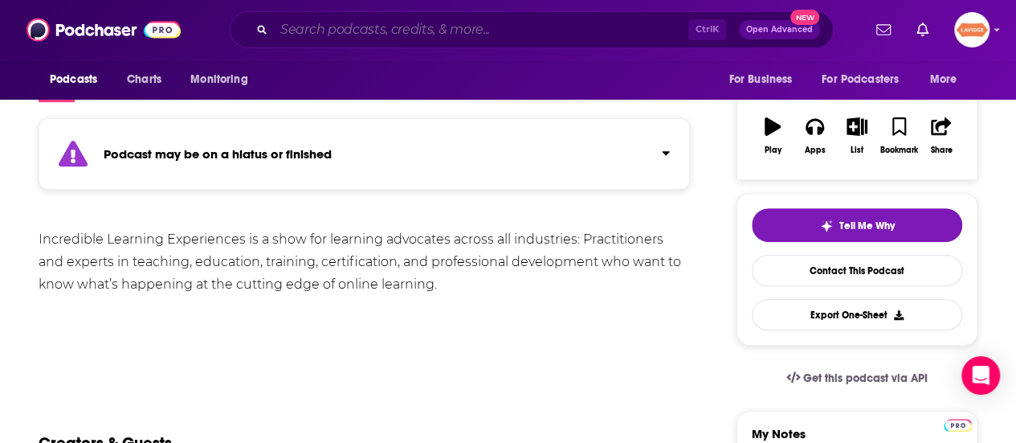
click at [404, 20] on input "Search podcasts, credits, & more..." at bounding box center [481, 30] width 415 height 26
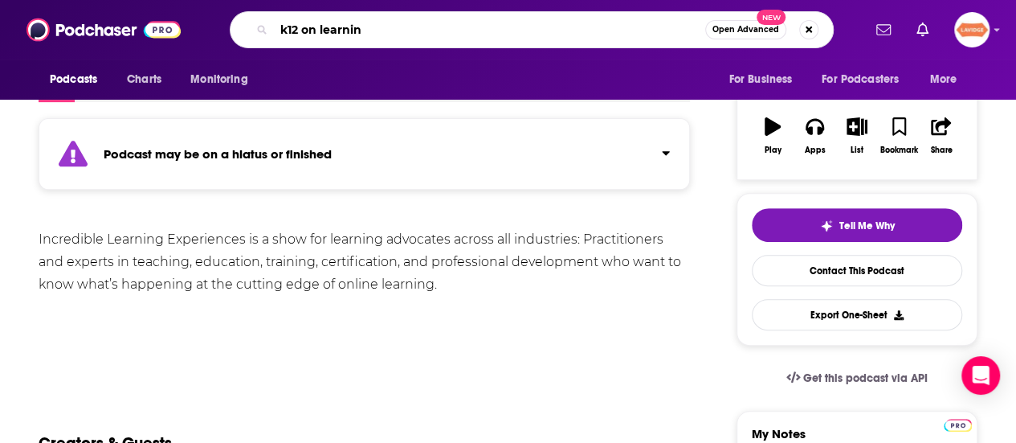
type input "k12 on learning"
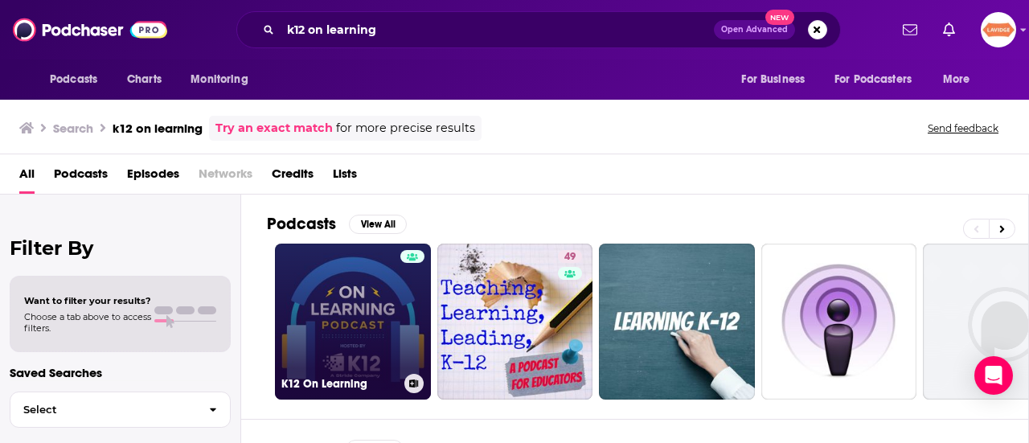
click at [366, 311] on link "K12 On Learning" at bounding box center [353, 321] width 156 height 156
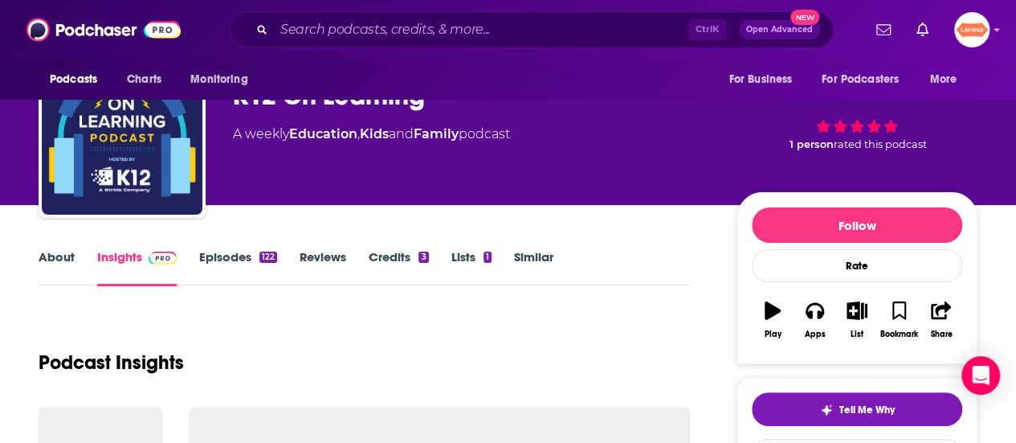
scroll to position [161, 0]
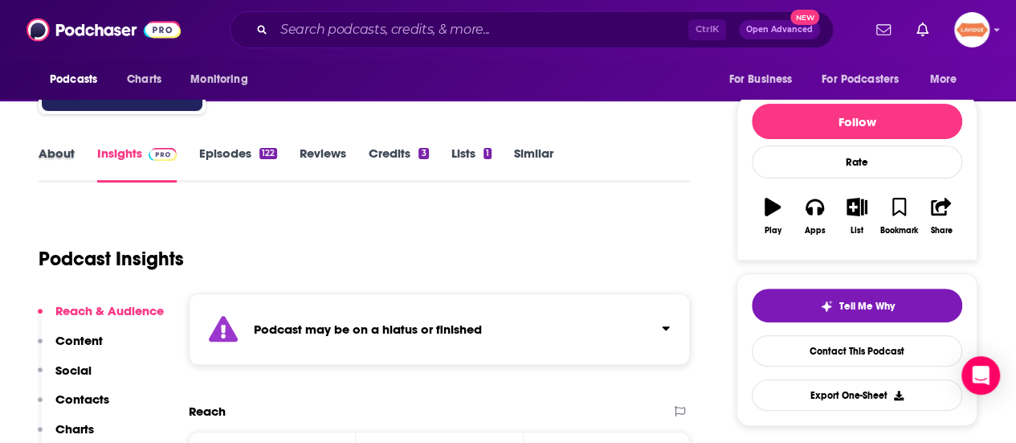
click at [81, 155] on div "About" at bounding box center [68, 163] width 59 height 37
click at [78, 149] on div "About" at bounding box center [68, 163] width 59 height 37
click at [65, 165] on link "About" at bounding box center [57, 163] width 36 height 37
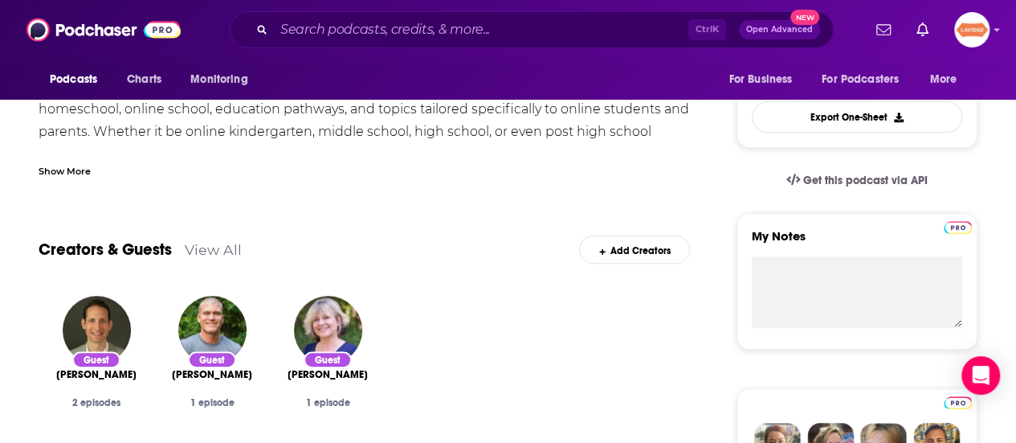
scroll to position [402, 0]
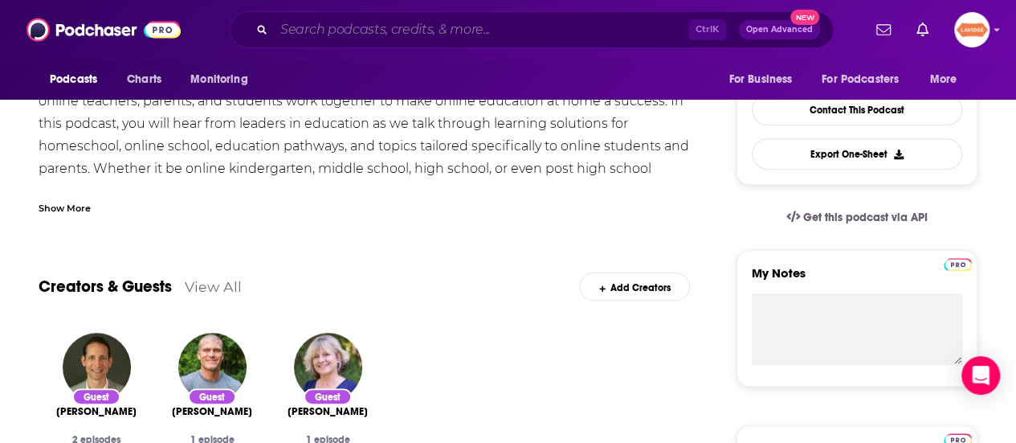
click at [423, 24] on input "Search podcasts, credits, & more..." at bounding box center [481, 30] width 415 height 26
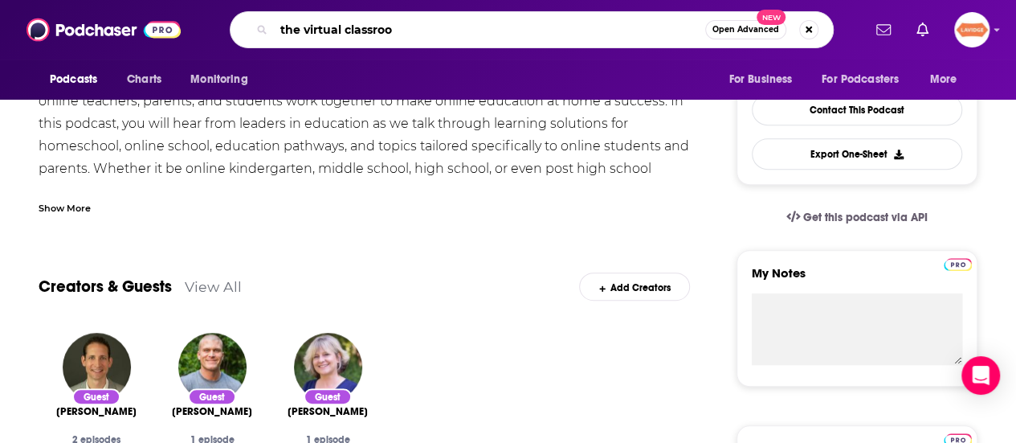
type input "the virtual classroom"
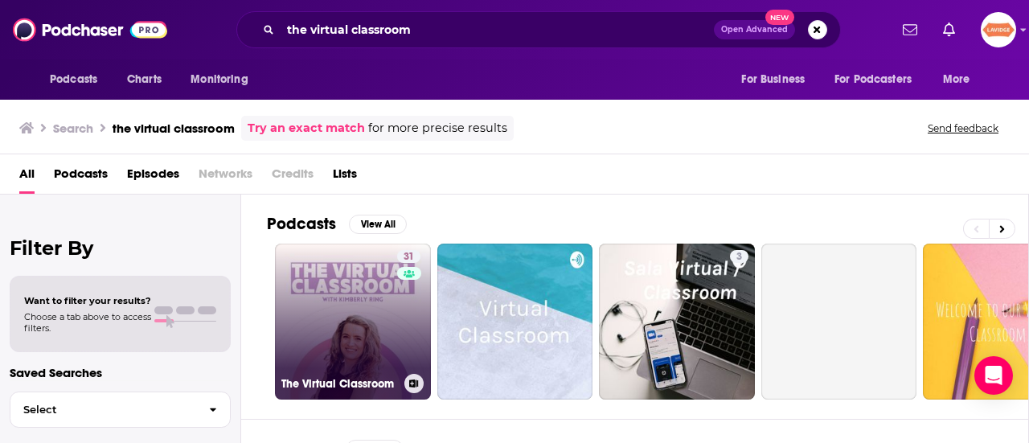
click at [392, 314] on link "31 The Virtual Classroom" at bounding box center [353, 321] width 156 height 156
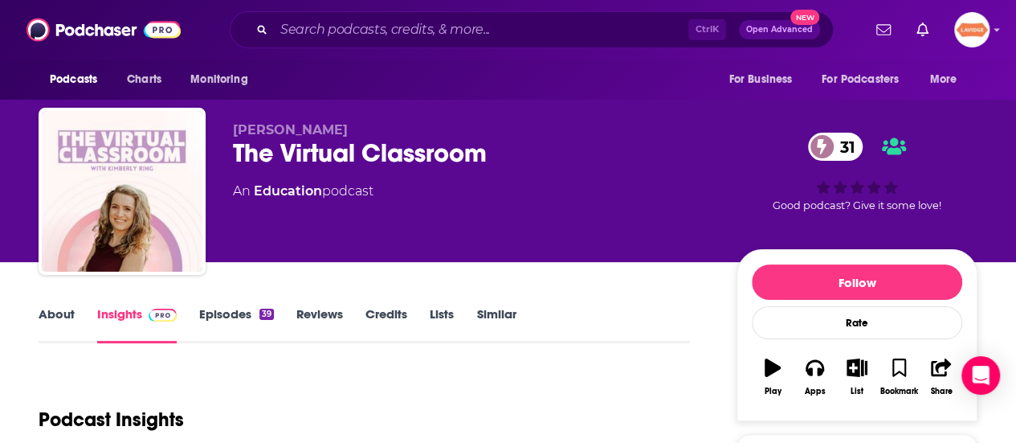
scroll to position [80, 0]
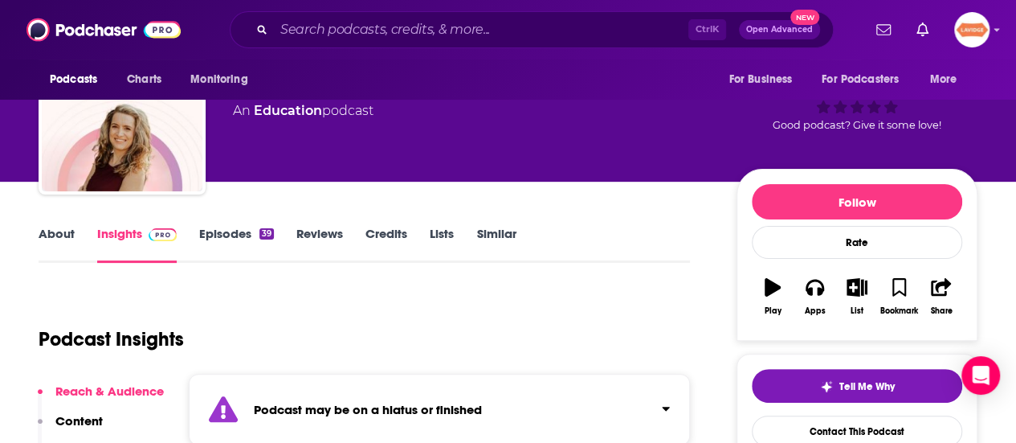
click at [72, 235] on link "About" at bounding box center [57, 244] width 36 height 37
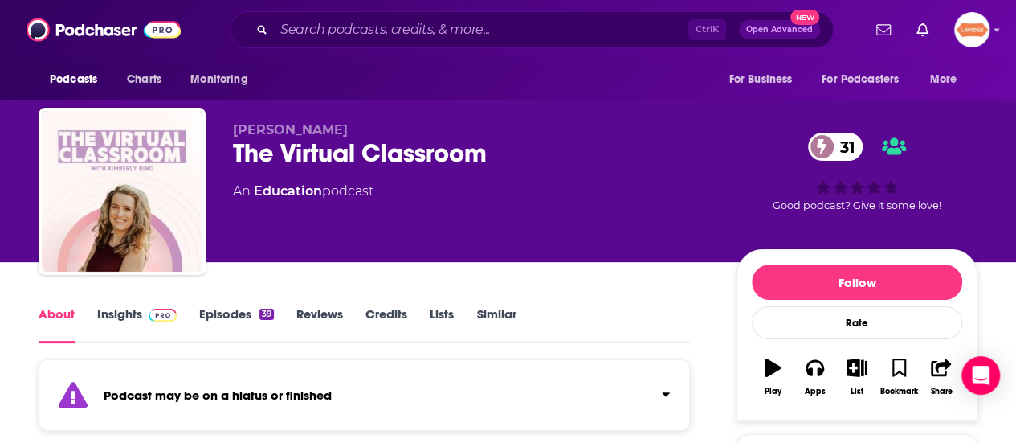
click at [130, 328] on link "Insights" at bounding box center [137, 324] width 80 height 37
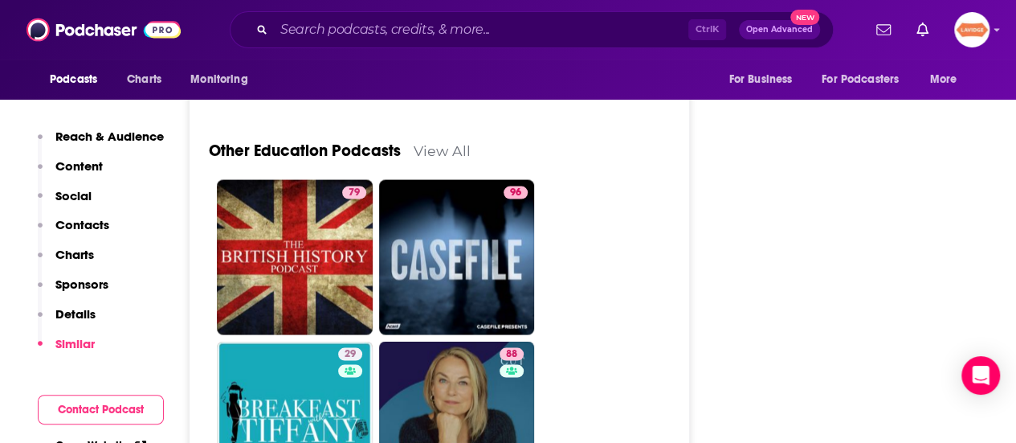
scroll to position [4580, 0]
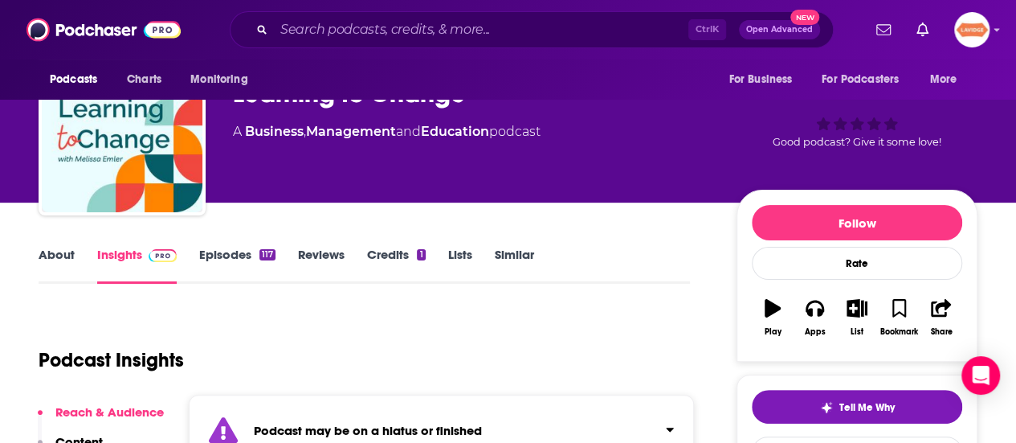
scroll to position [161, 0]
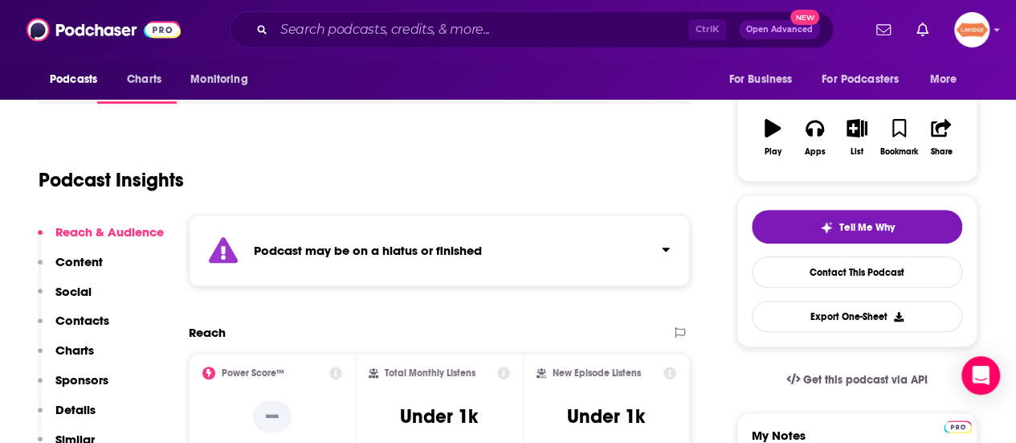
scroll to position [241, 0]
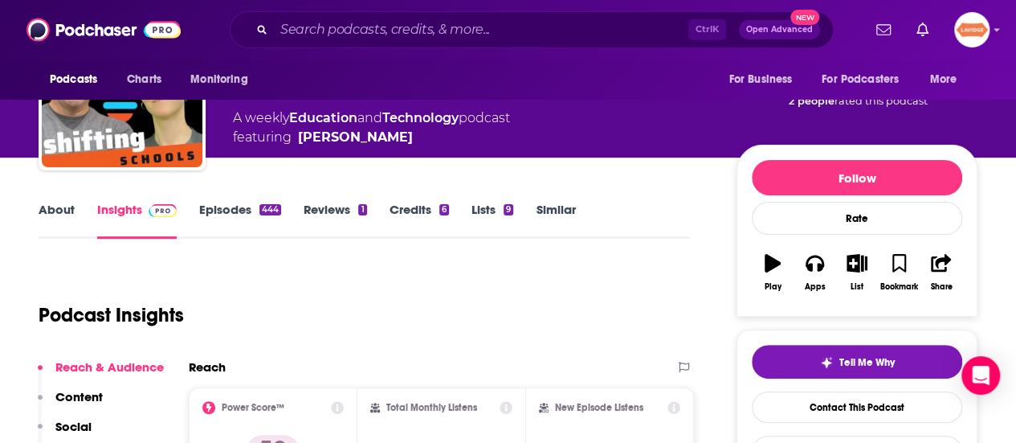
scroll to position [161, 0]
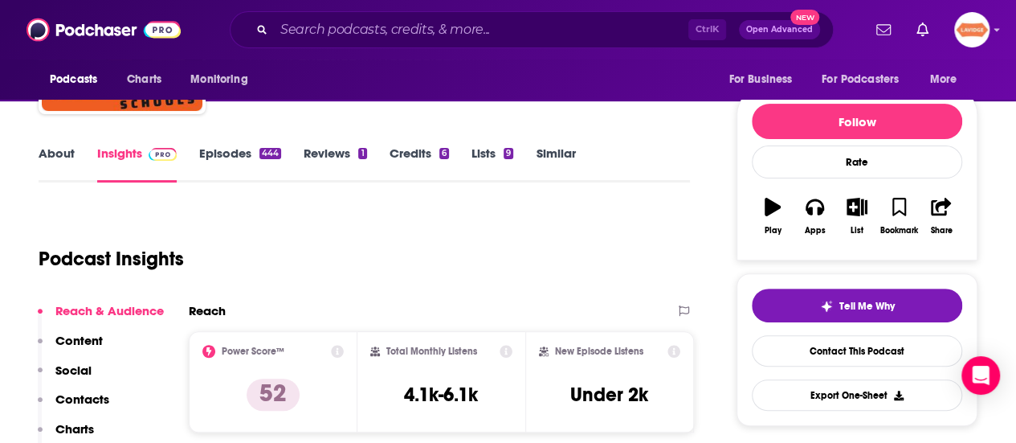
click at [52, 143] on div "About Insights Episodes 444 Reviews 1 Credits 6 Lists 9 Similar" at bounding box center [365, 162] width 652 height 39
click at [52, 152] on link "About" at bounding box center [57, 163] width 36 height 37
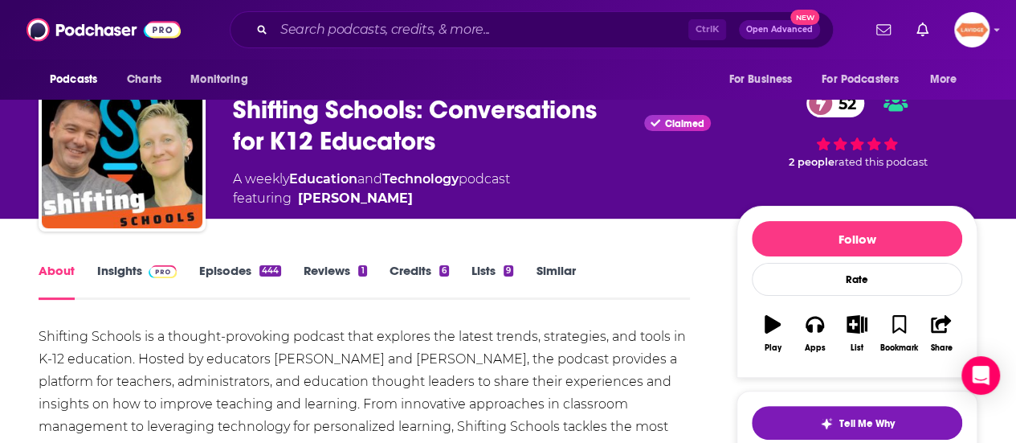
scroll to position [80, 0]
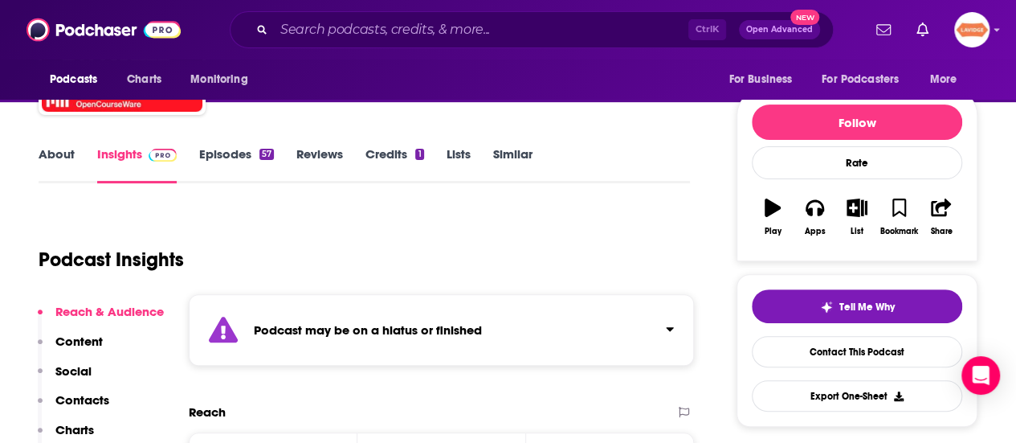
scroll to position [161, 0]
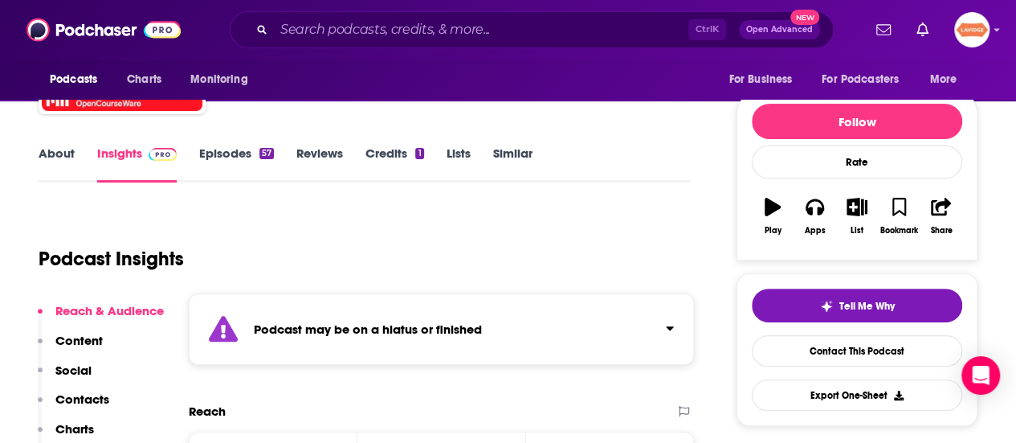
click at [55, 145] on div "About Insights Episodes 57 Reviews Credits 1 Lists Similar" at bounding box center [365, 162] width 652 height 39
click at [55, 147] on link "About" at bounding box center [57, 163] width 36 height 37
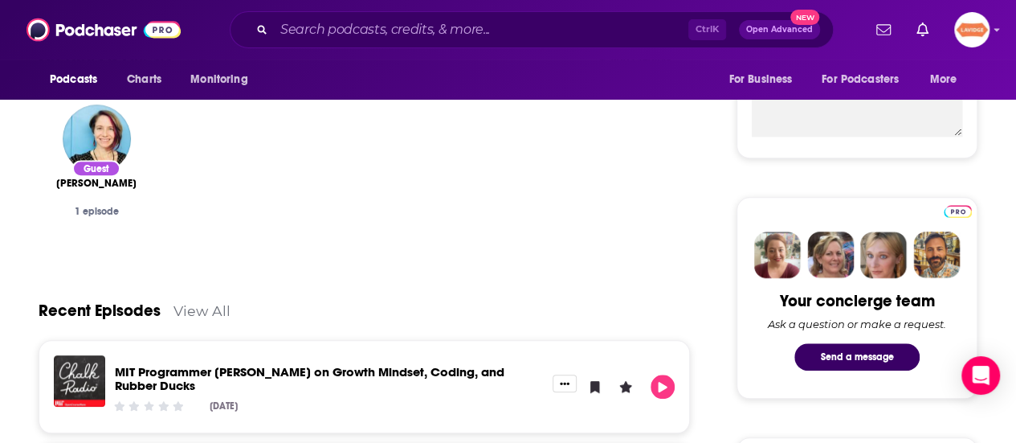
scroll to position [723, 0]
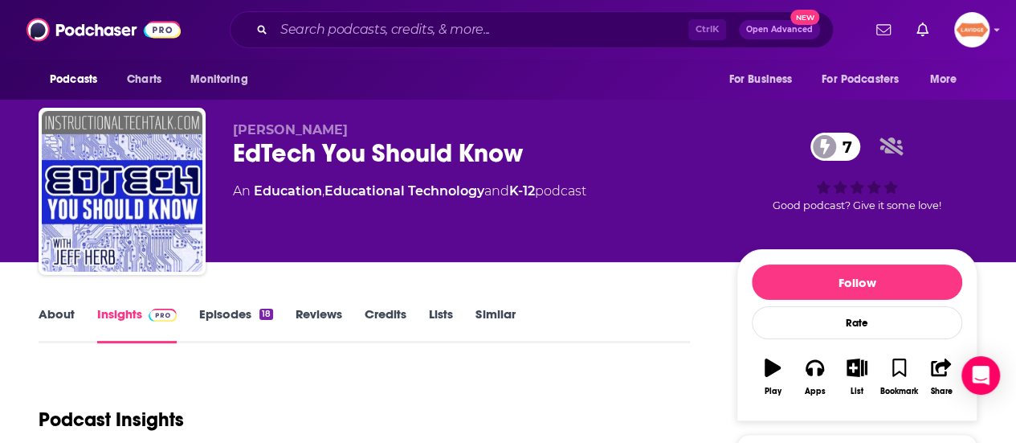
click at [40, 314] on link "About" at bounding box center [57, 324] width 36 height 37
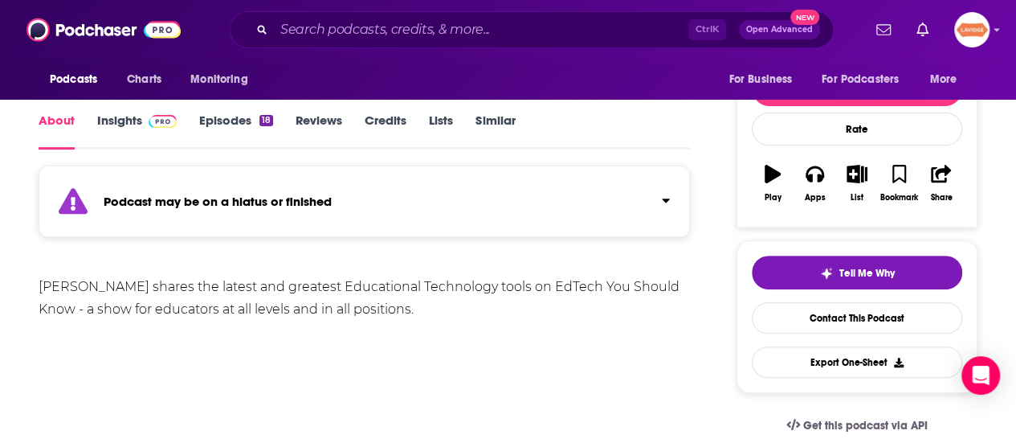
scroll to position [241, 0]
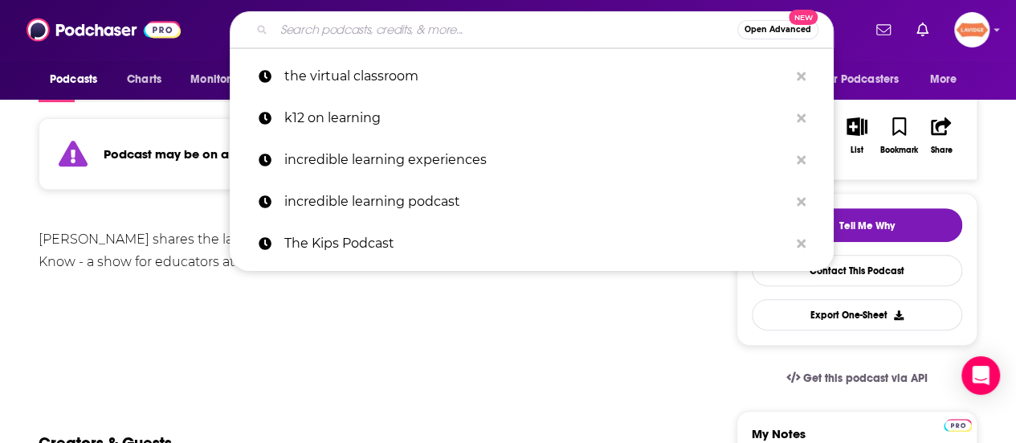
click at [386, 39] on input "Search podcasts, credits, & more..." at bounding box center [506, 30] width 464 height 26
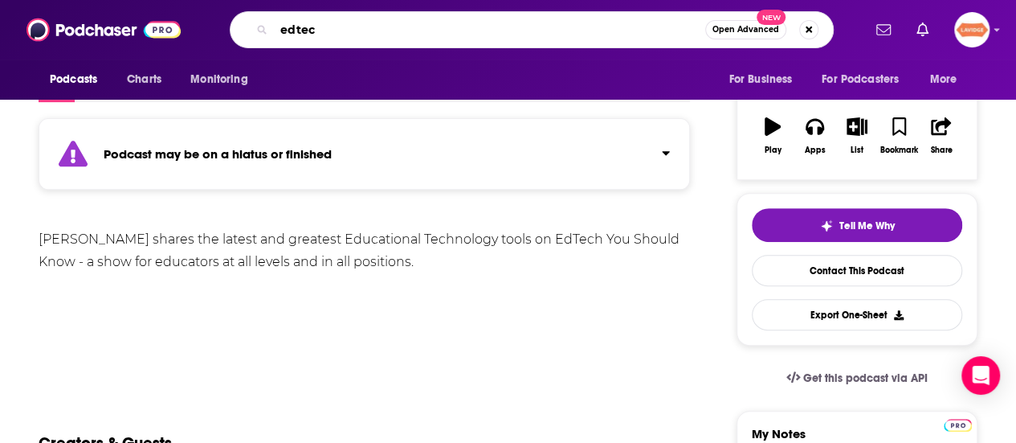
type input "edtech"
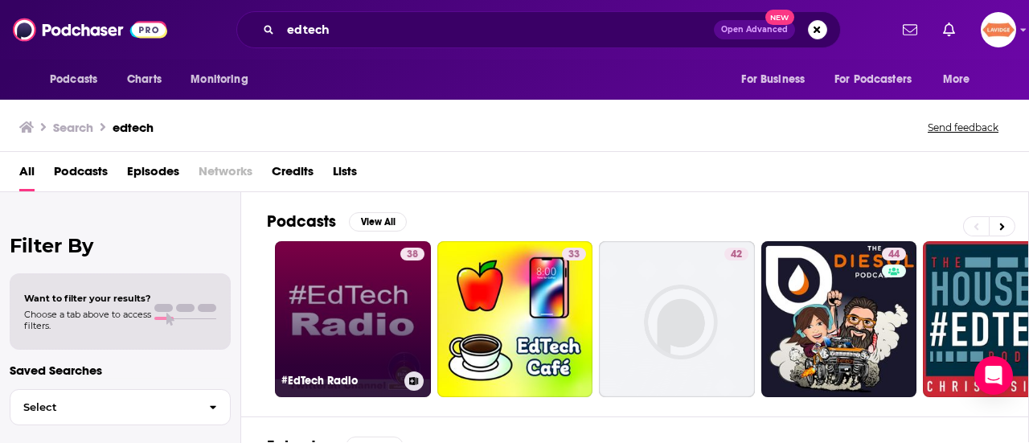
click at [365, 356] on link "38 #EdTech Radio" at bounding box center [353, 319] width 156 height 156
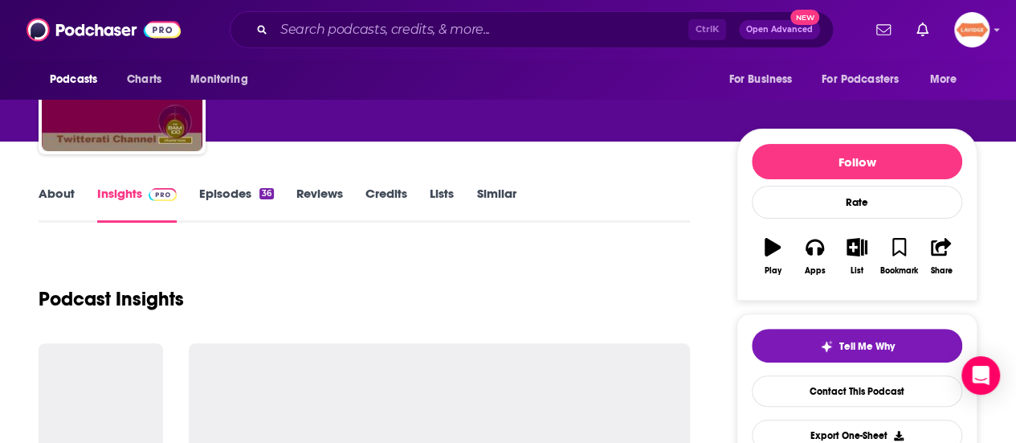
scroll to position [161, 0]
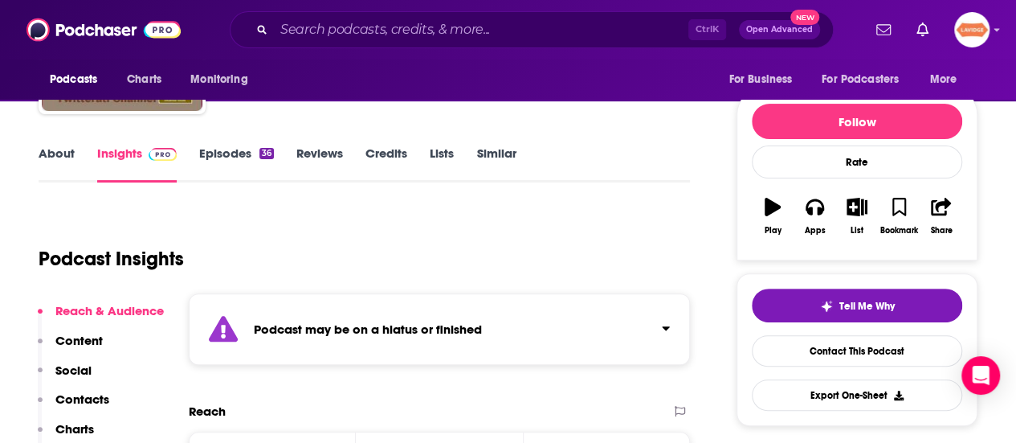
click at [70, 157] on link "About" at bounding box center [57, 163] width 36 height 37
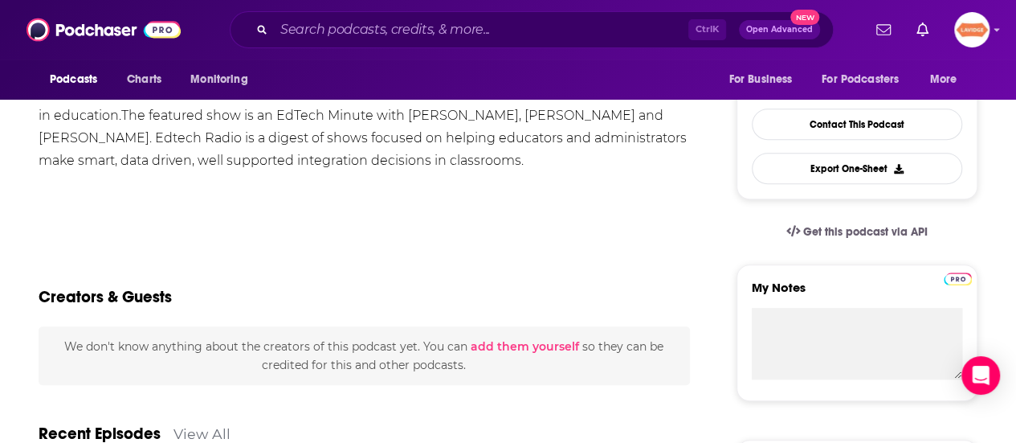
scroll to position [241, 0]
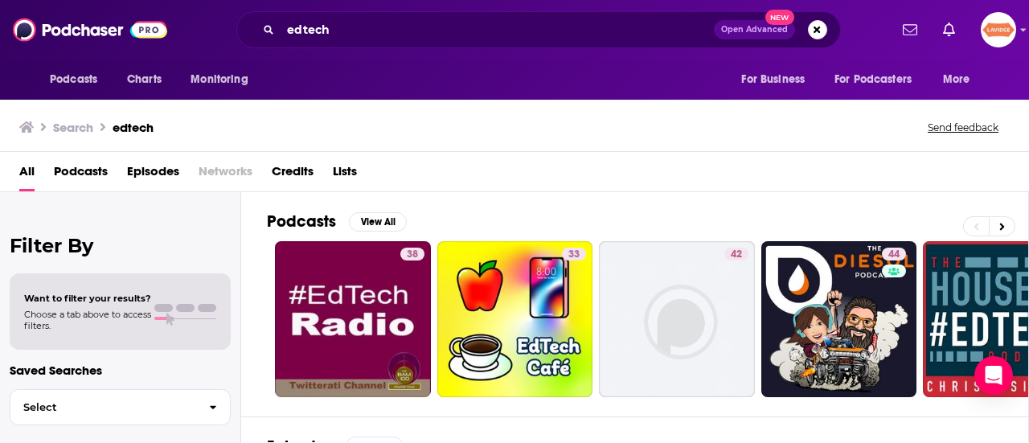
click at [172, 324] on div "Want to filter your results? Choose a tab above to access filters." at bounding box center [120, 311] width 192 height 39
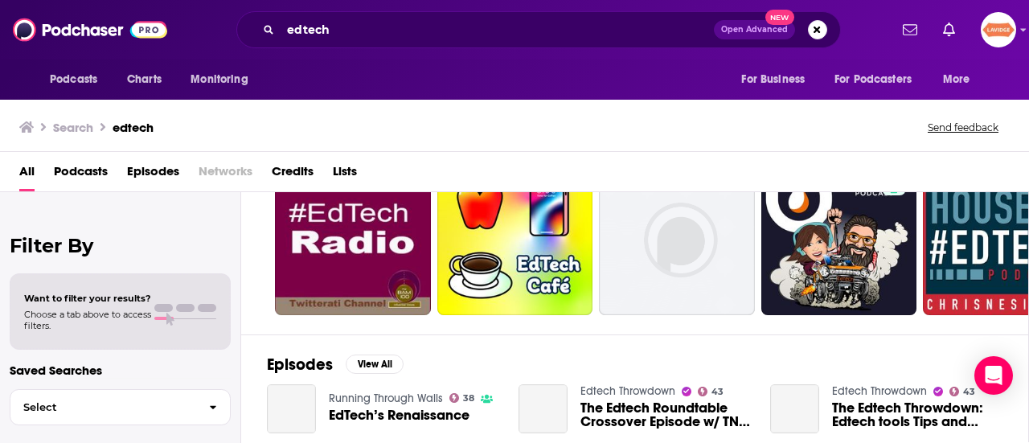
scroll to position [161, 0]
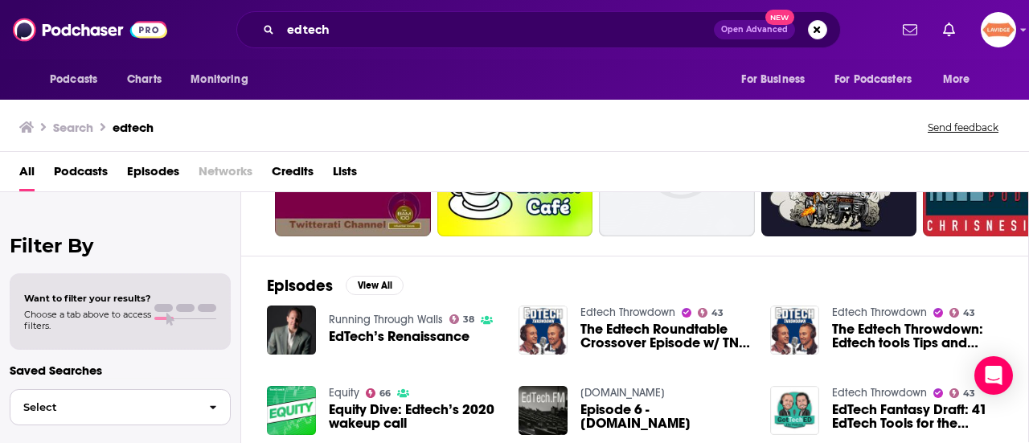
click at [204, 412] on span "button" at bounding box center [213, 407] width 34 height 35
click at [204, 403] on span "button" at bounding box center [213, 407] width 34 height 35
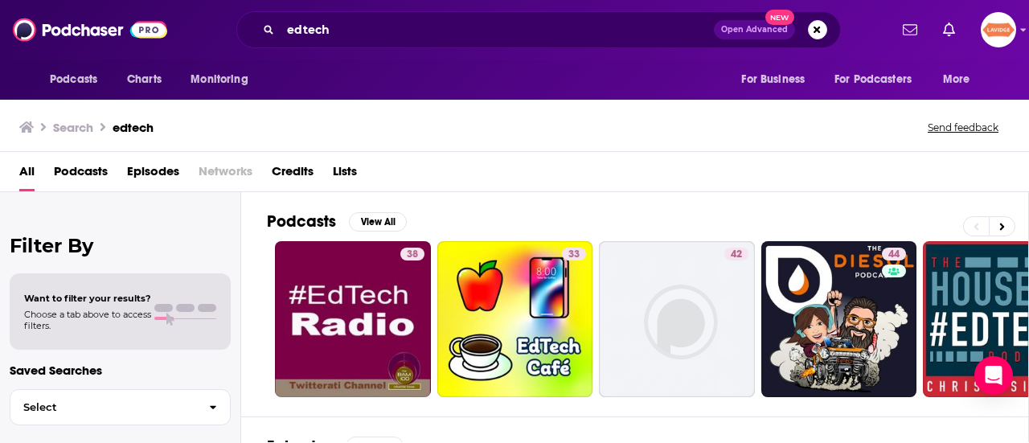
click at [72, 170] on span "Podcasts" at bounding box center [81, 174] width 54 height 33
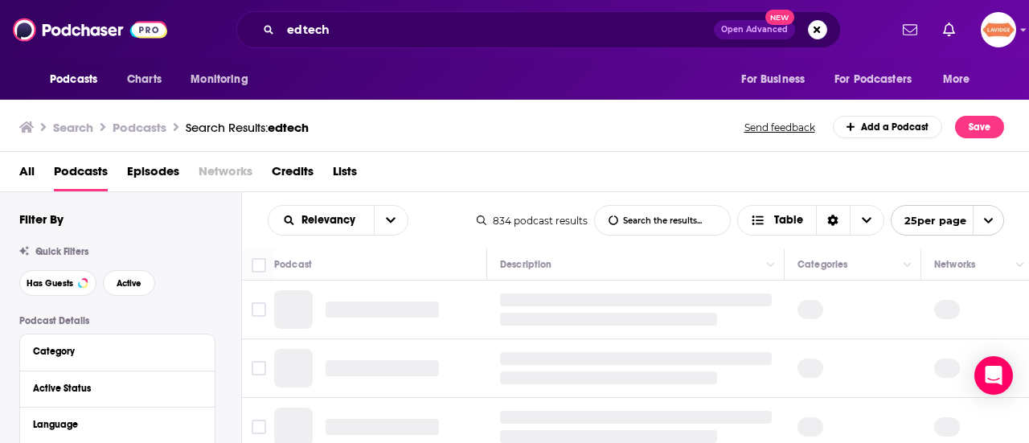
scroll to position [80, 0]
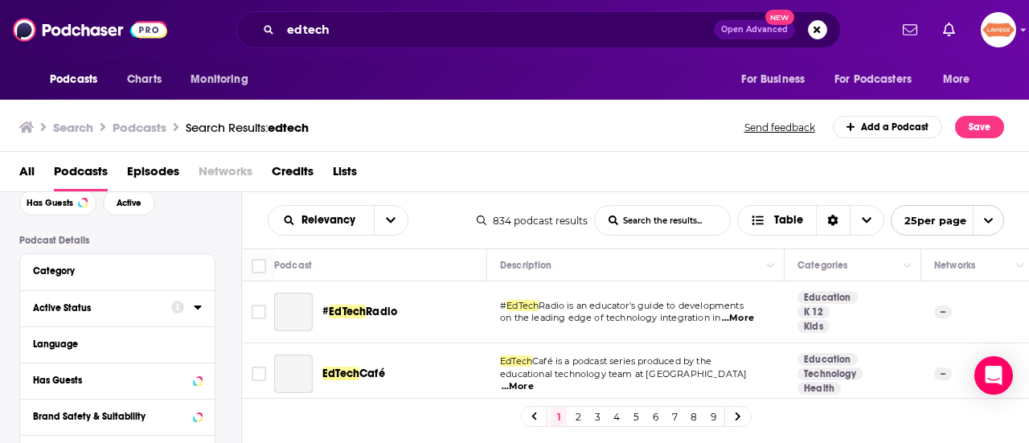
click at [155, 306] on div "Active Status" at bounding box center [97, 307] width 128 height 11
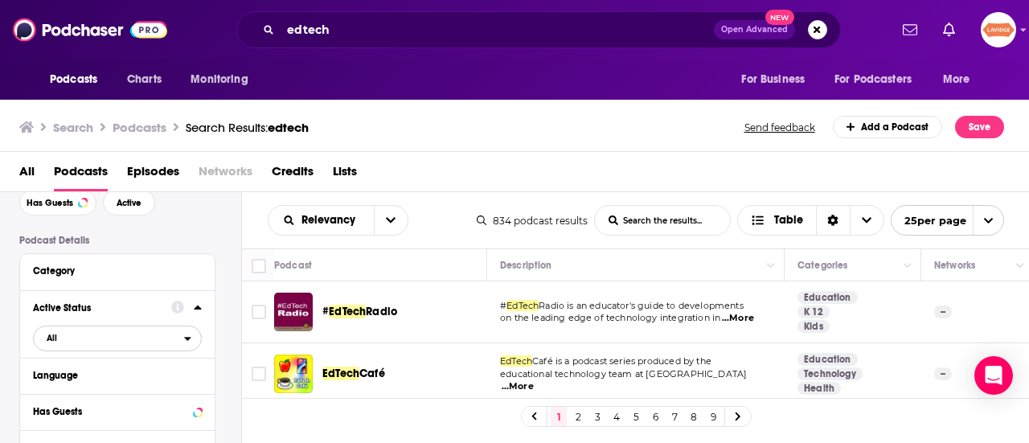
click at [190, 334] on icon "open menu" at bounding box center [187, 338] width 7 height 11
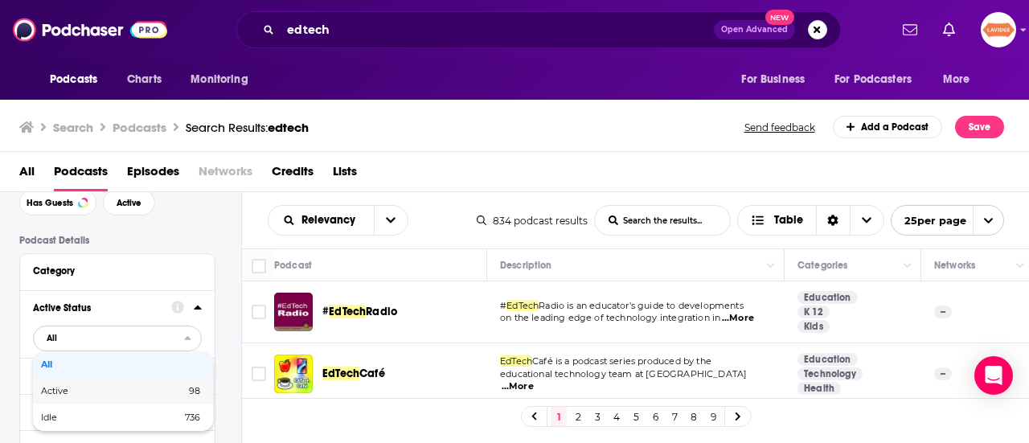
click at [158, 395] on span "98" at bounding box center [163, 391] width 73 height 9
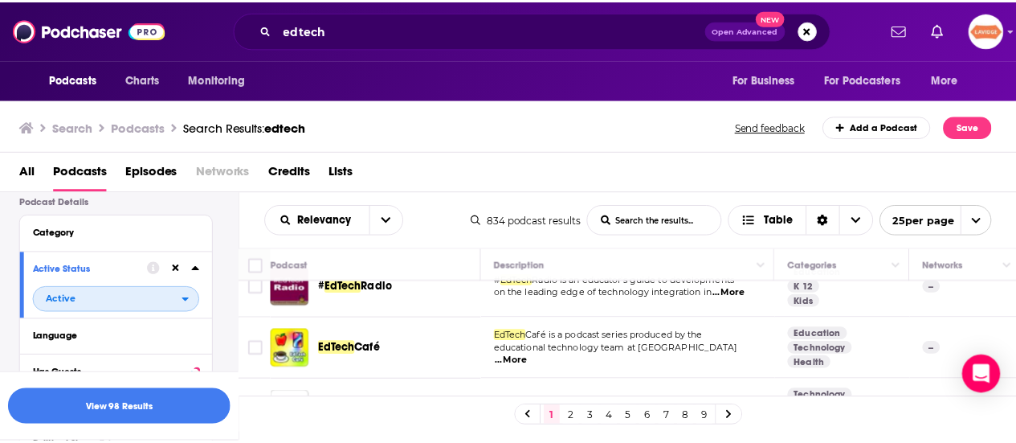
scroll to position [0, 0]
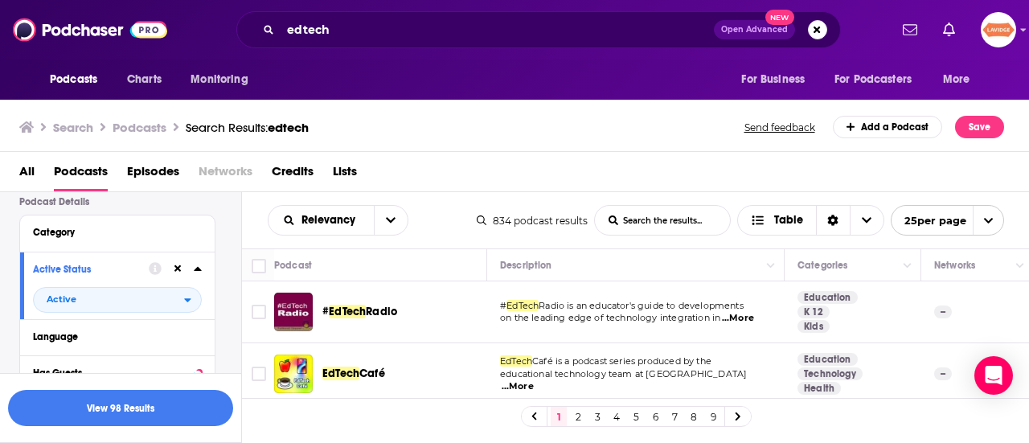
drag, startPoint x: 375, startPoint y: 319, endPoint x: 357, endPoint y: 317, distance: 18.6
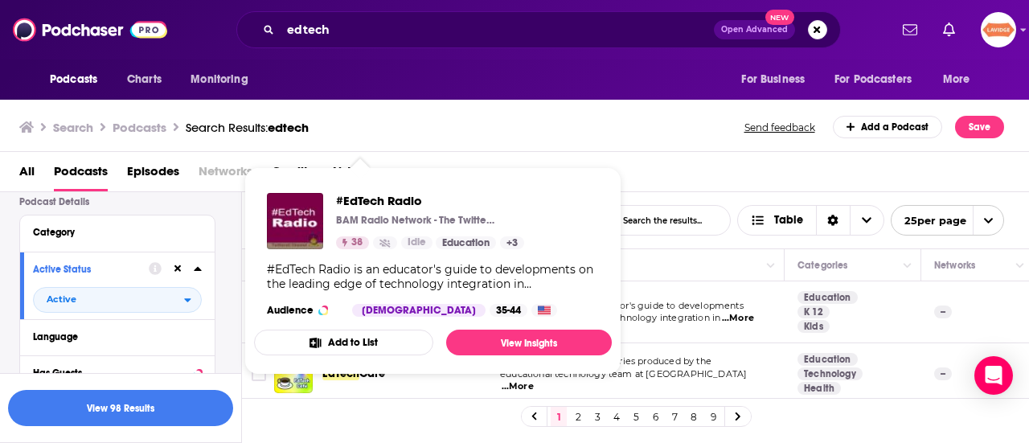
drag, startPoint x: 351, startPoint y: 375, endPoint x: 350, endPoint y: 417, distance: 41.8
click at [350, 417] on div "1 2 3 4 5 6 7 8 9" at bounding box center [635, 416] width 787 height 36
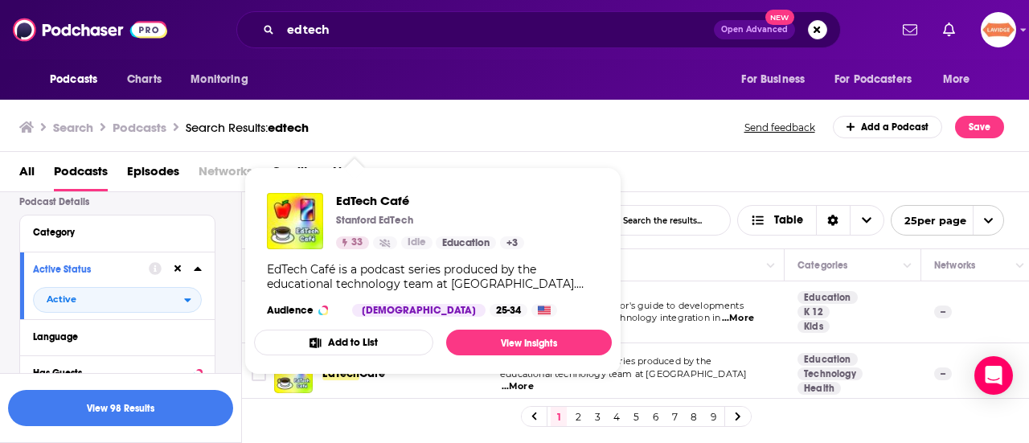
drag, startPoint x: 347, startPoint y: 374, endPoint x: 337, endPoint y: 383, distance: 13.1
click at [337, 383] on div "EdTech Café" at bounding box center [405, 373] width 167 height 39
drag, startPoint x: 346, startPoint y: 375, endPoint x: 304, endPoint y: 277, distance: 106.6
click at [304, 277] on div "EdTech Café is a podcast series produced by the educational technology team at …" at bounding box center [433, 276] width 332 height 29
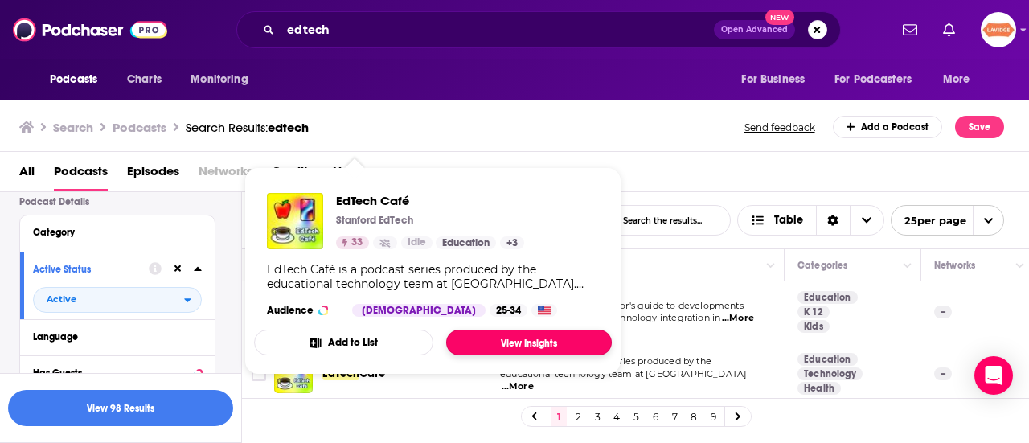
click at [496, 343] on link "View Insights" at bounding box center [529, 342] width 166 height 26
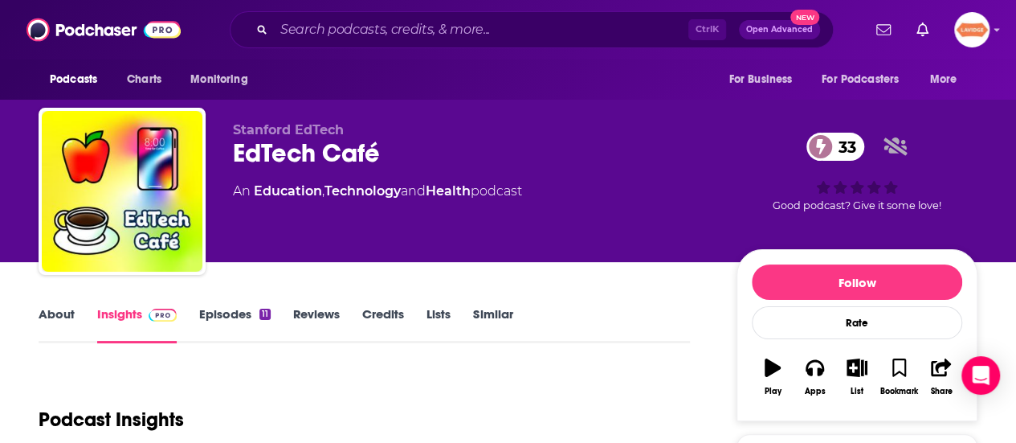
scroll to position [80, 0]
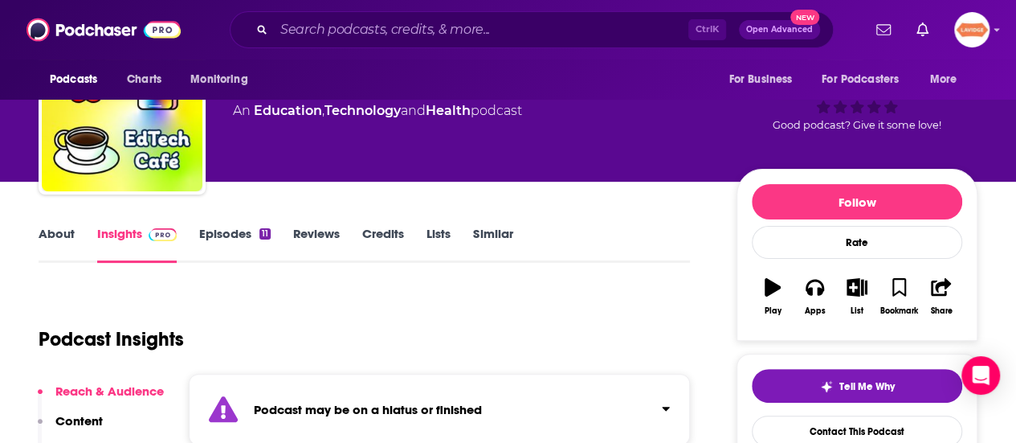
click at [52, 233] on link "About" at bounding box center [57, 244] width 36 height 37
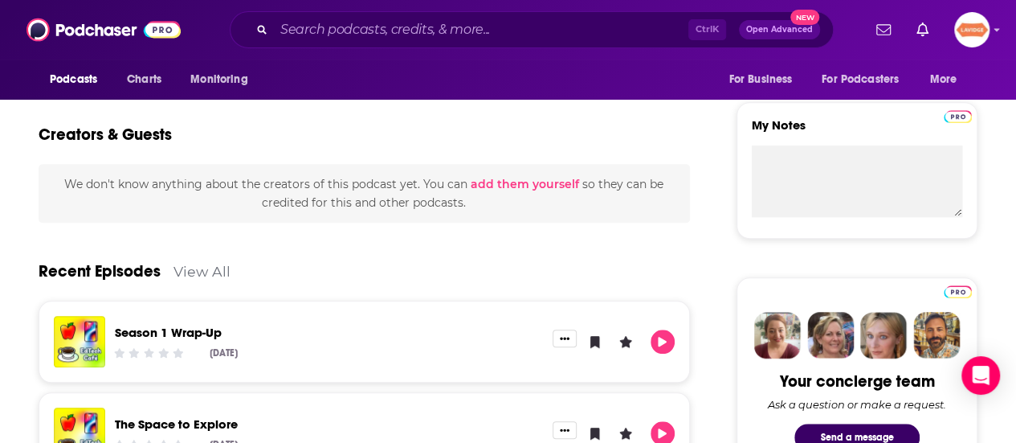
scroll to position [562, 0]
